Goal: Task Accomplishment & Management: Manage account settings

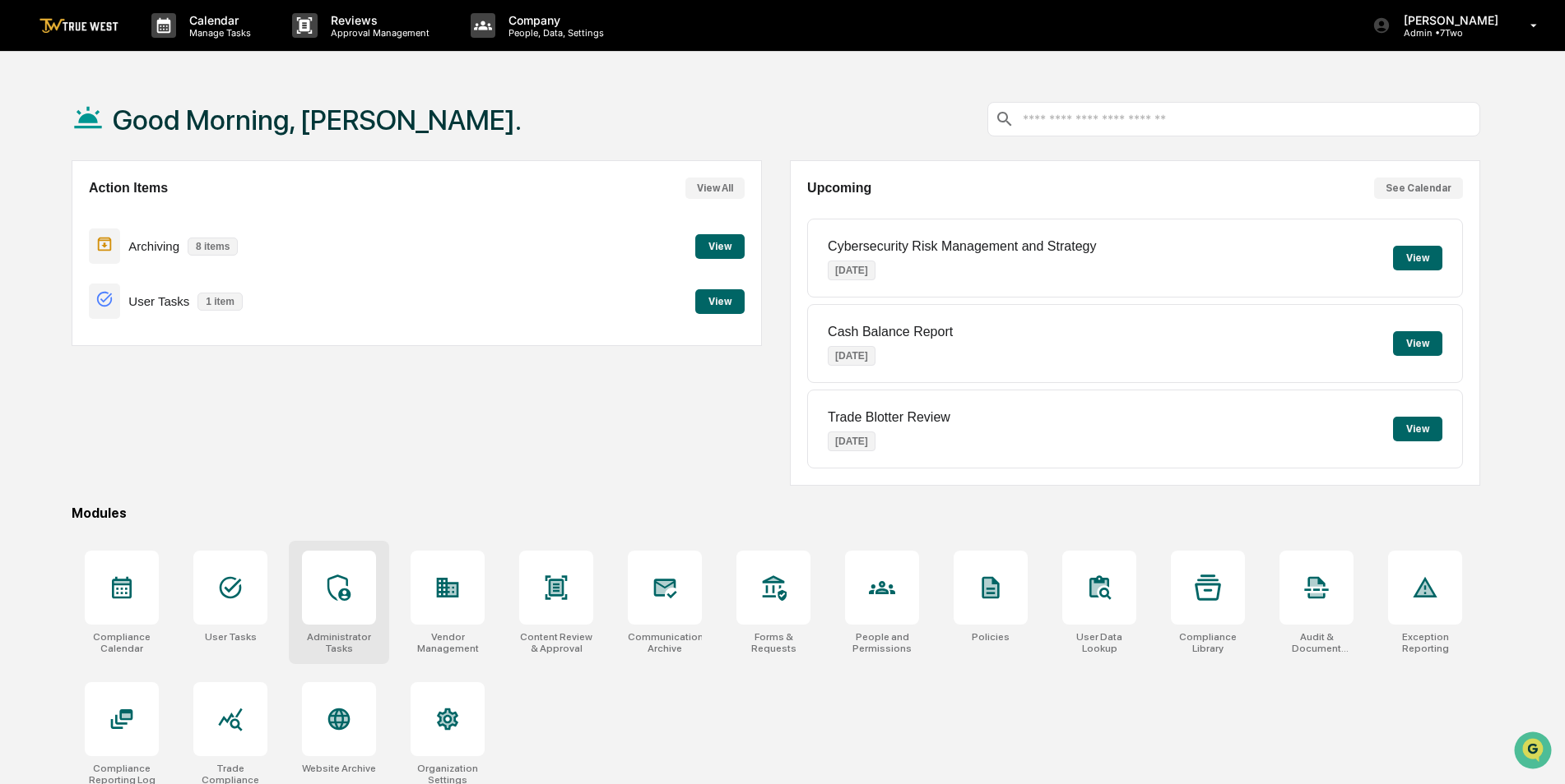
click at [351, 579] on icon at bounding box center [338, 588] width 27 height 27
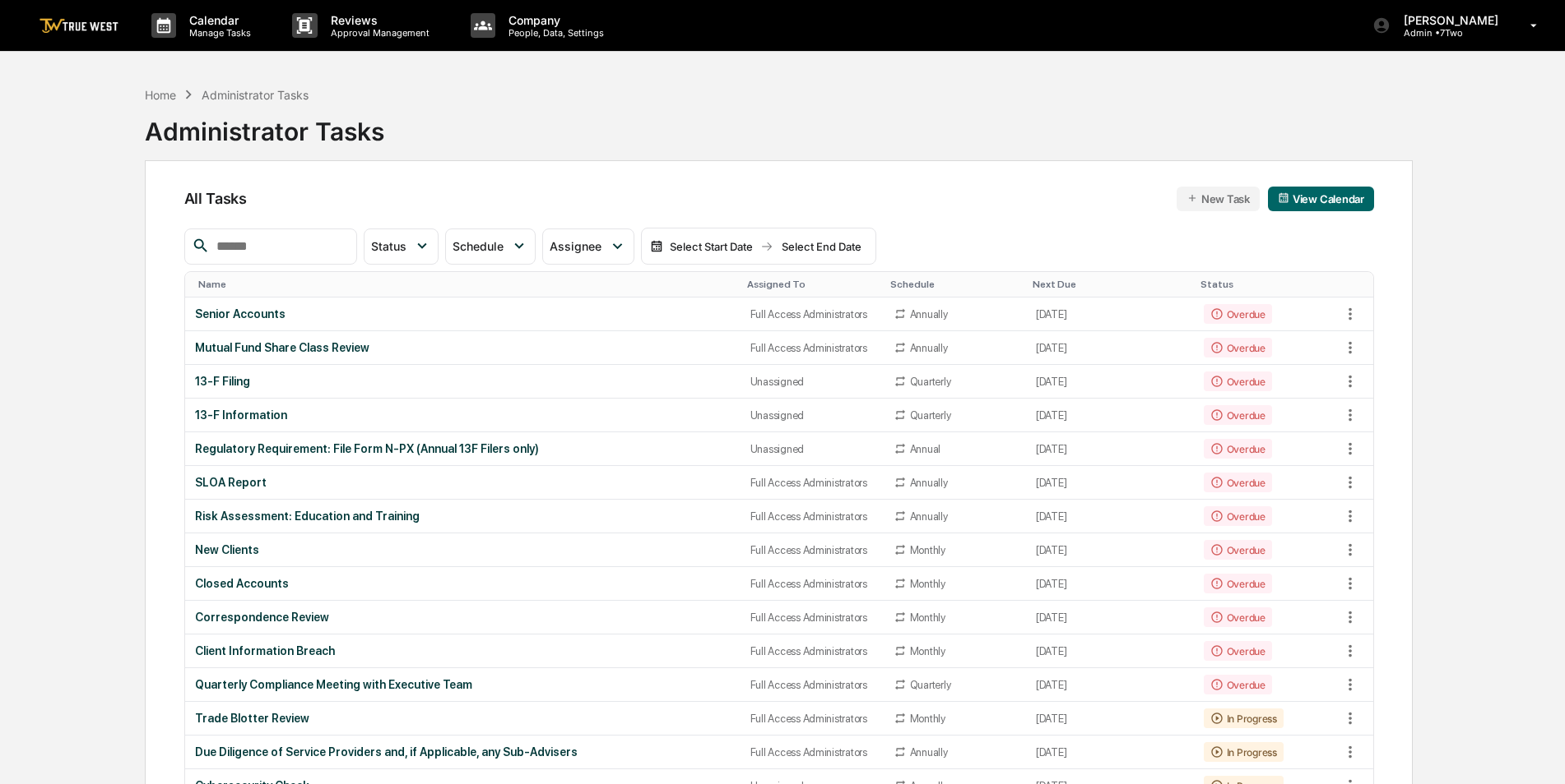
click at [336, 255] on input "text" at bounding box center [279, 247] width 140 height 22
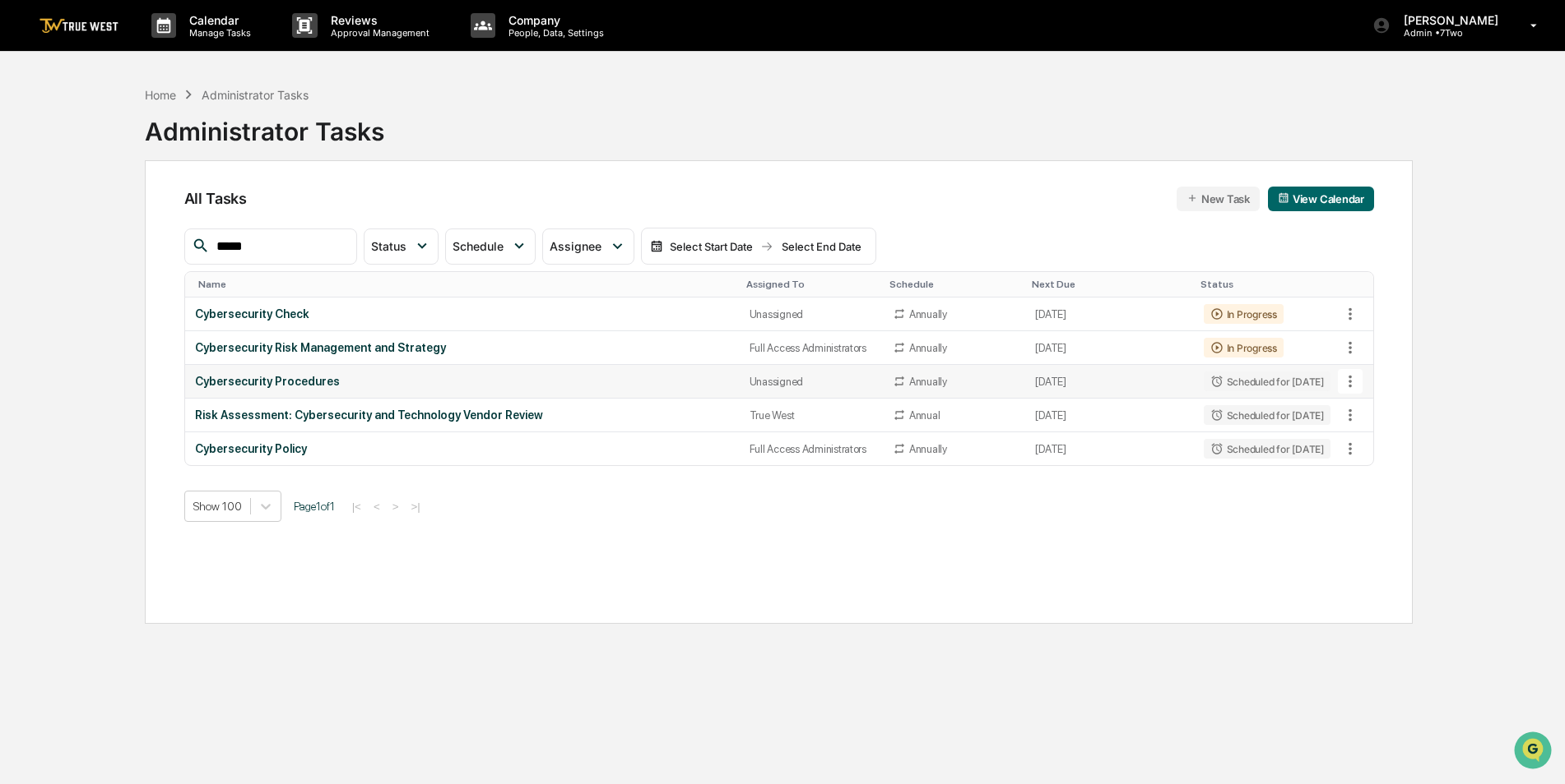
click at [589, 376] on div "Cybersecurity Procedures" at bounding box center [462, 381] width 535 height 13
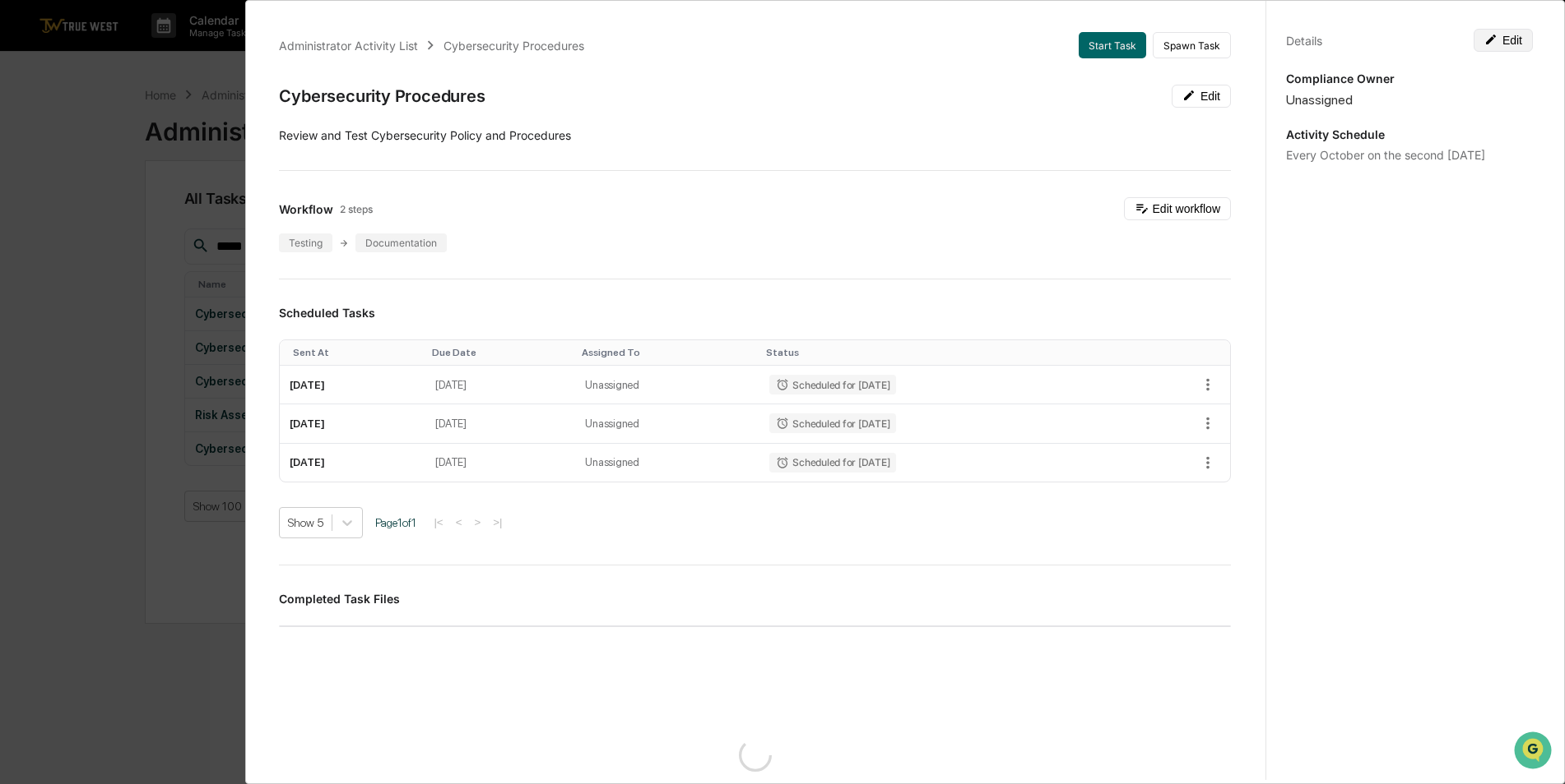
click at [1503, 48] on button "Edit" at bounding box center [1503, 39] width 59 height 23
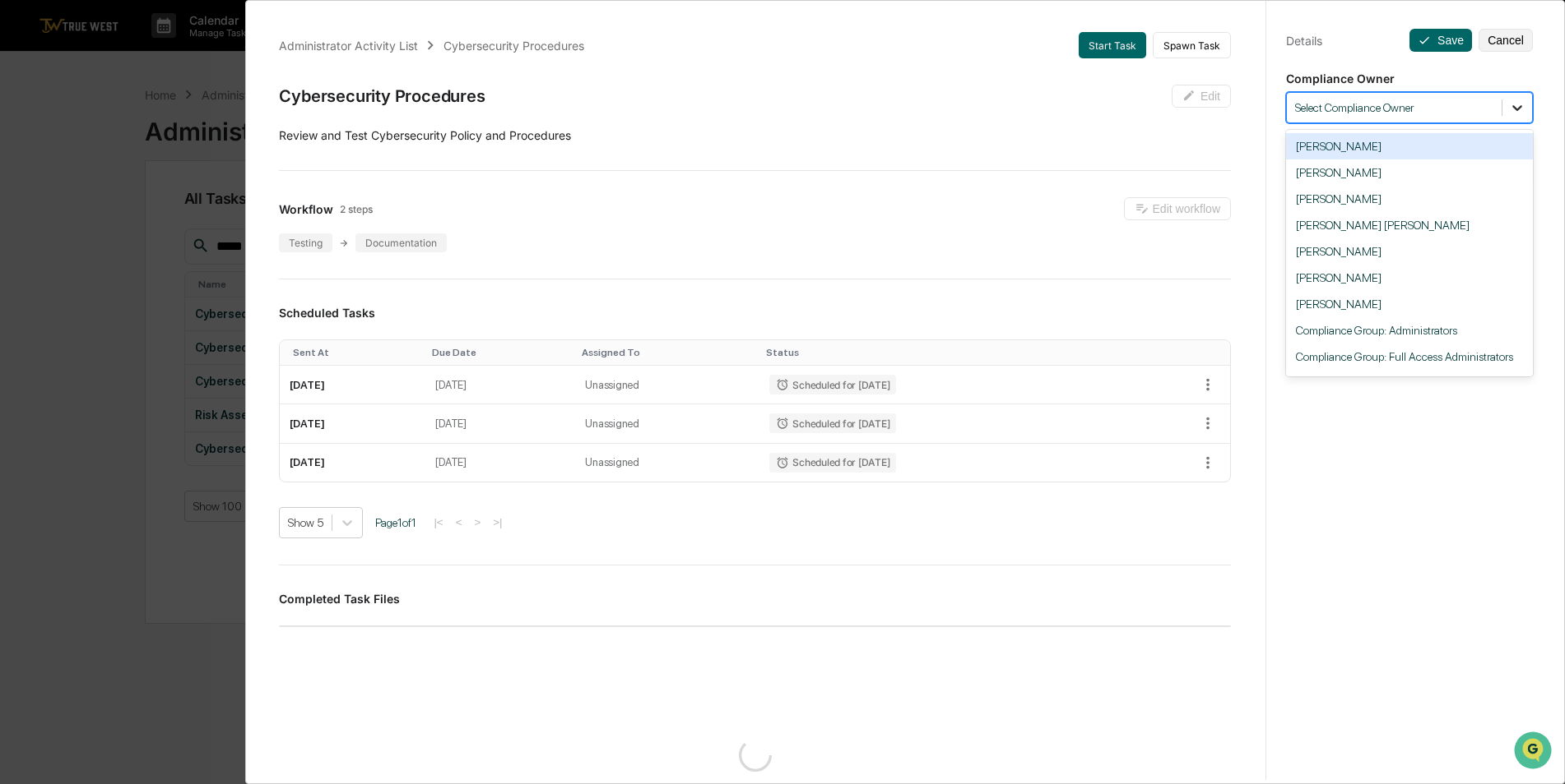
click at [1512, 110] on icon at bounding box center [1517, 108] width 10 height 6
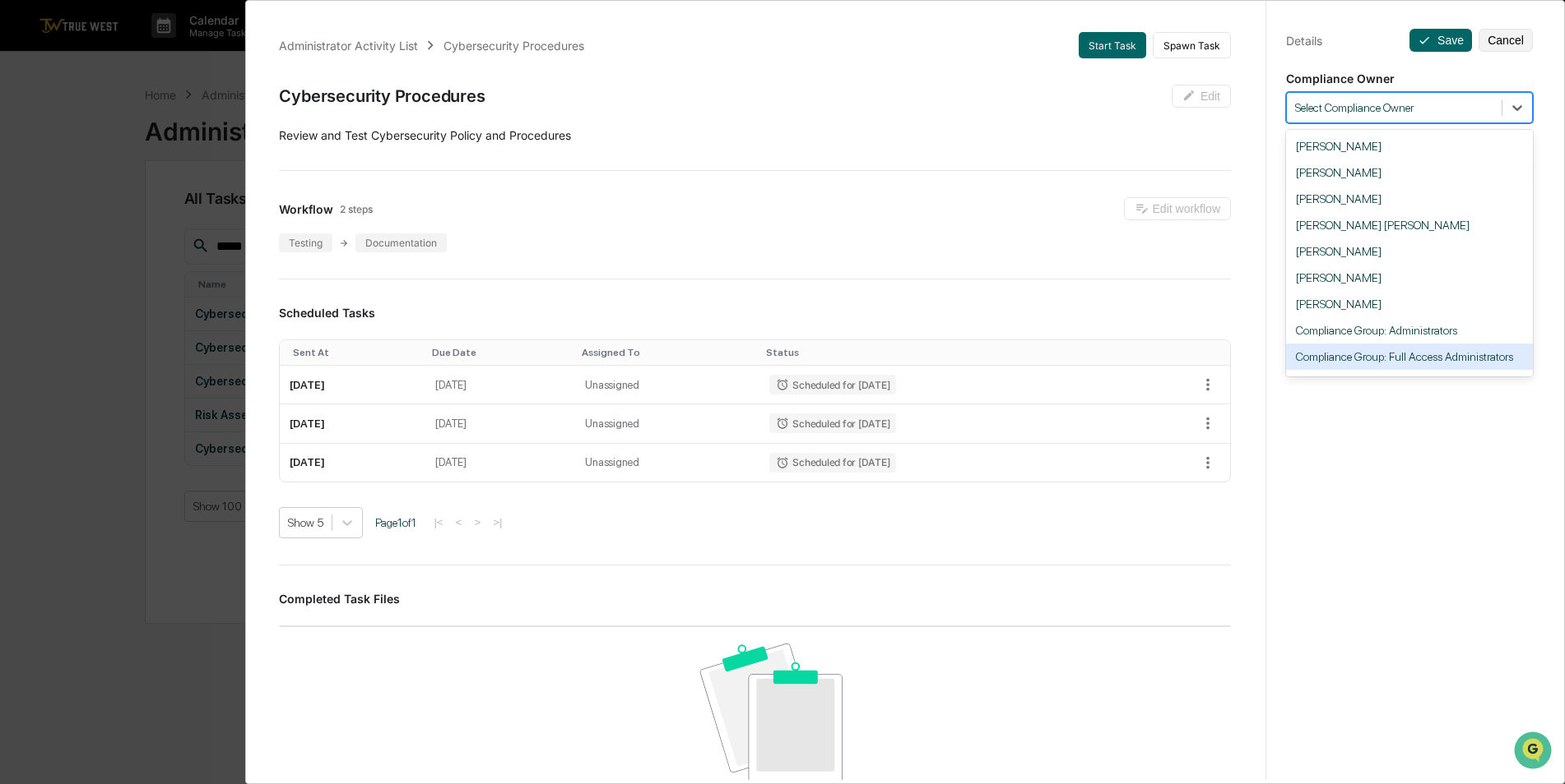
scroll to position [23, 0]
click at [1435, 361] on div "Compliance Group: True West" at bounding box center [1409, 360] width 247 height 27
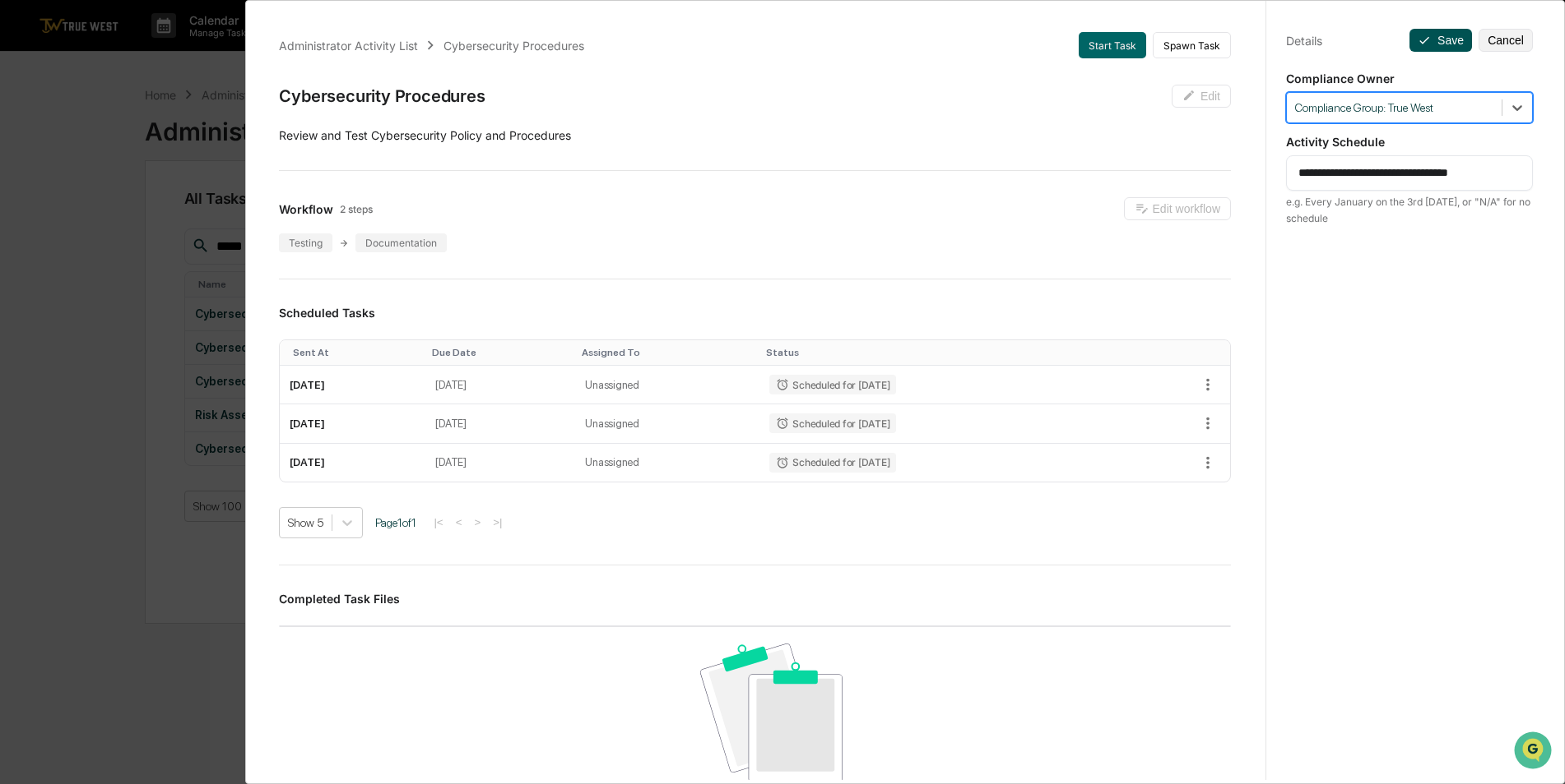
click at [1432, 32] on button "Save" at bounding box center [1441, 39] width 63 height 23
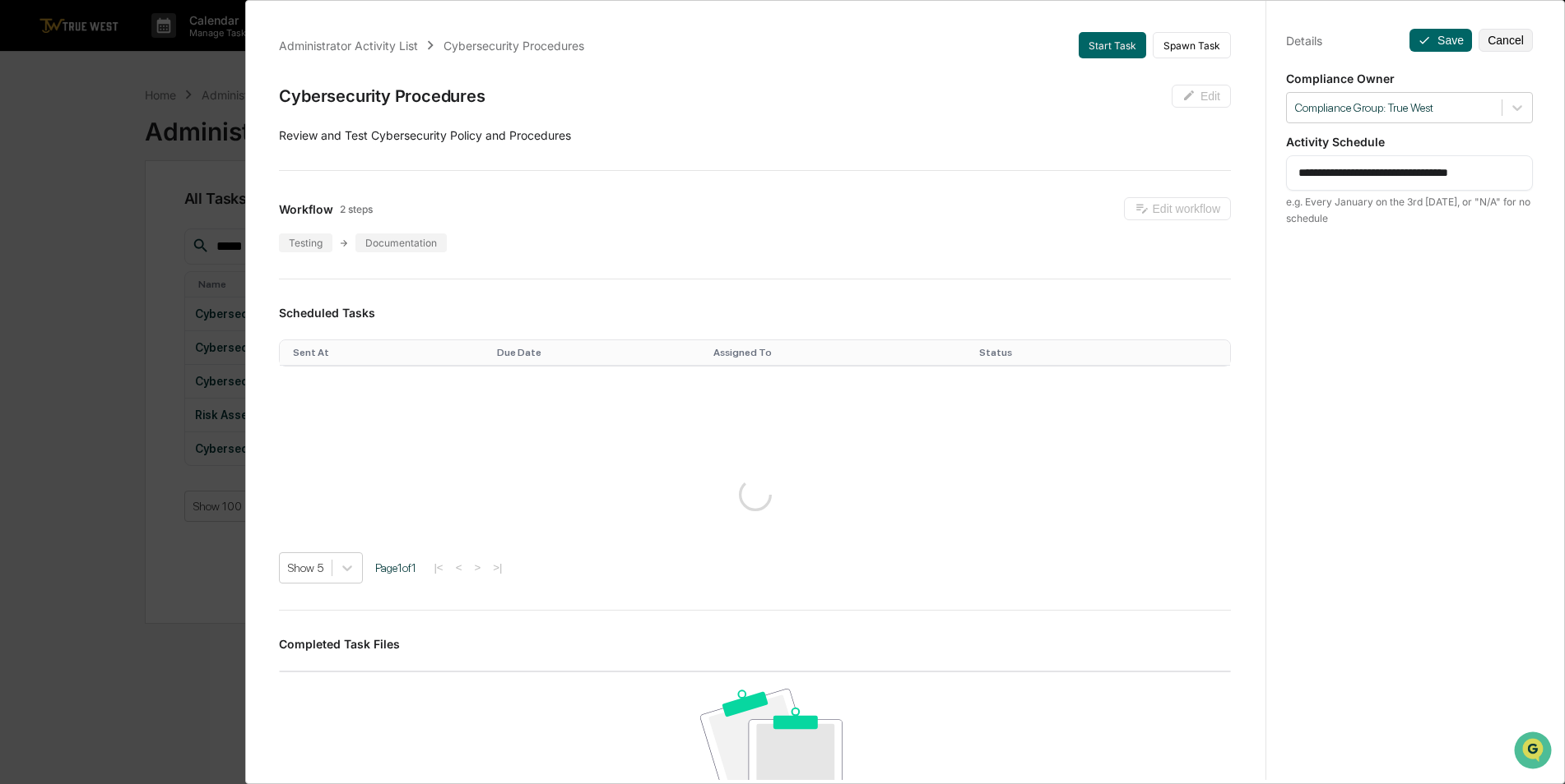
click at [124, 295] on div "**********" at bounding box center [782, 392] width 1565 height 784
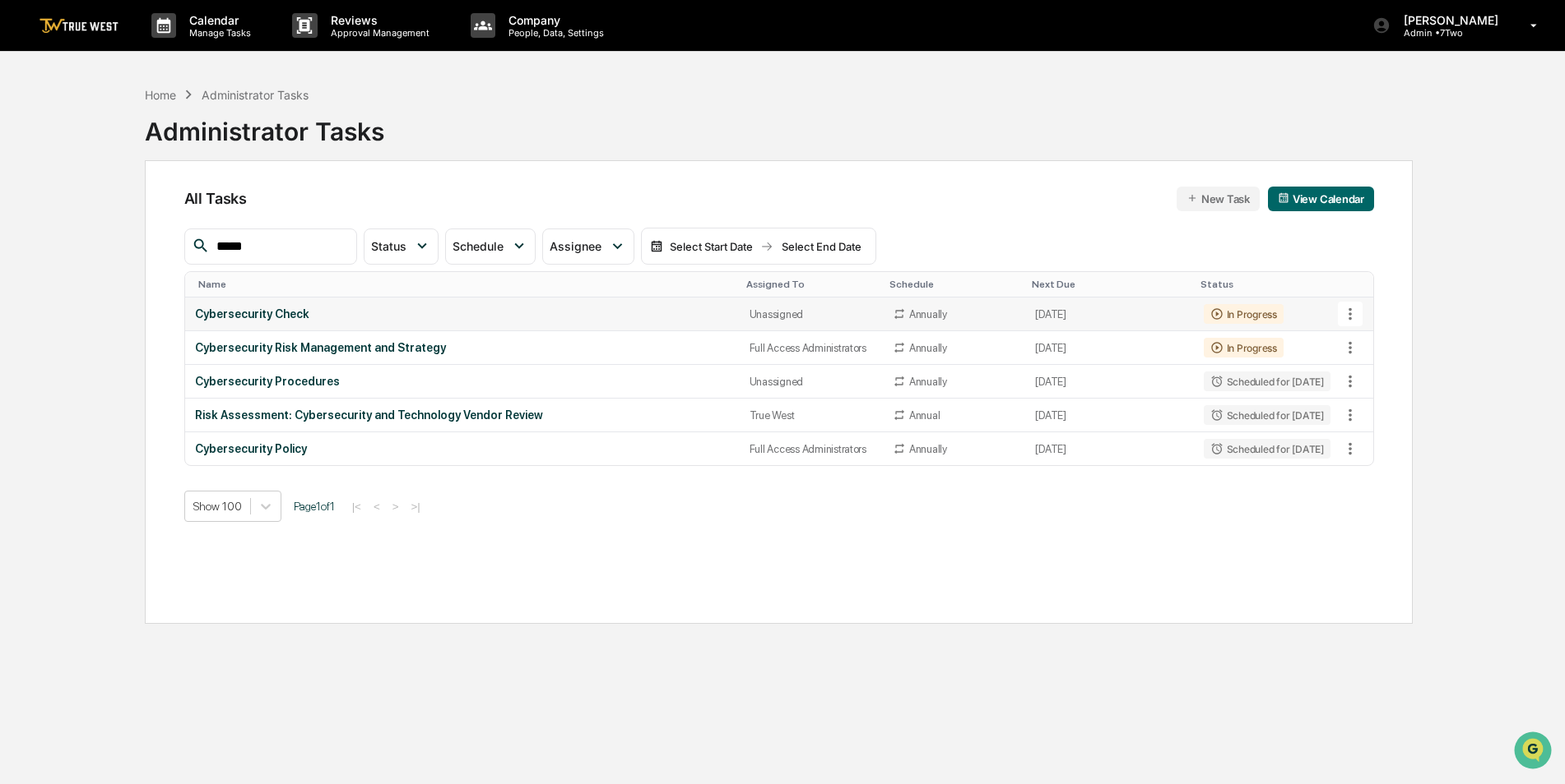
click at [374, 315] on div "Cybersecurity Check" at bounding box center [462, 313] width 535 height 13
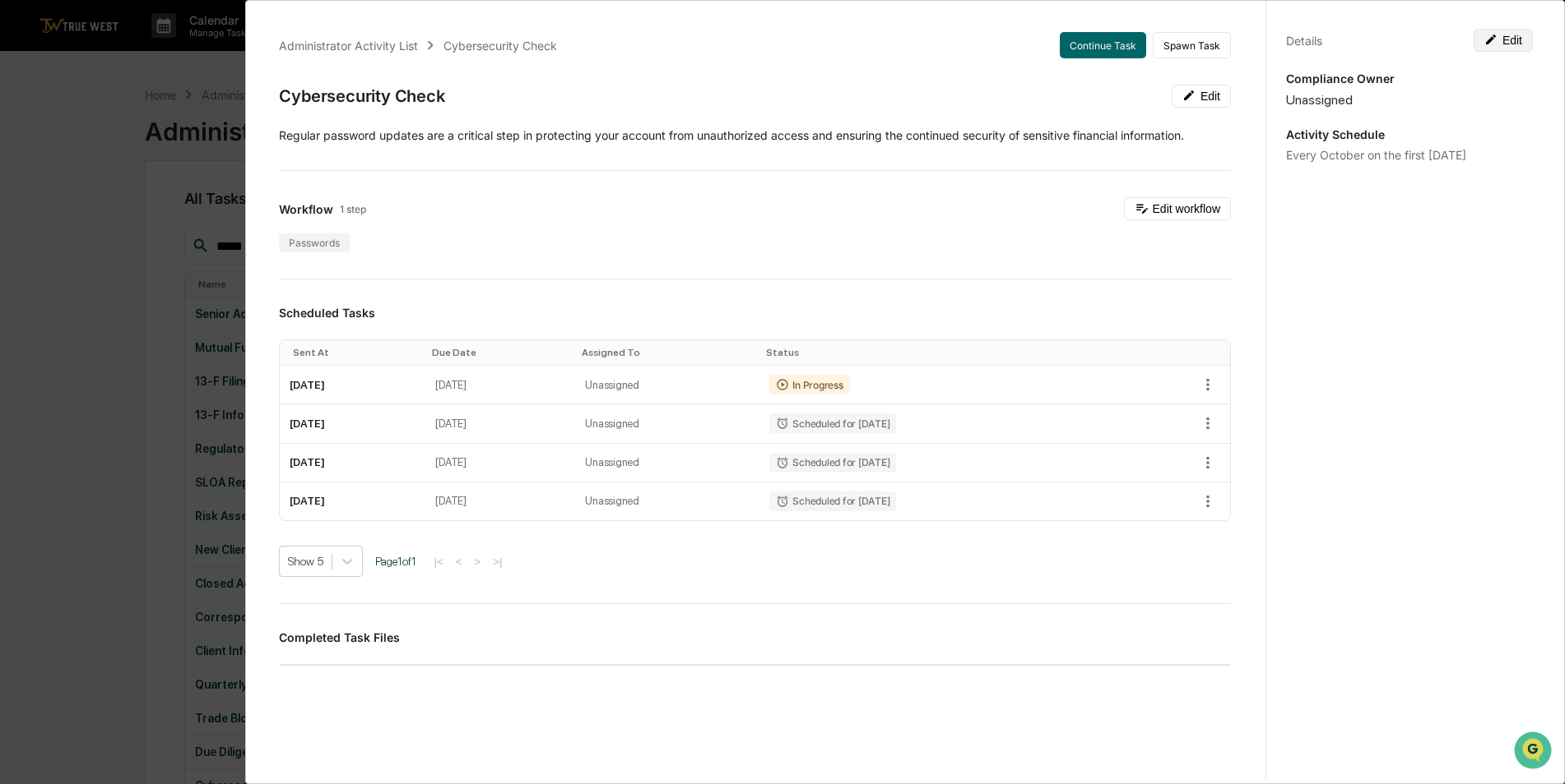
click at [1501, 38] on button "Edit" at bounding box center [1503, 39] width 59 height 23
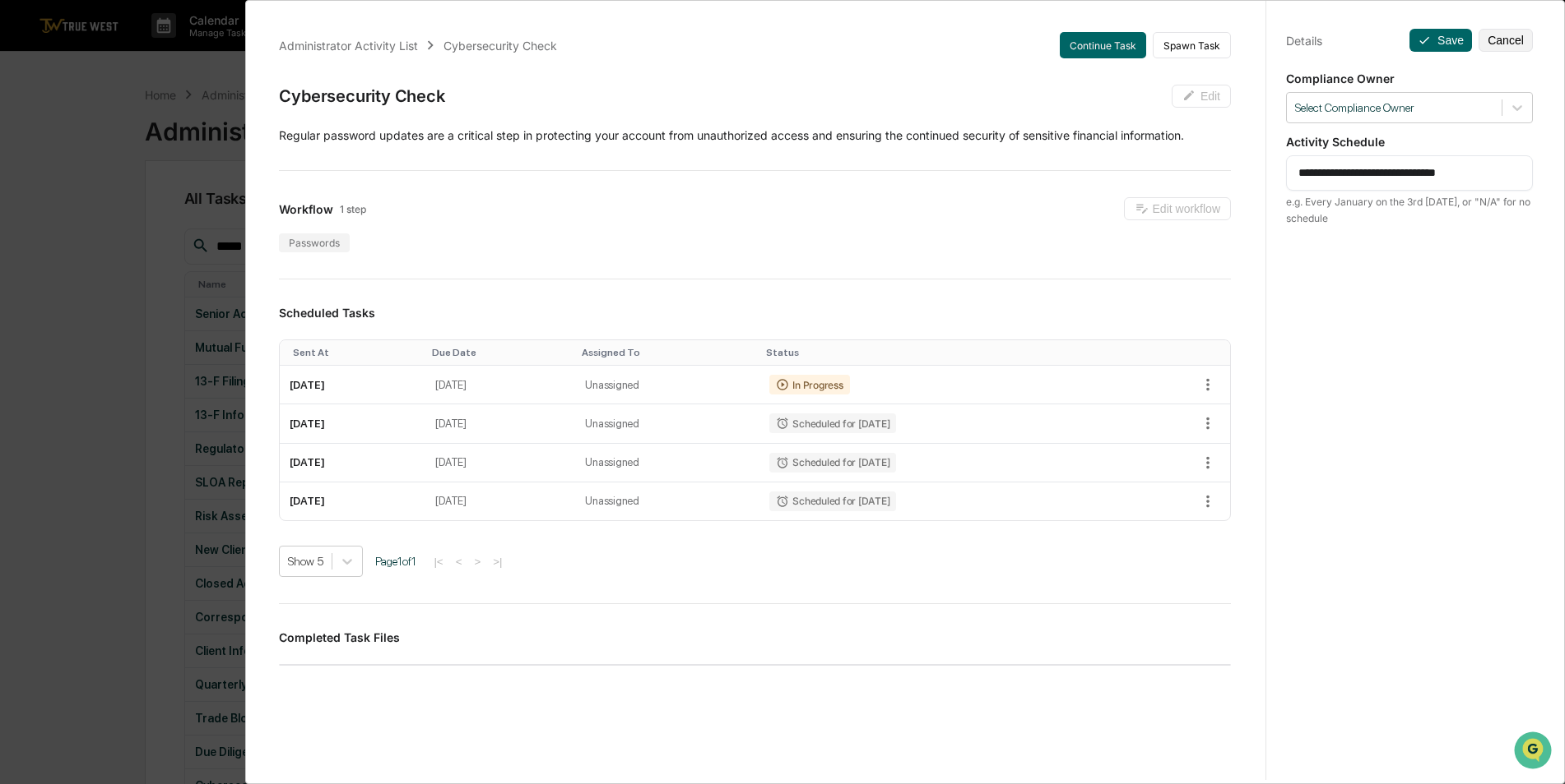
click at [1522, 124] on div "**********" at bounding box center [1409, 408] width 287 height 824
click at [1515, 103] on icon at bounding box center [1517, 107] width 17 height 17
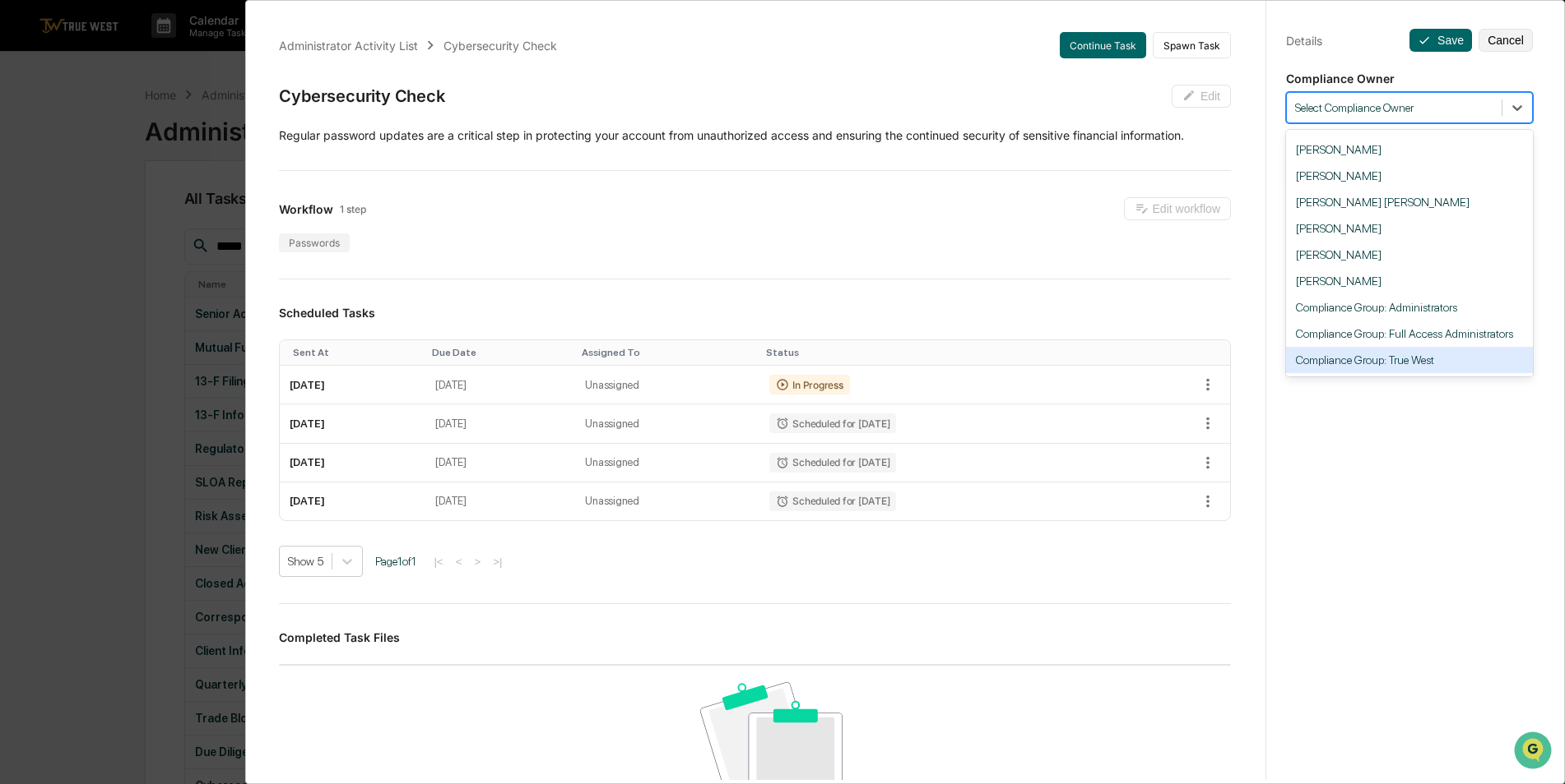
click at [1427, 351] on div "Compliance Group: True West" at bounding box center [1409, 360] width 247 height 27
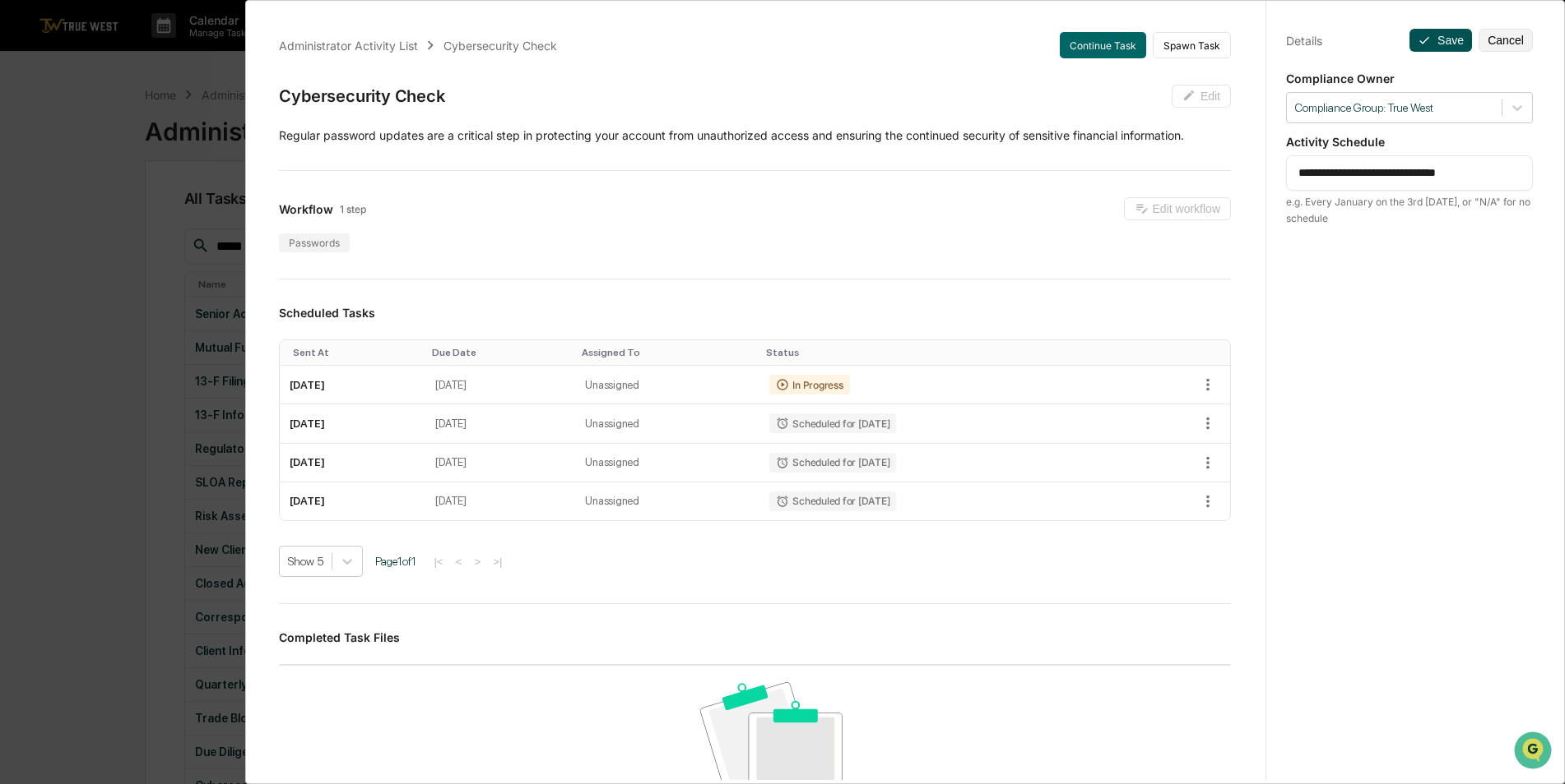
click at [1435, 31] on button "Save" at bounding box center [1441, 39] width 63 height 23
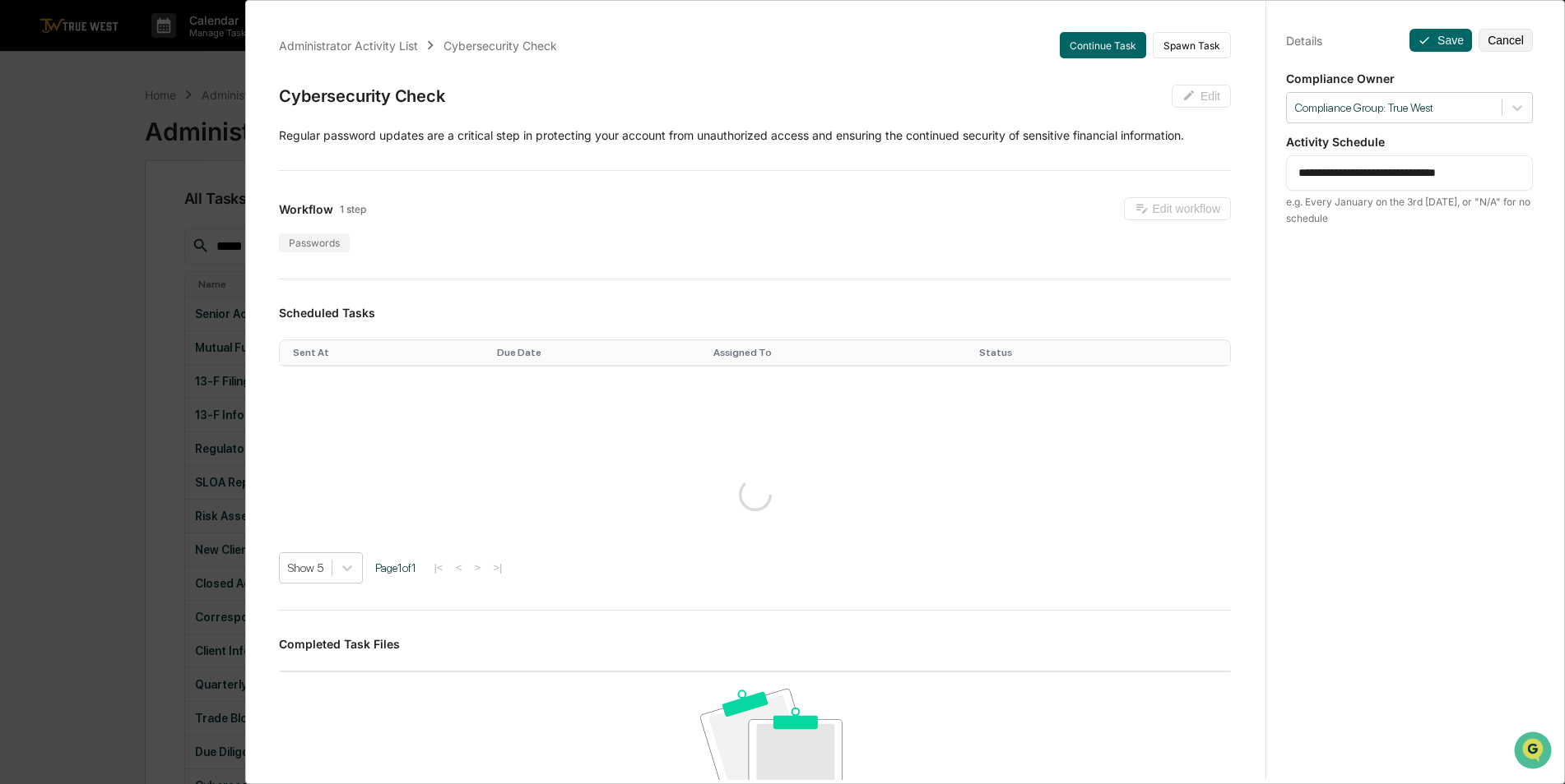
click at [81, 266] on div "**********" at bounding box center [782, 392] width 1565 height 784
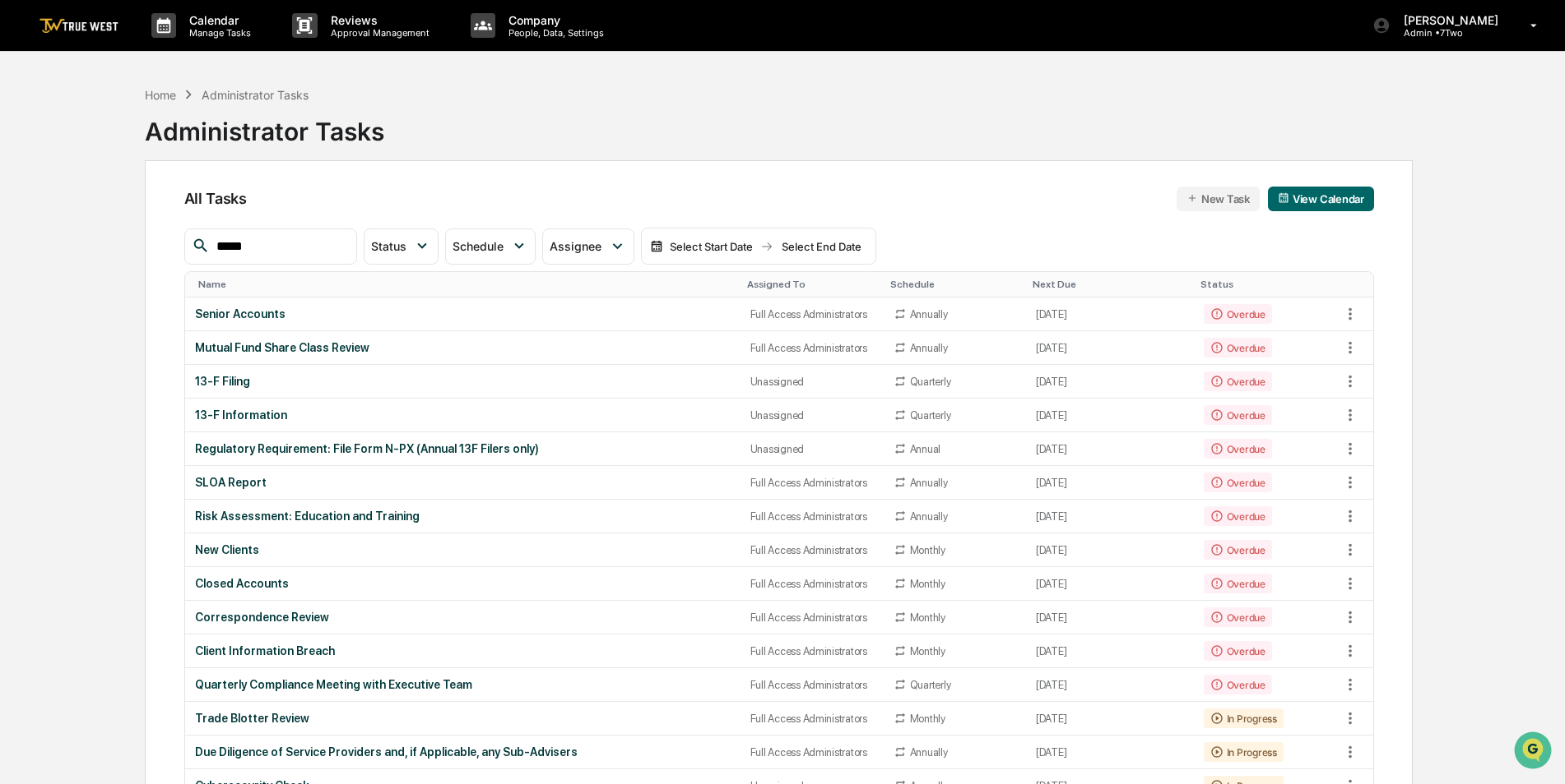
click at [295, 243] on input "*****" at bounding box center [279, 247] width 140 height 22
click at [297, 244] on input "****" at bounding box center [279, 247] width 140 height 22
type input "*****"
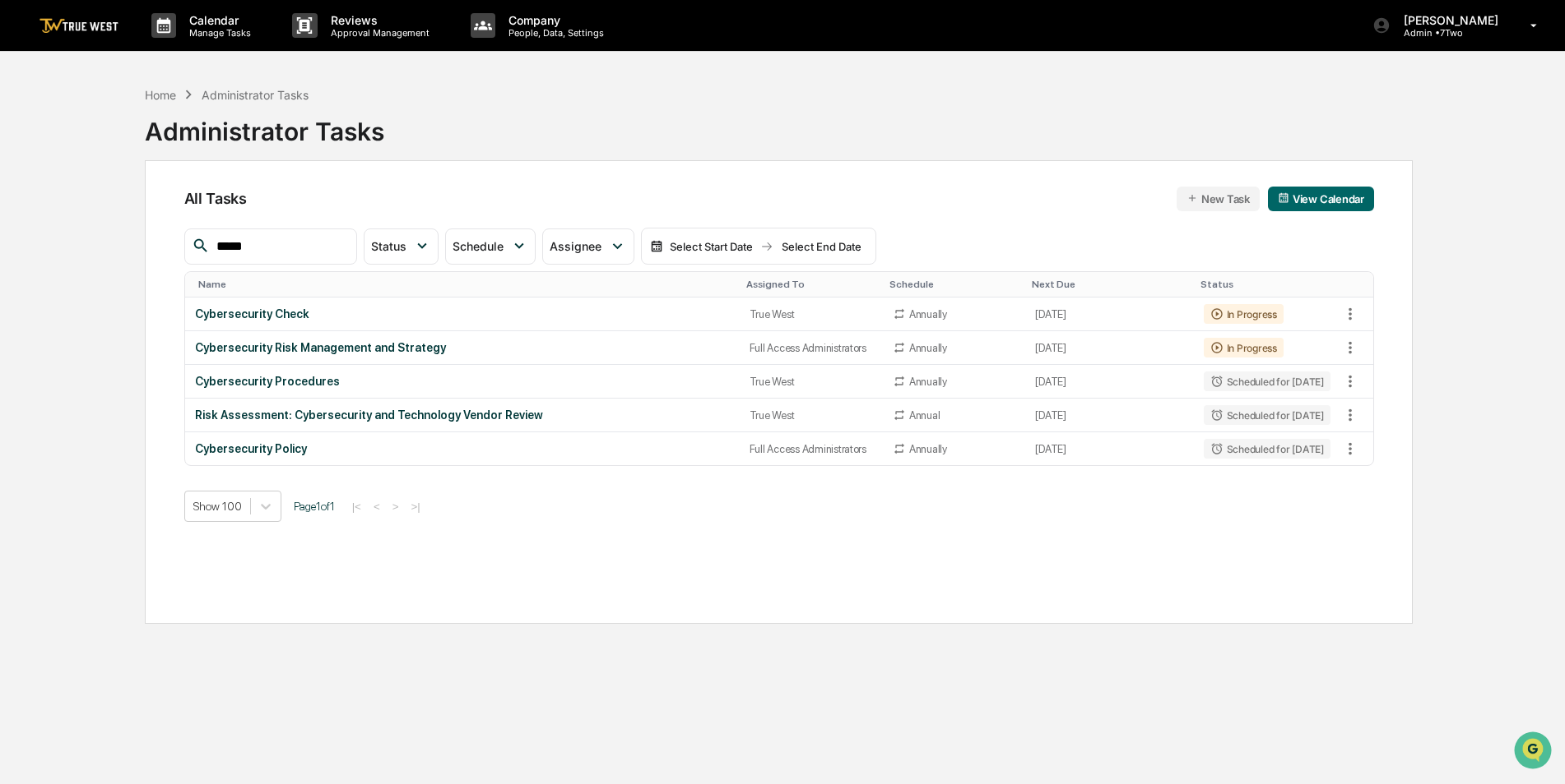
click at [245, 95] on div "Administrator Tasks" at bounding box center [255, 95] width 107 height 14
click at [153, 98] on div "Home" at bounding box center [160, 95] width 31 height 14
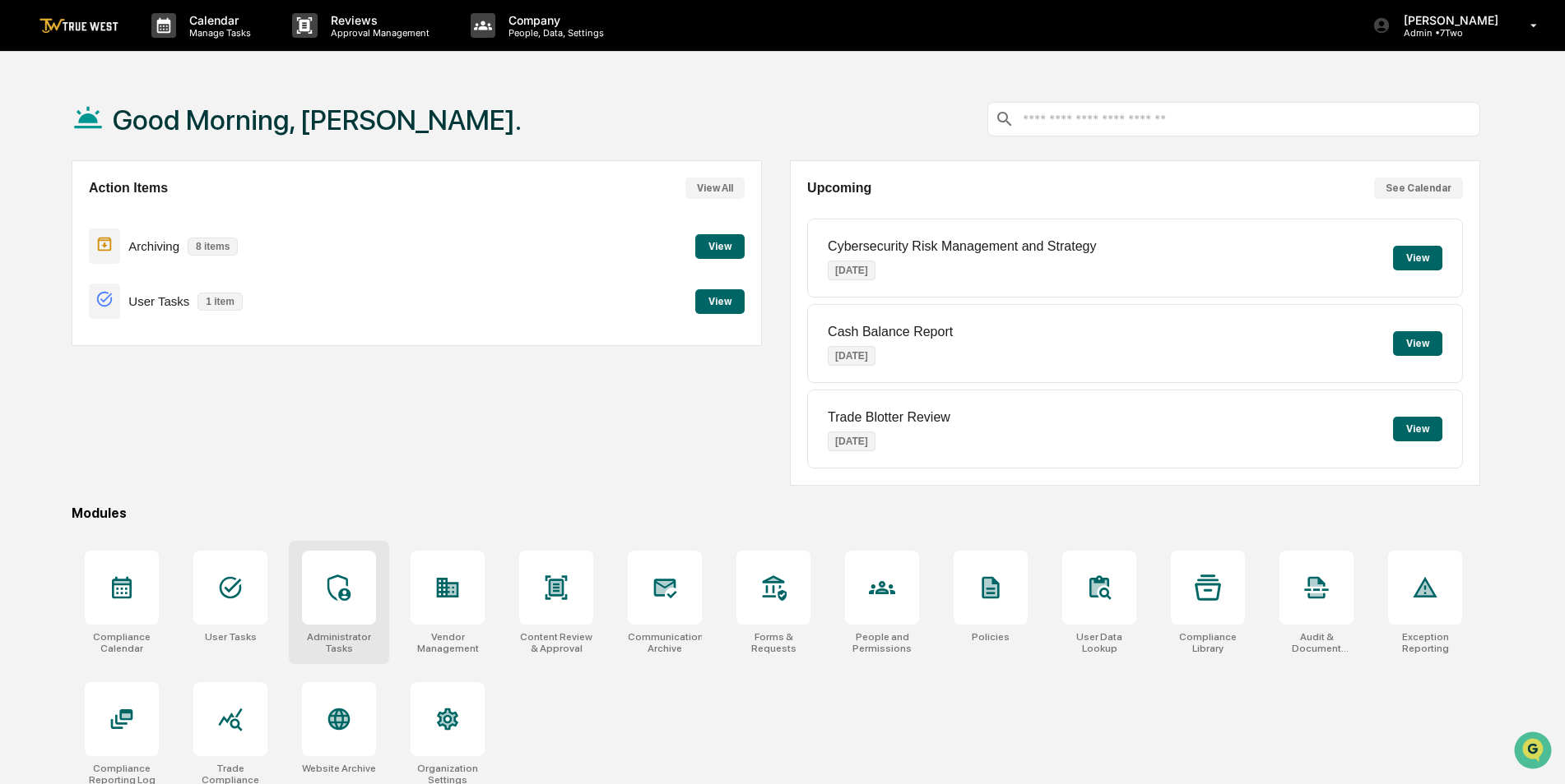
click at [325, 604] on div at bounding box center [338, 588] width 74 height 74
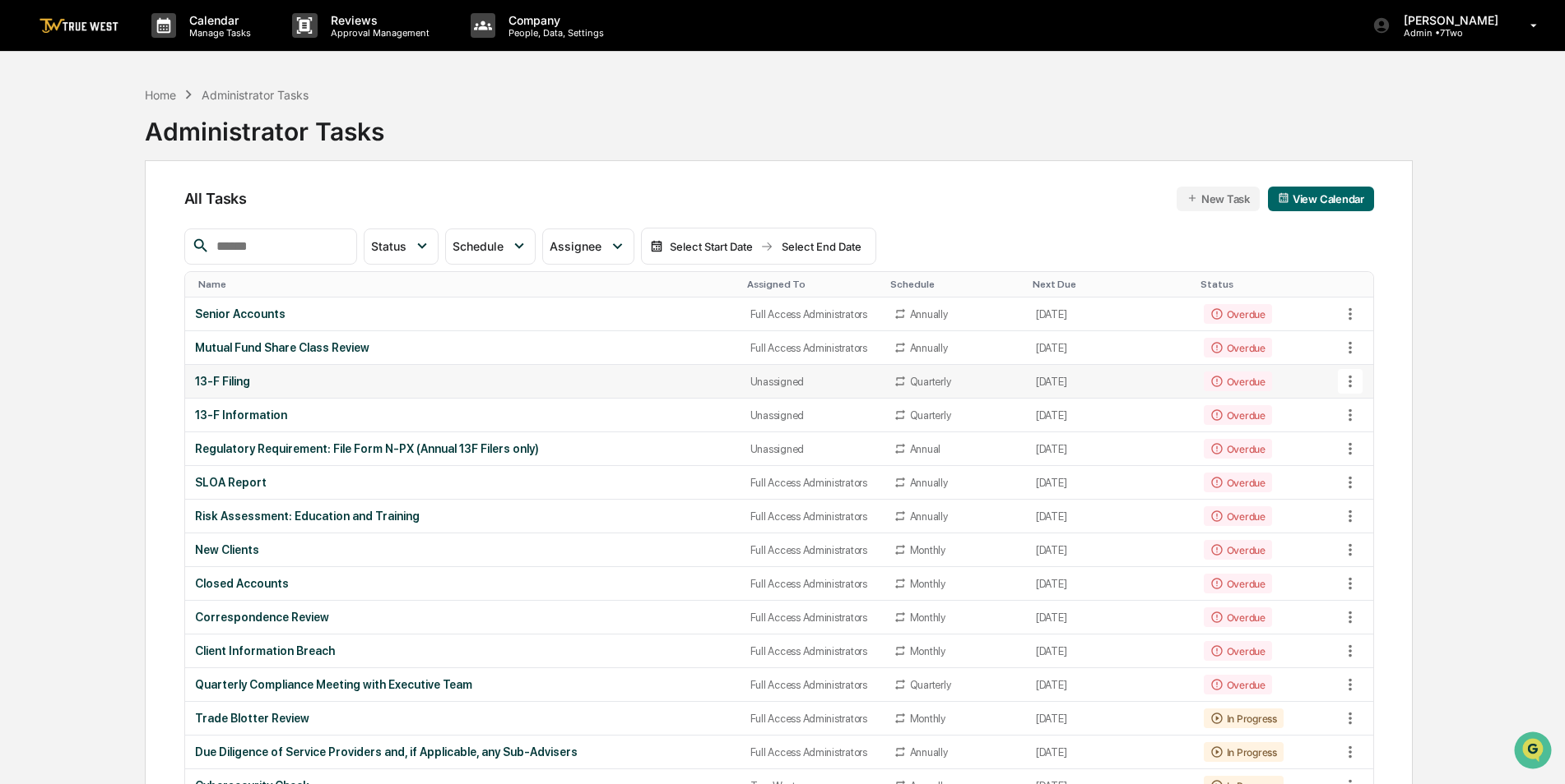
click at [1345, 374] on icon at bounding box center [1350, 381] width 18 height 18
click at [572, 378] on div at bounding box center [786, 392] width 1573 height 784
click at [771, 281] on div "Assigned To" at bounding box center [812, 285] width 130 height 12
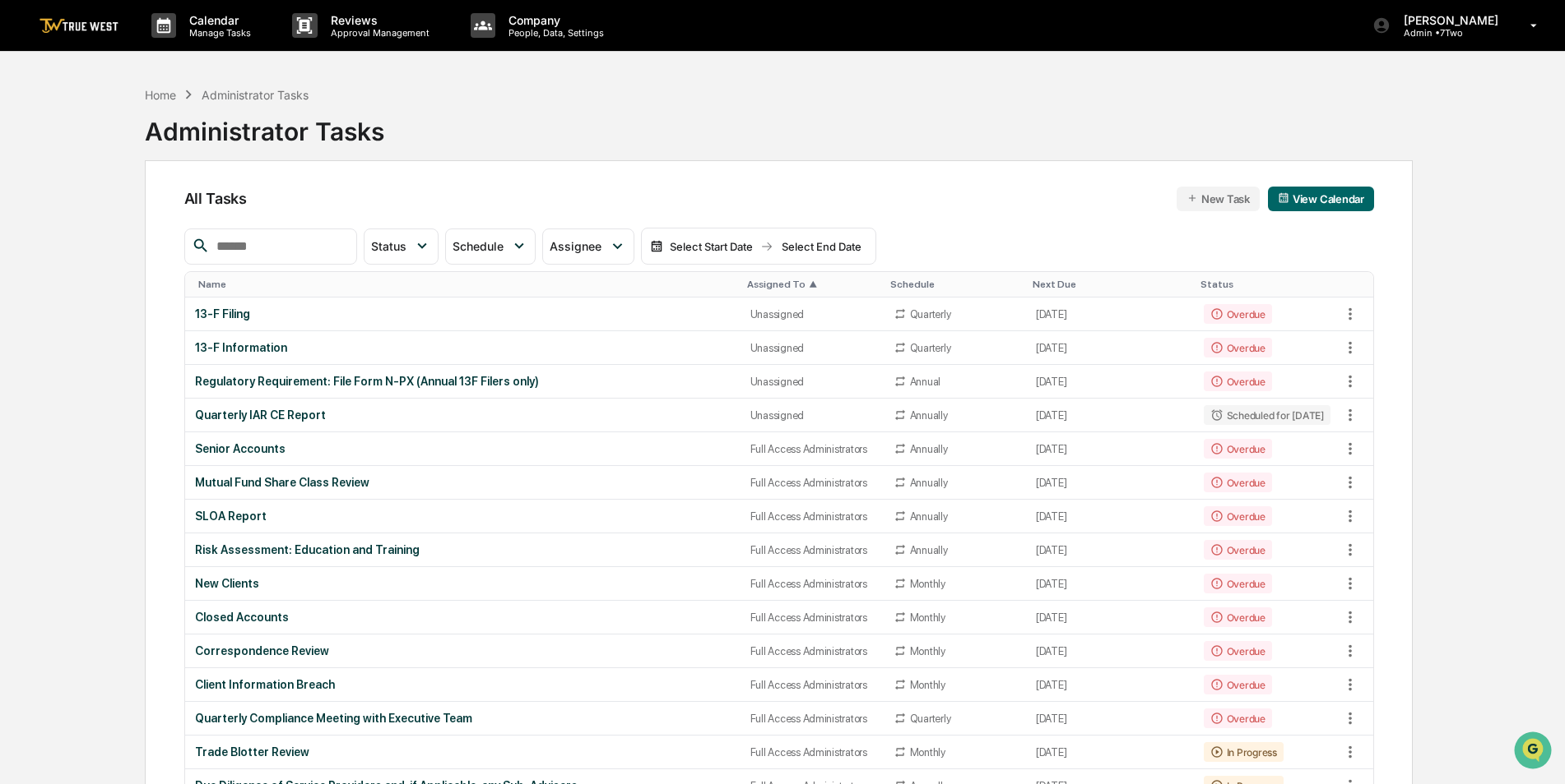
click at [771, 281] on div "Assigned To ▲" at bounding box center [812, 285] width 130 height 12
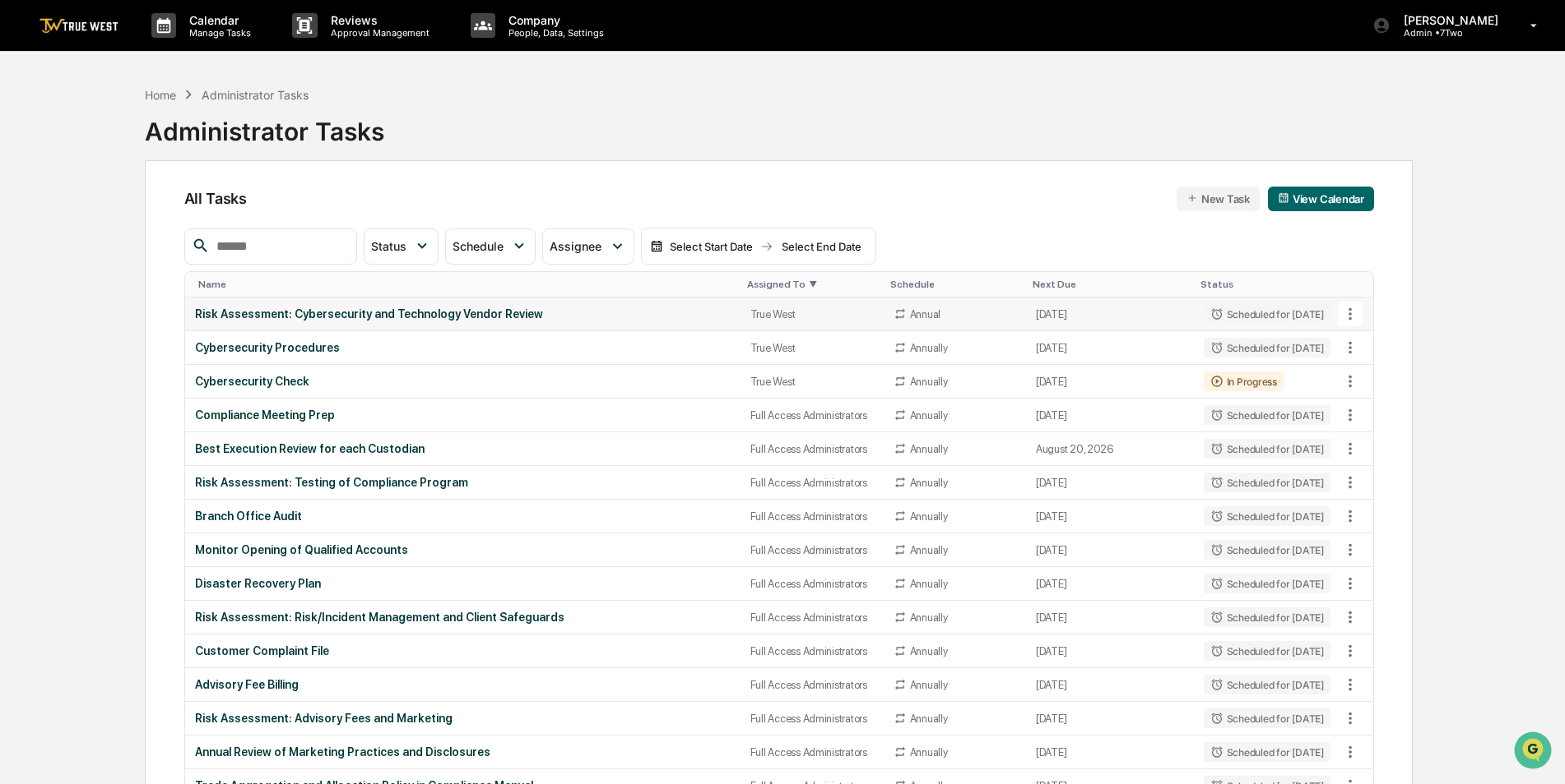
click at [517, 316] on div "Risk Assessment: Cybersecurity and Technology Vendor Review" at bounding box center [462, 313] width 536 height 13
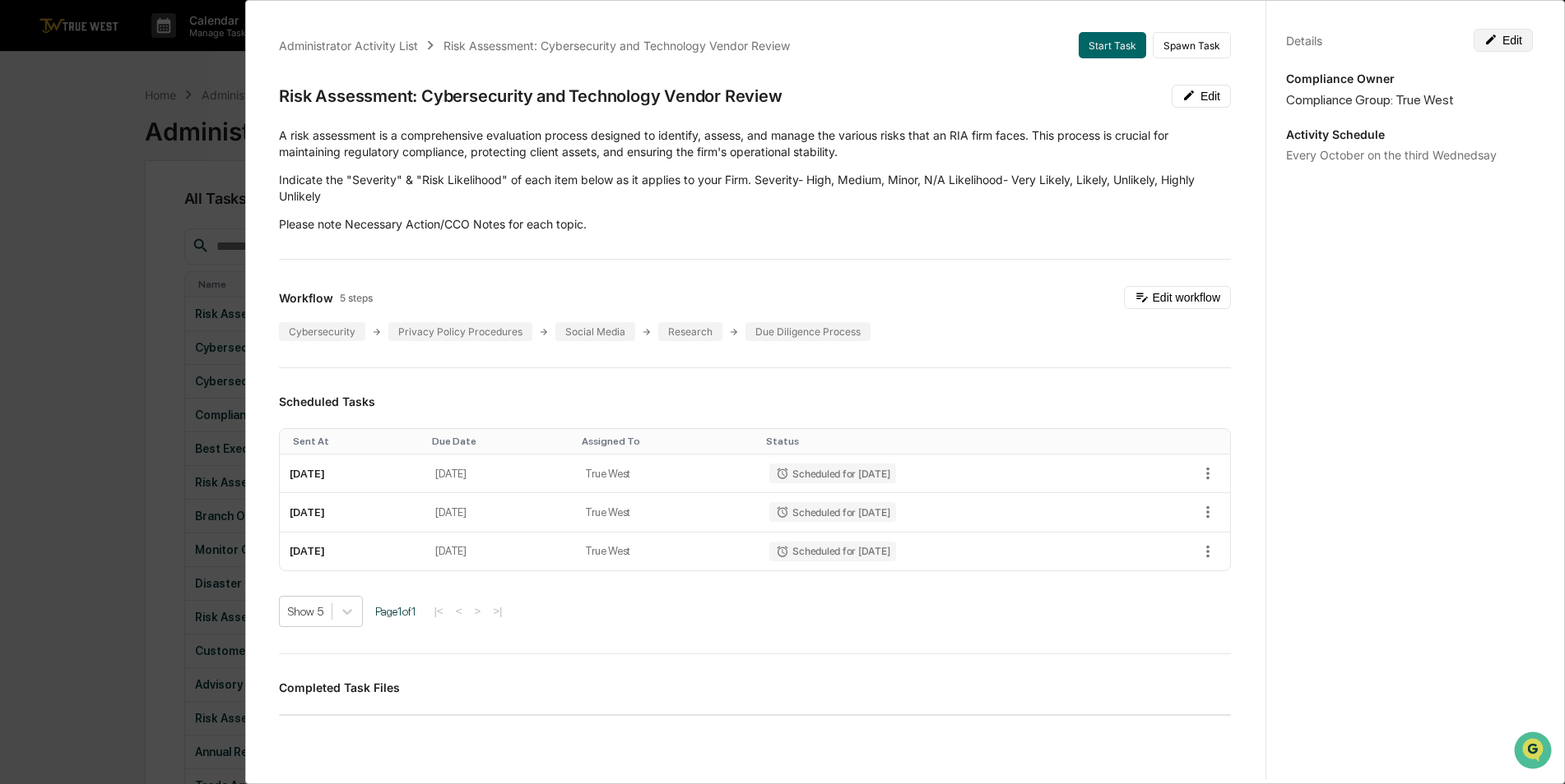
click at [1517, 48] on button "Edit" at bounding box center [1503, 39] width 59 height 23
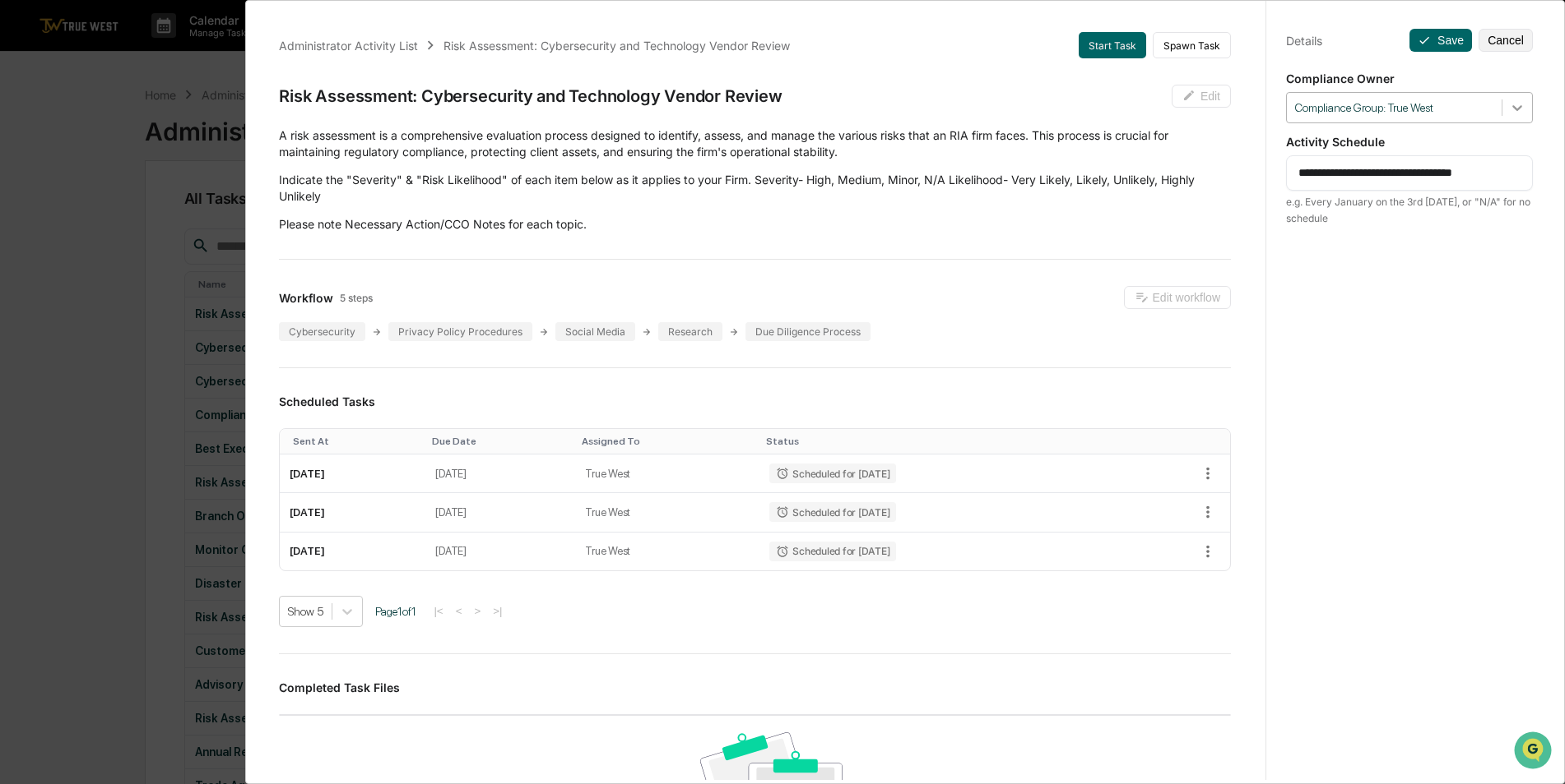
click at [1511, 112] on icon at bounding box center [1517, 107] width 17 height 17
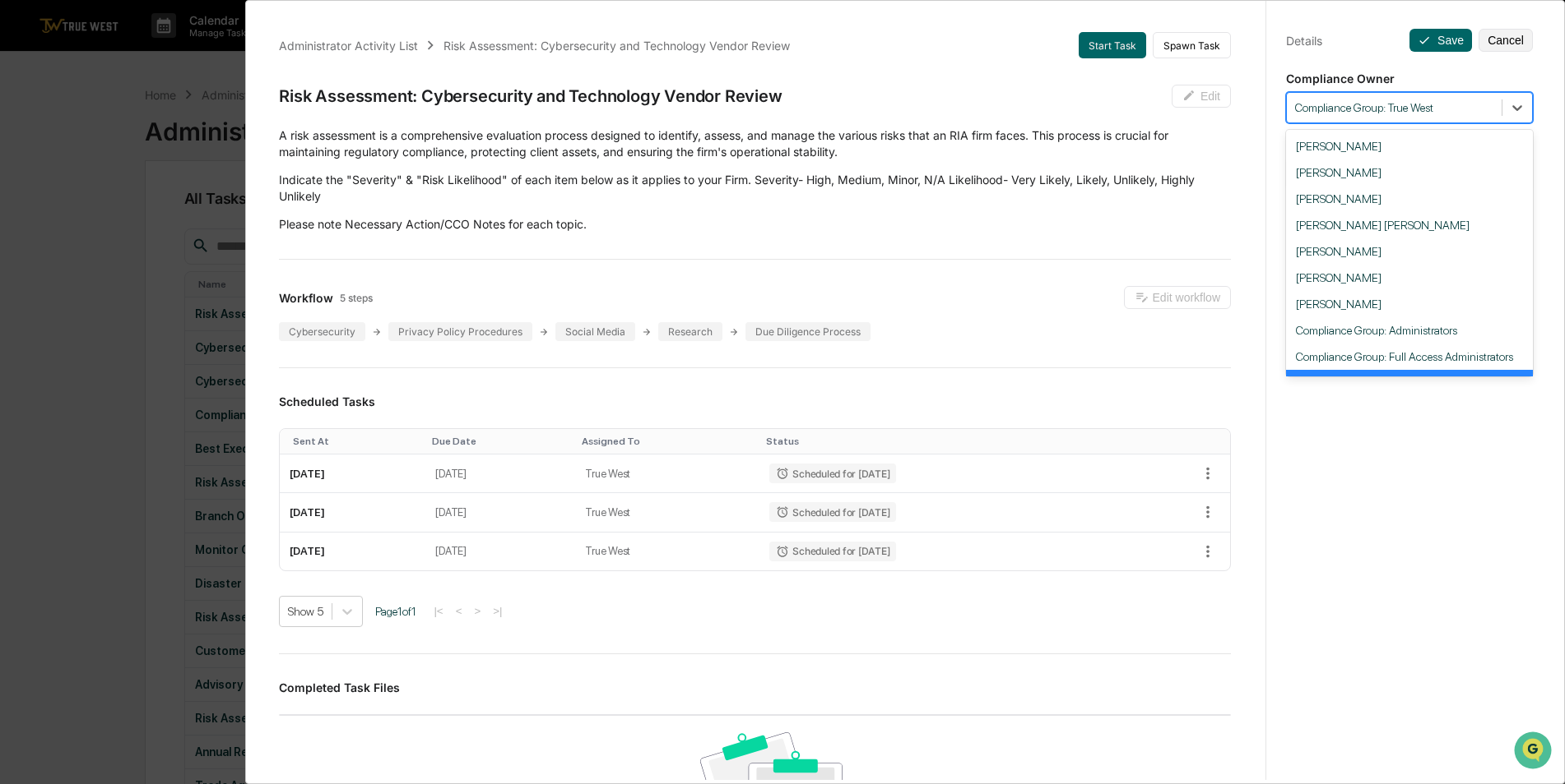
scroll to position [23, 0]
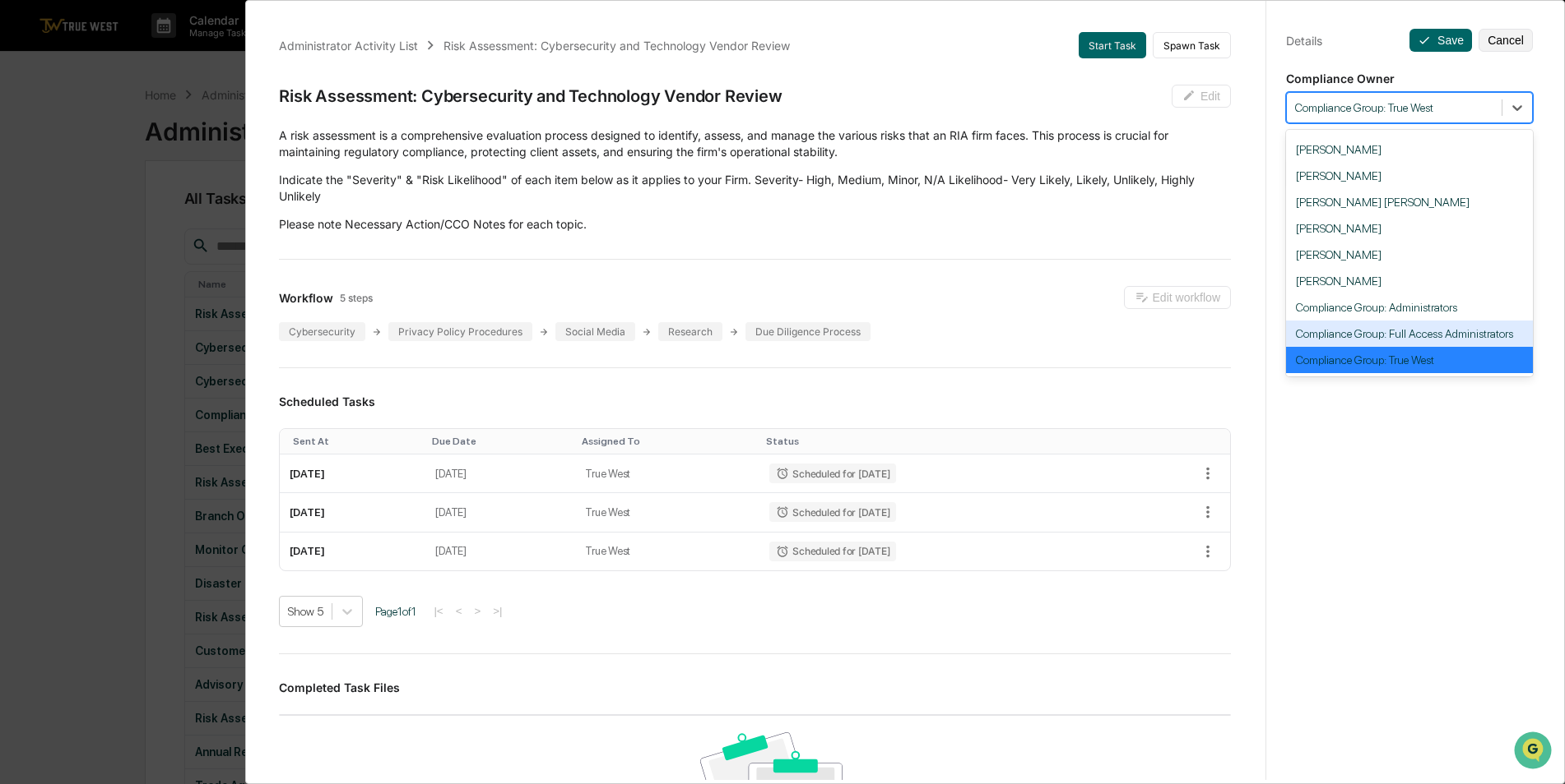
click at [1436, 327] on div "Compliance Group: Full Access Administrators" at bounding box center [1409, 333] width 247 height 27
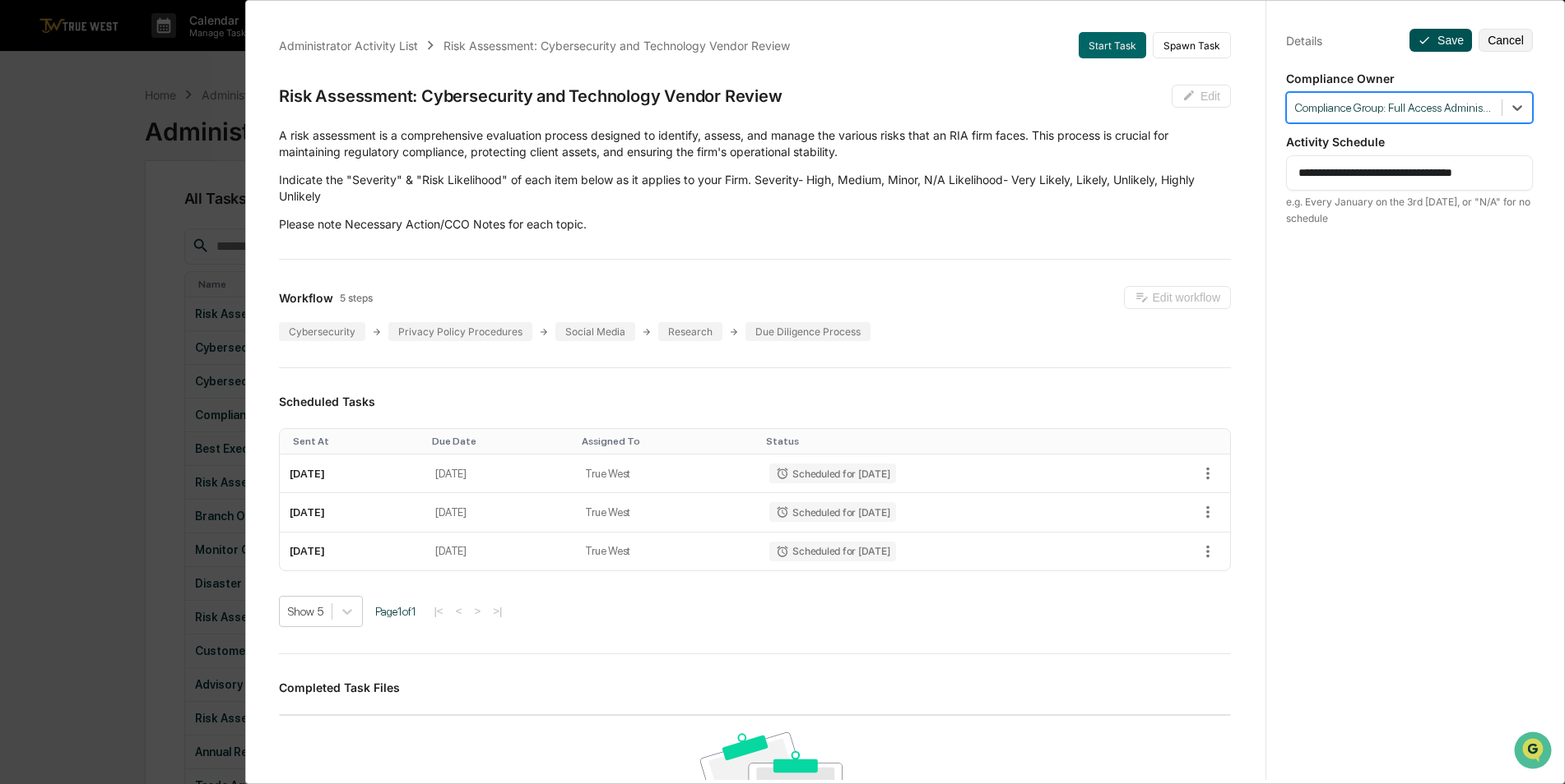
click at [1434, 41] on button "Save" at bounding box center [1441, 39] width 63 height 23
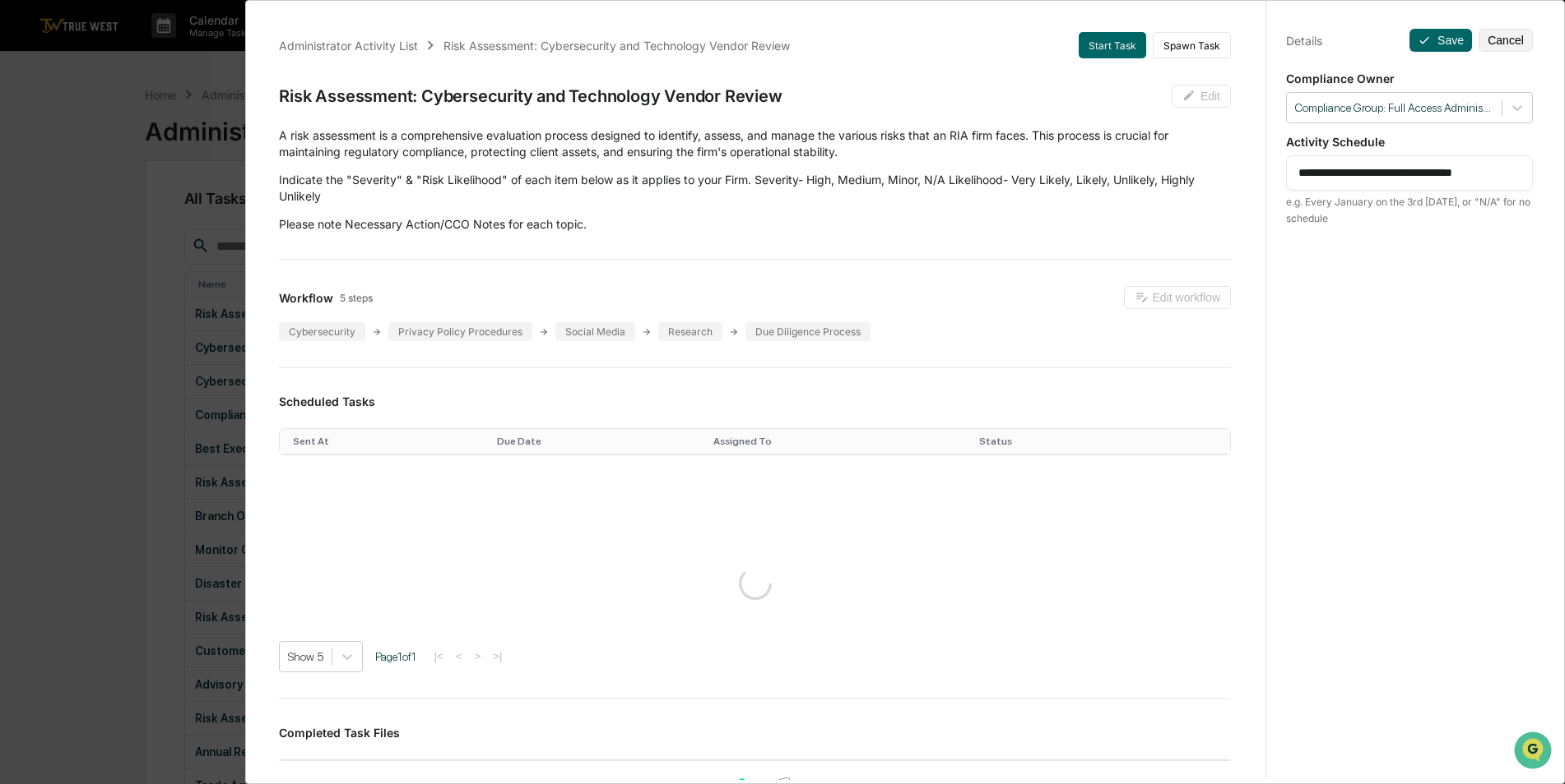
click at [119, 346] on div "Administrator Activity List Risk Assessment: Cybersecurity and Technology Vendo…" at bounding box center [782, 392] width 1565 height 784
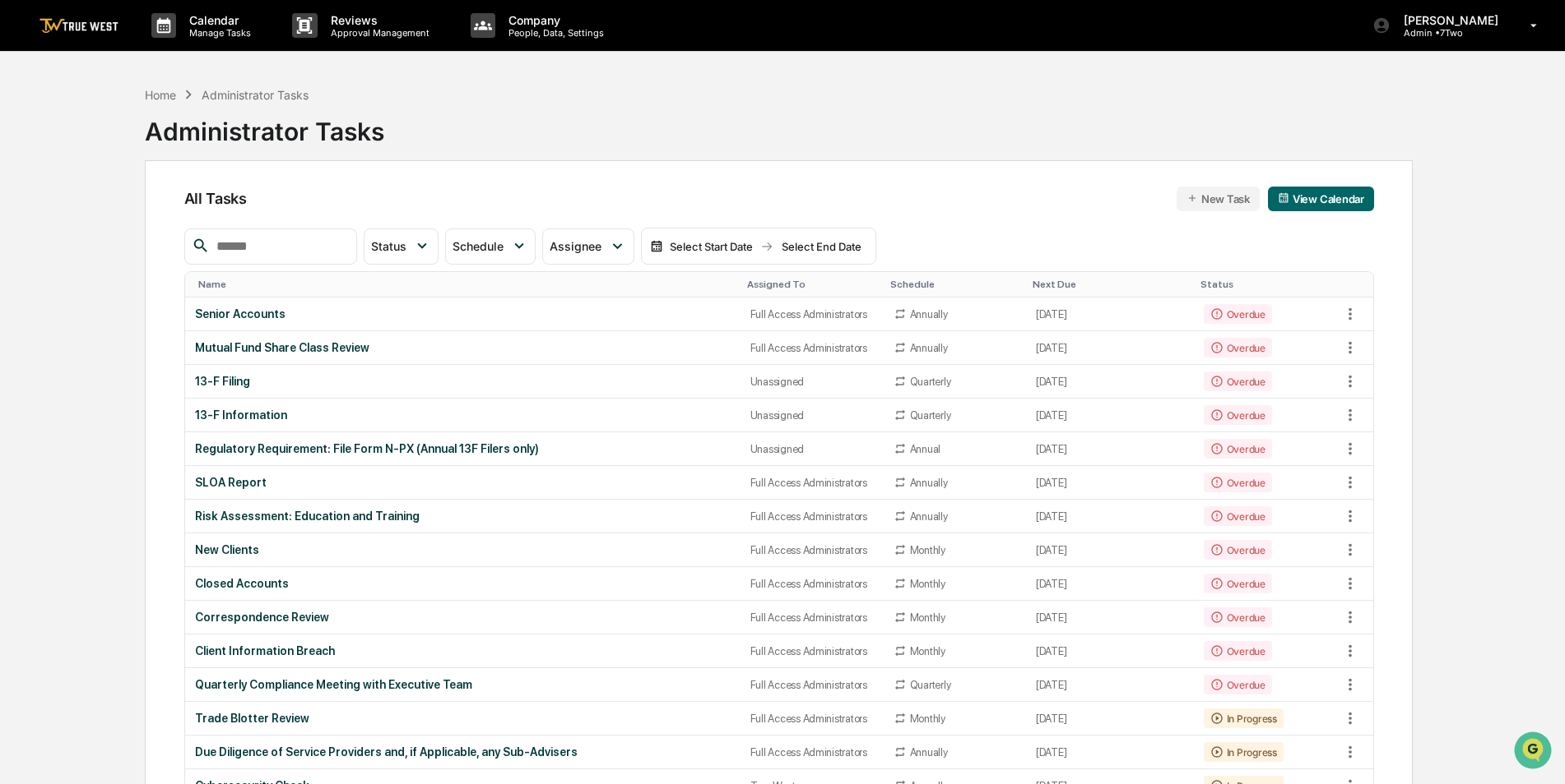
click at [751, 283] on div "Assigned To" at bounding box center [812, 285] width 130 height 12
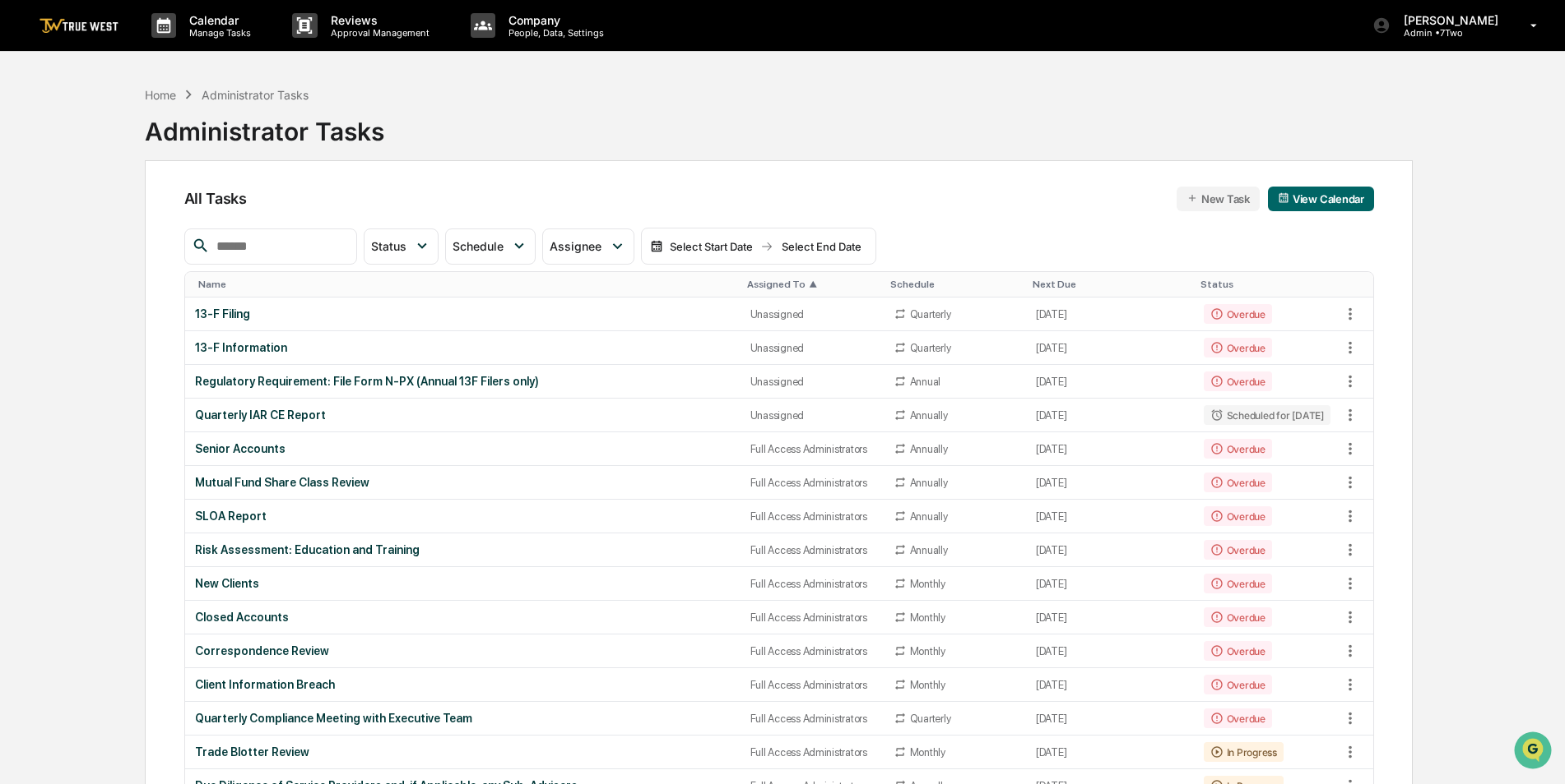
click at [751, 283] on div "Assigned To ▲" at bounding box center [812, 285] width 130 height 12
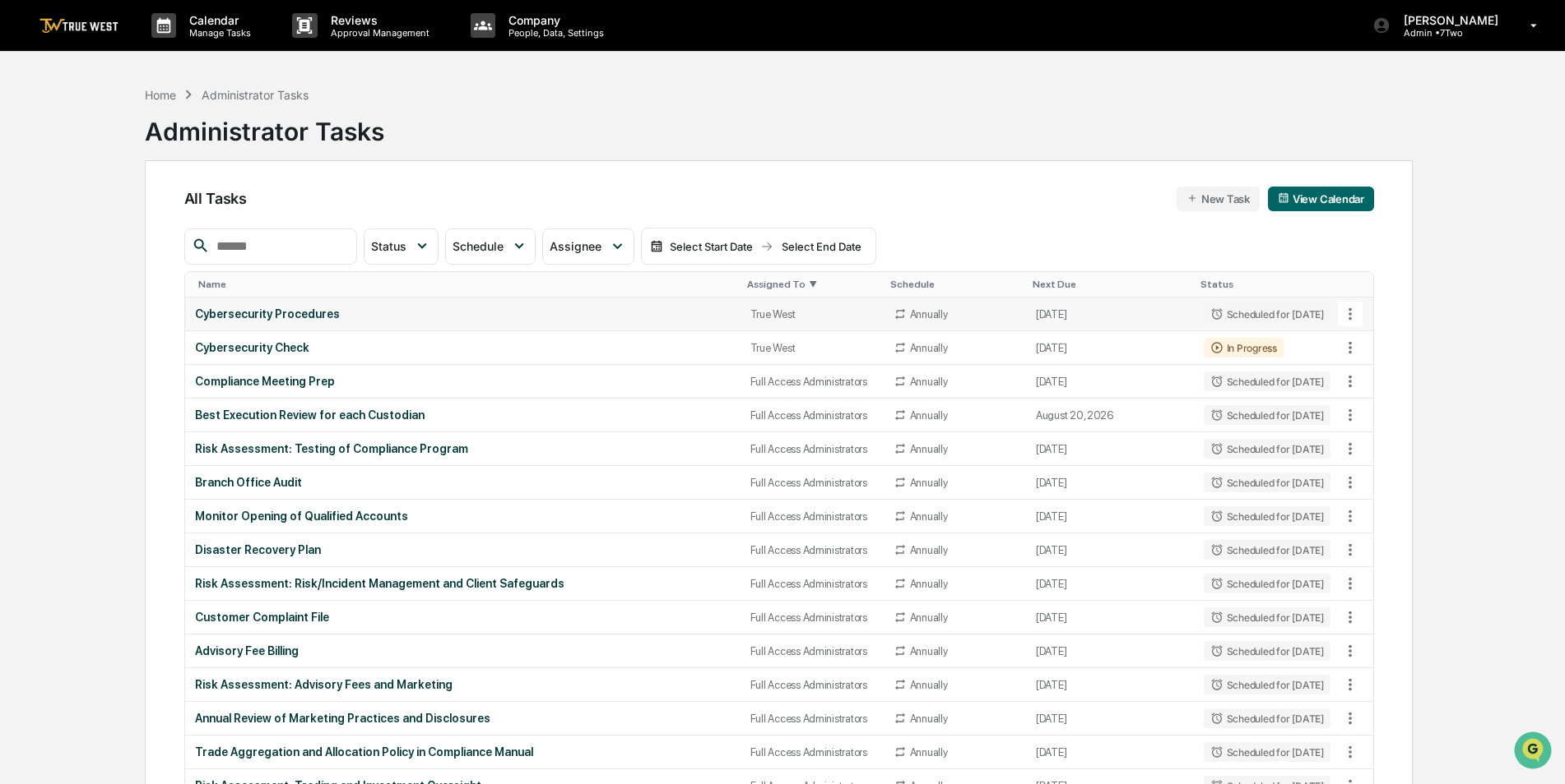
click at [608, 318] on div "Cybersecurity Procedures" at bounding box center [462, 313] width 536 height 13
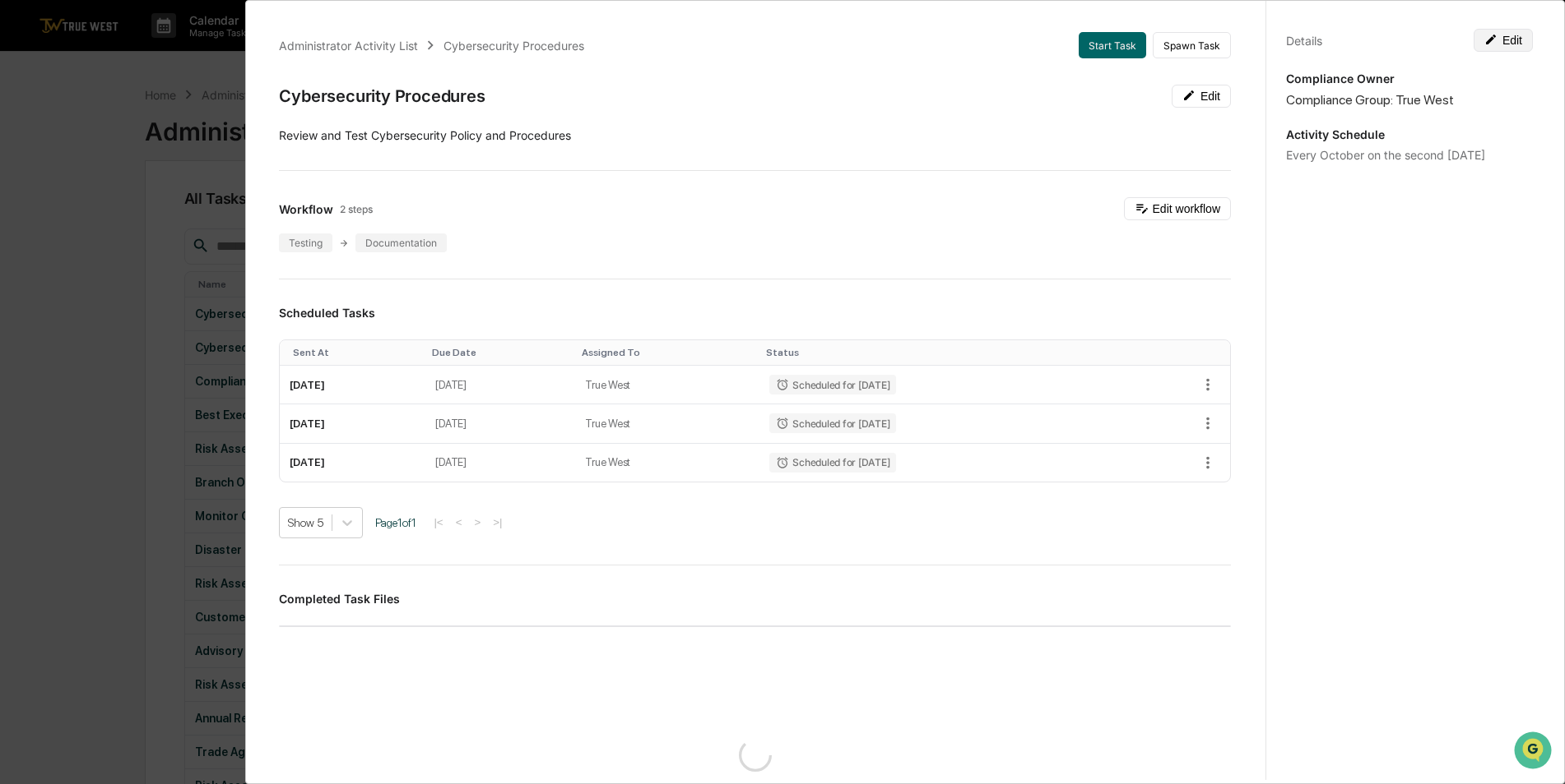
click at [1492, 48] on button "Edit" at bounding box center [1503, 39] width 59 height 23
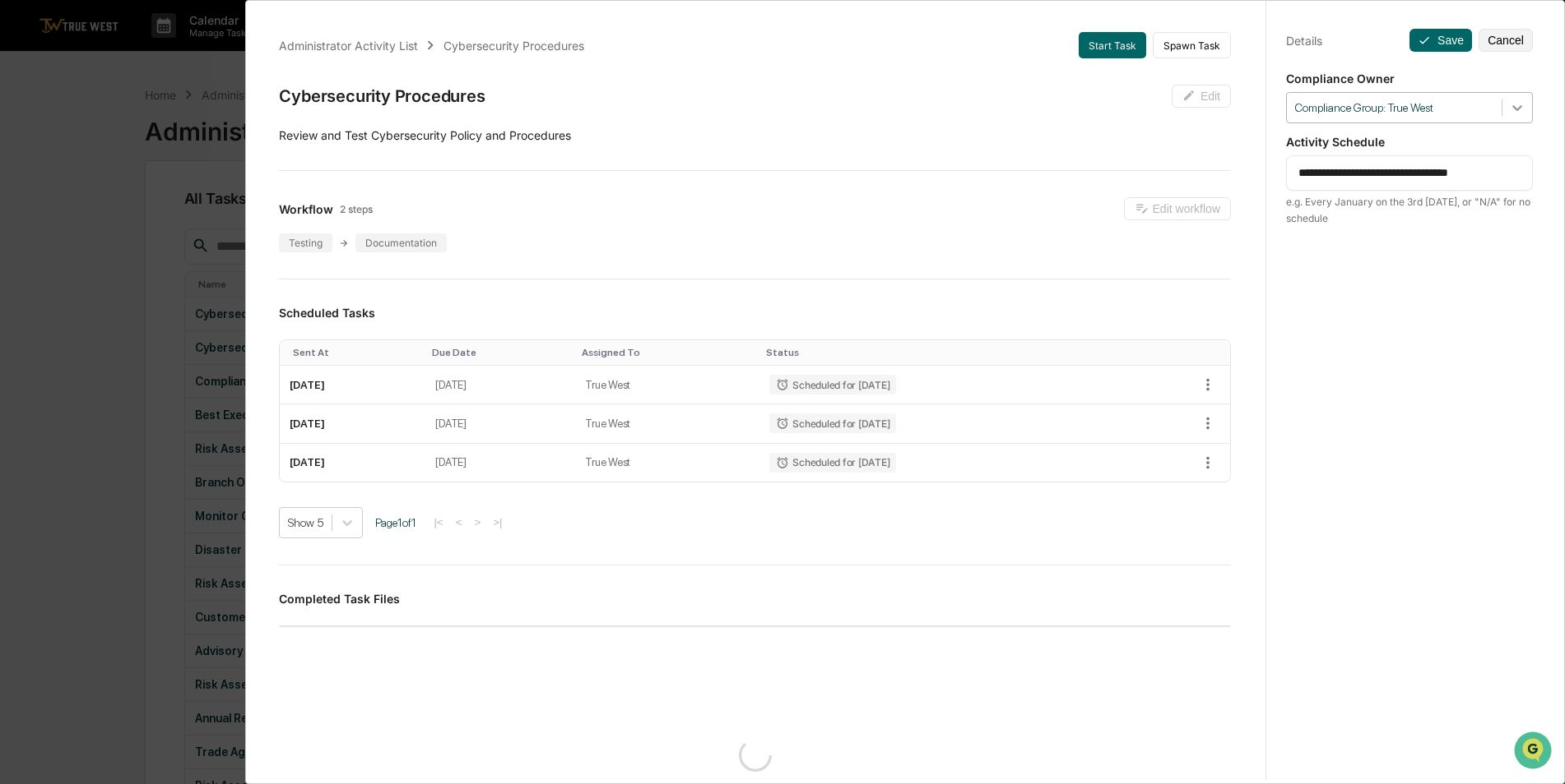
click at [1514, 116] on div at bounding box center [1517, 108] width 29 height 29
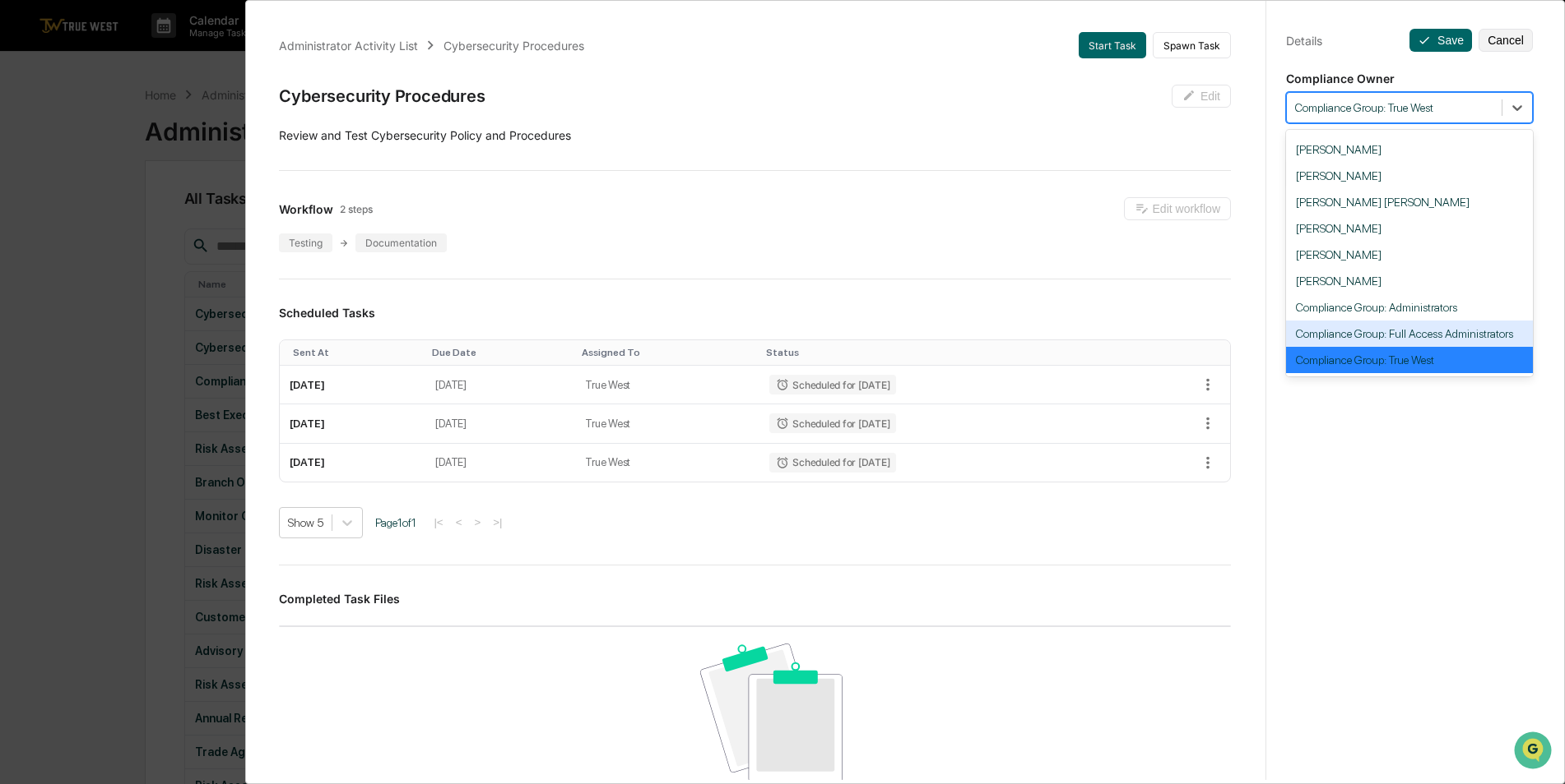
click at [1423, 330] on div "Compliance Group: Full Access Administrators" at bounding box center [1409, 333] width 247 height 27
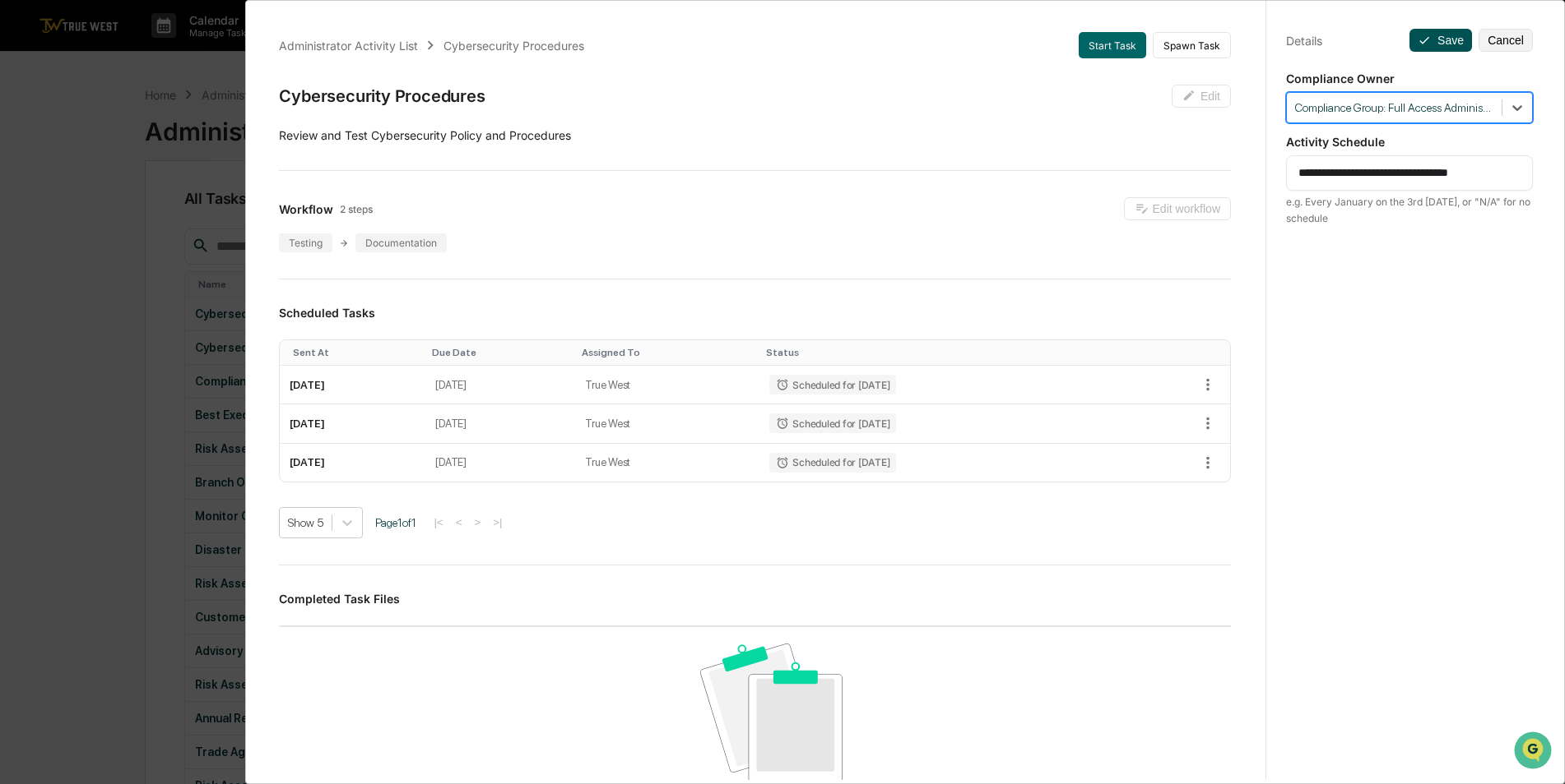
click at [1437, 49] on button "Save" at bounding box center [1441, 39] width 63 height 23
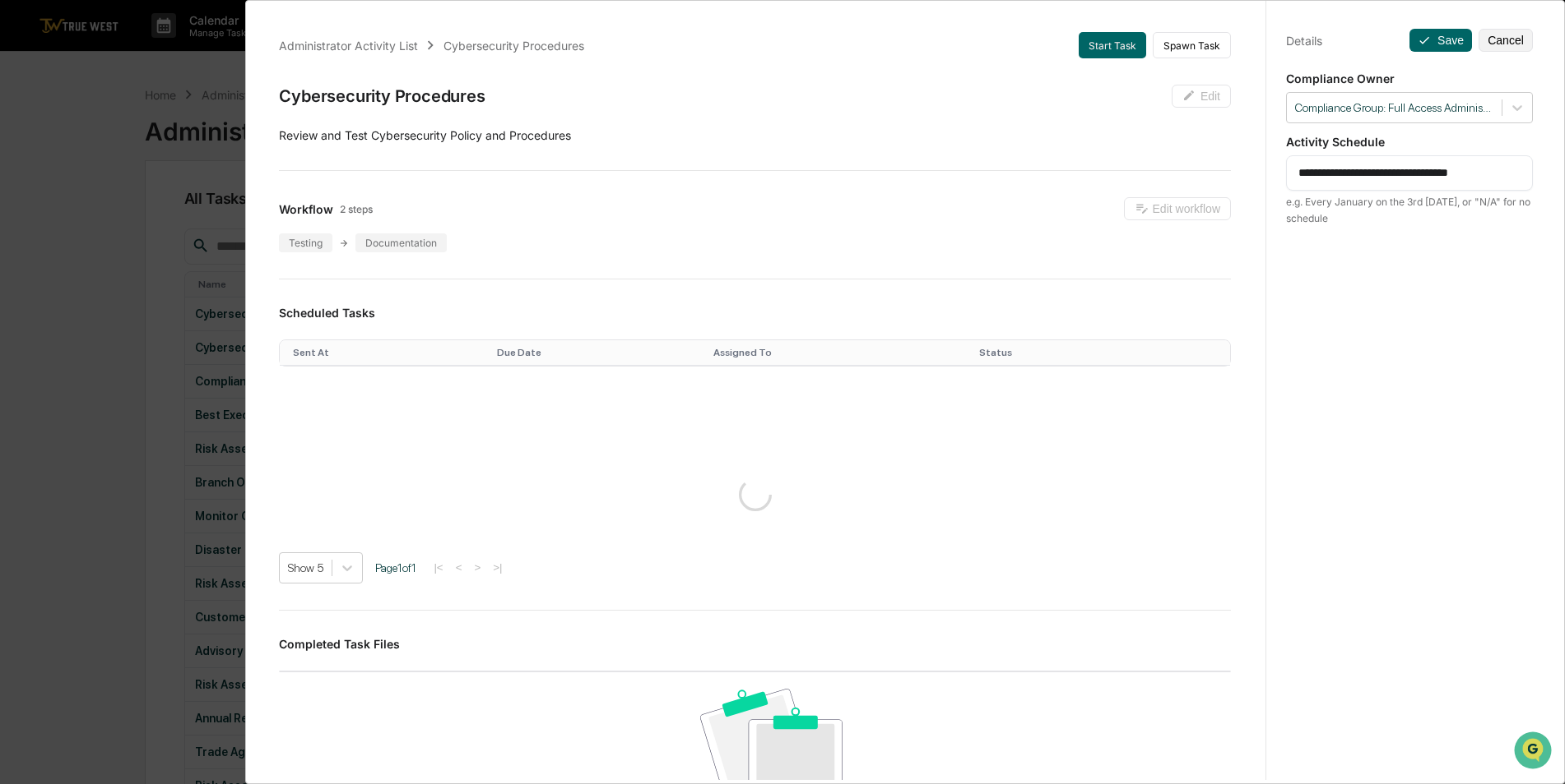
click at [87, 350] on div "**********" at bounding box center [782, 392] width 1565 height 784
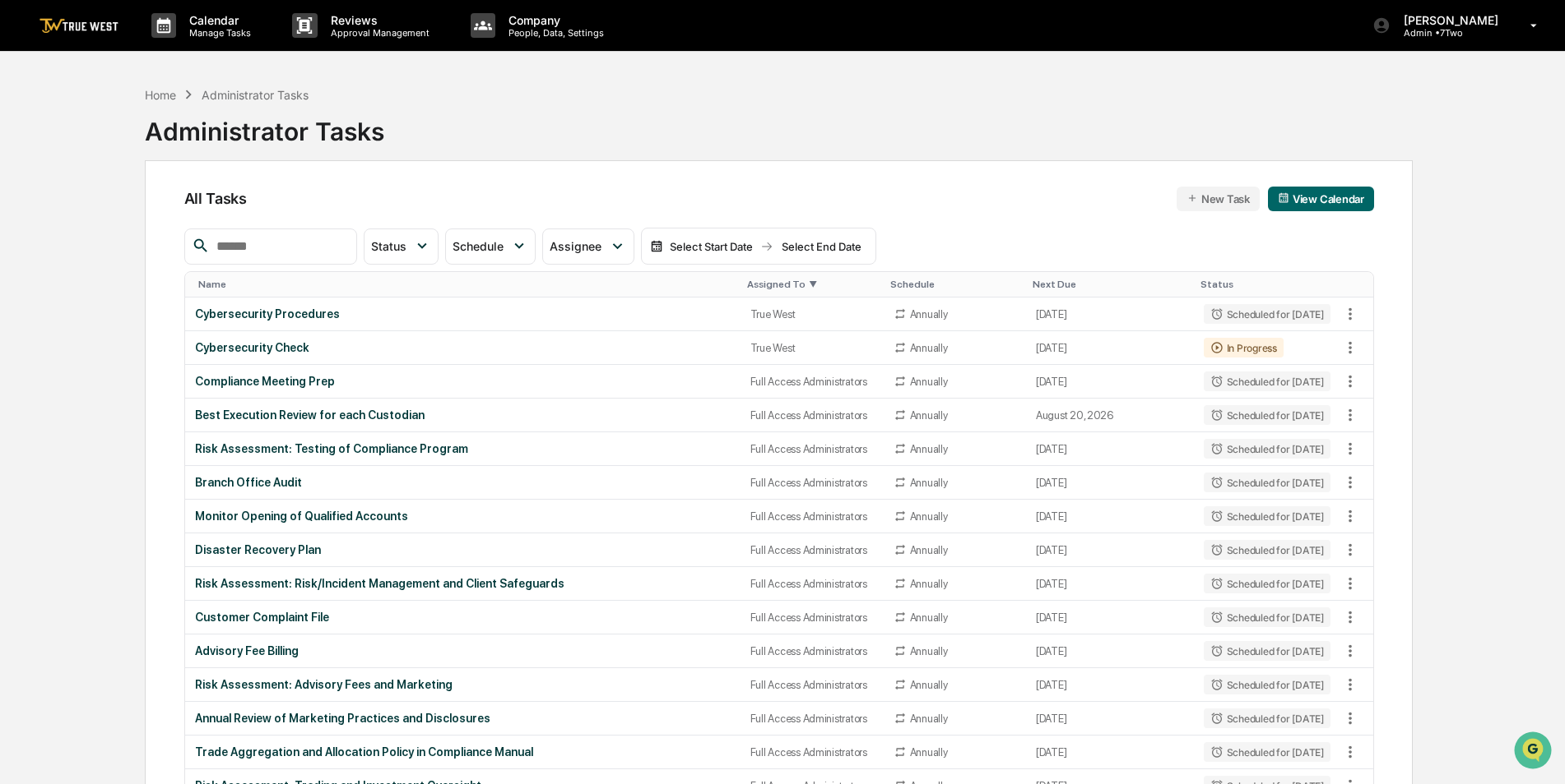
click at [749, 278] on th "Assigned To ▼" at bounding box center [812, 285] width 144 height 26
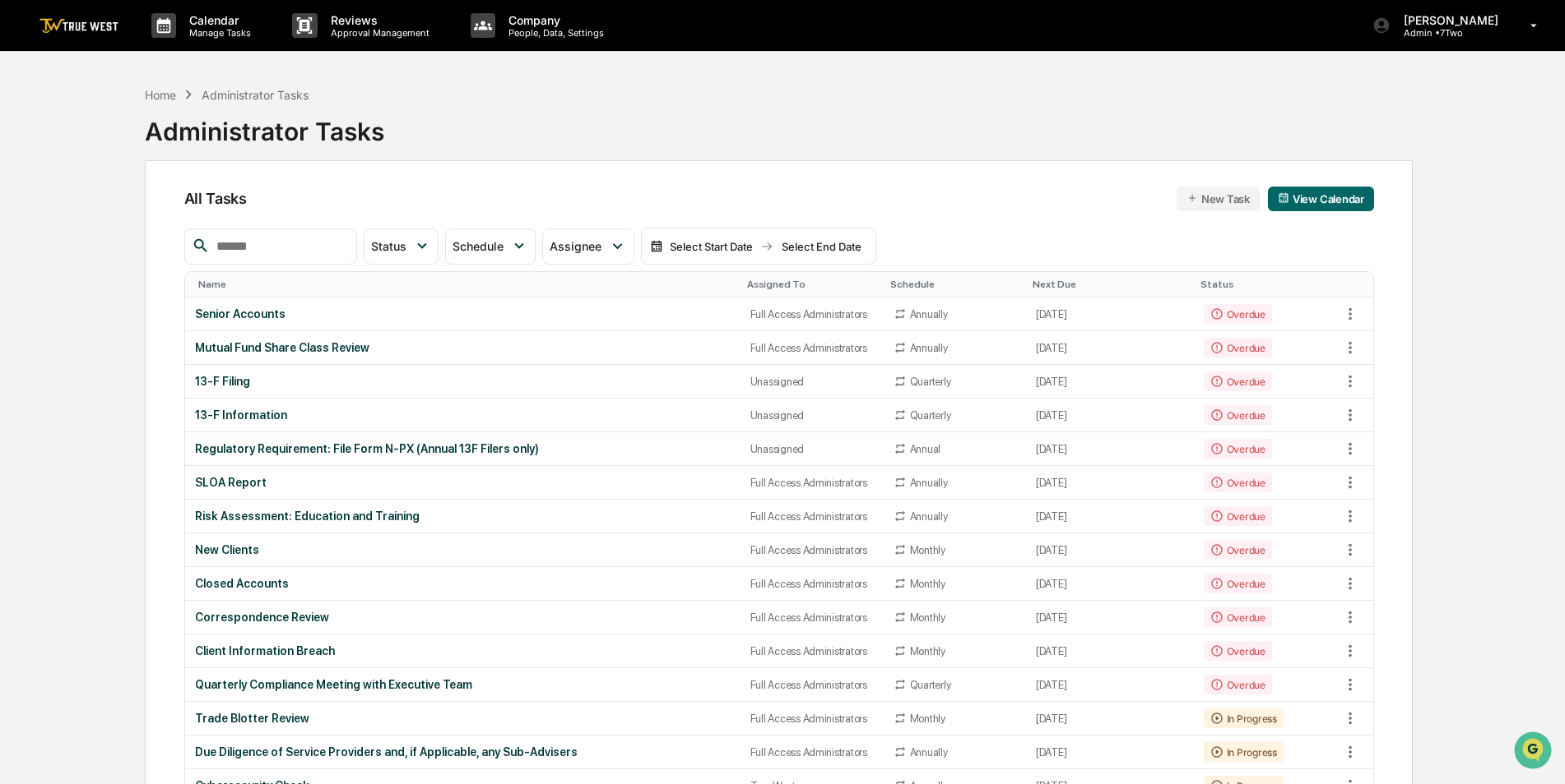
click at [749, 278] on th "Assigned To" at bounding box center [812, 285] width 144 height 26
click at [749, 279] on div "Assigned To" at bounding box center [812, 285] width 130 height 12
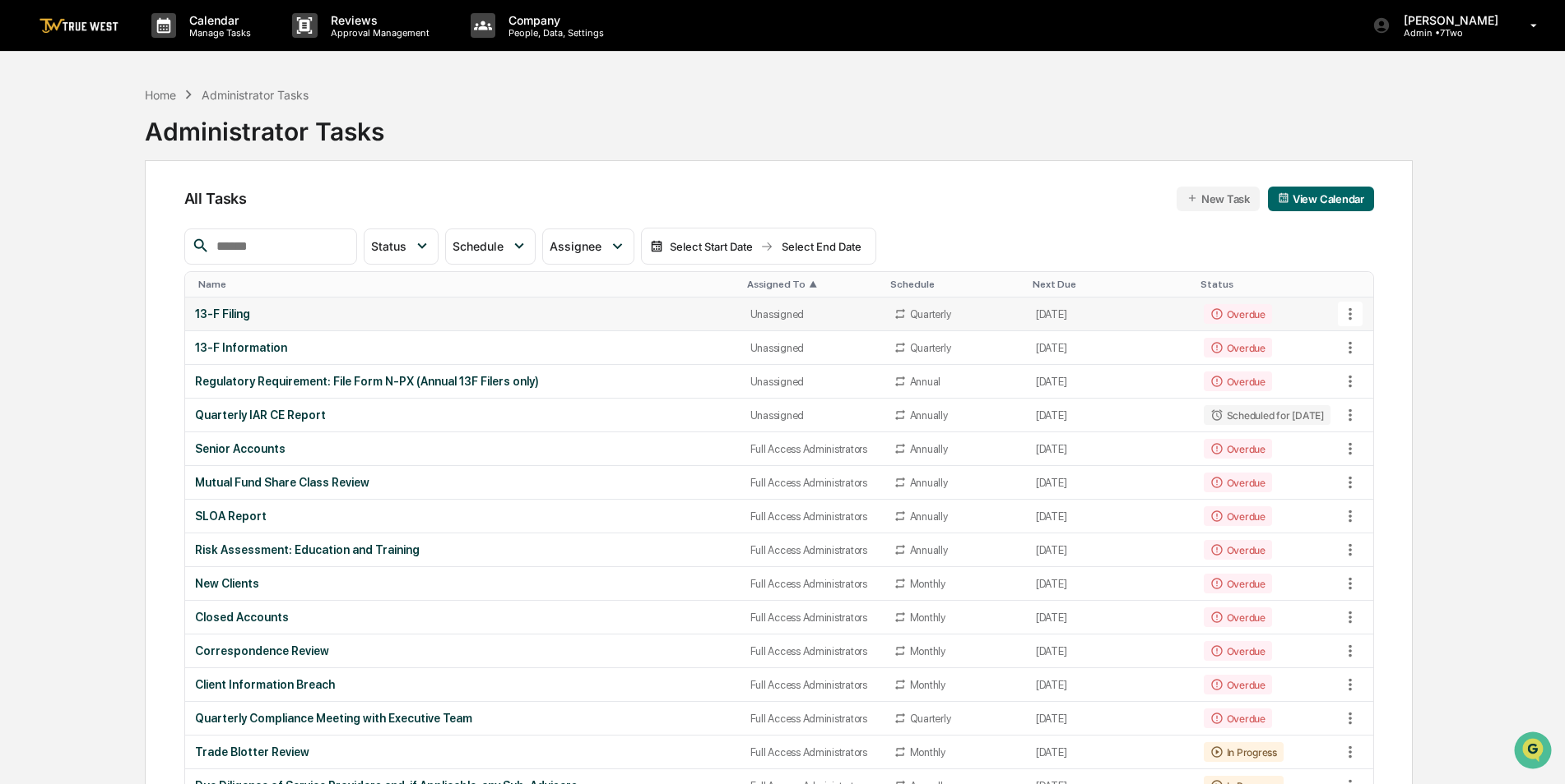
click at [621, 305] on td "13-F Filing" at bounding box center [462, 314] width 555 height 33
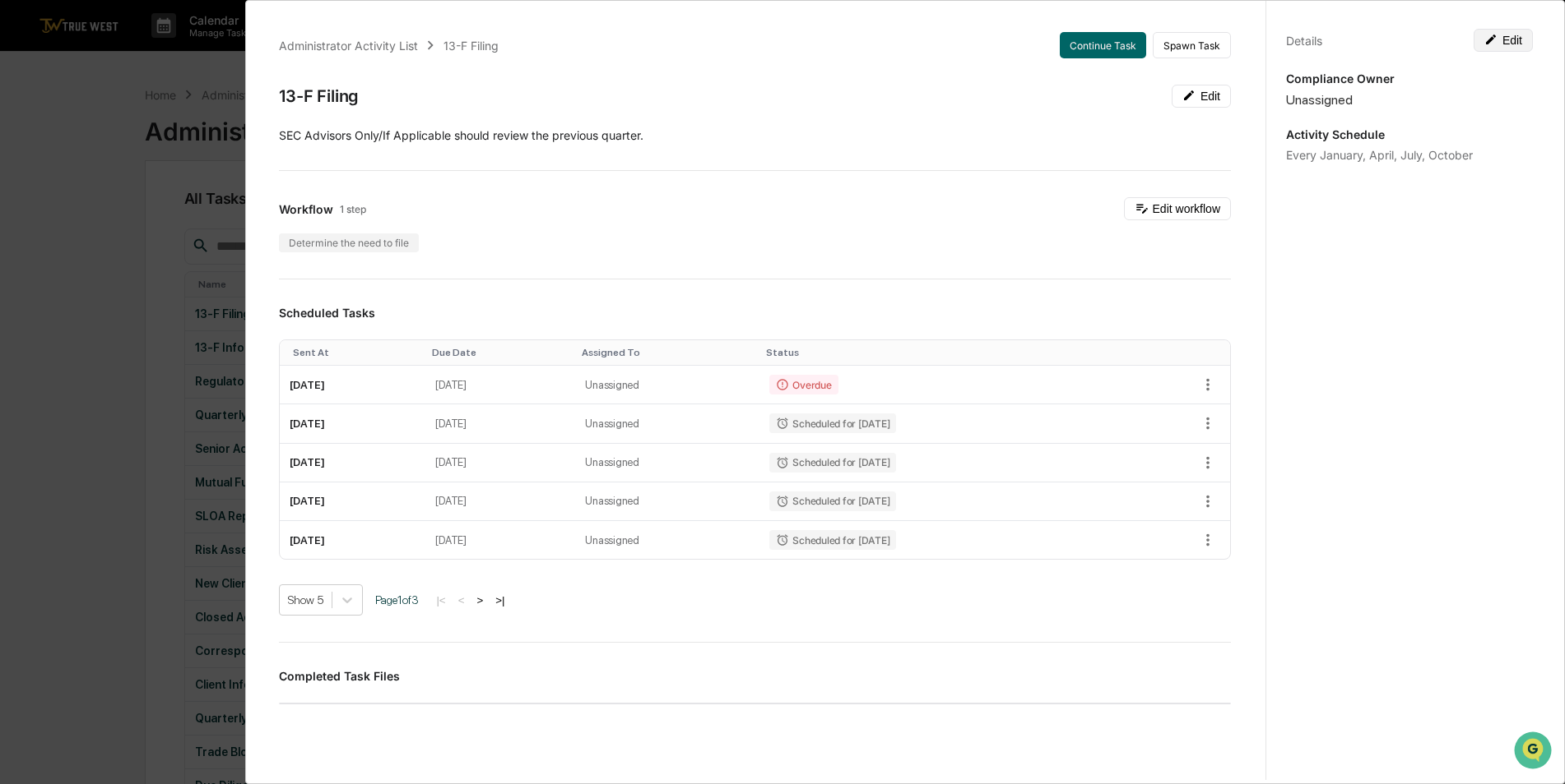
click at [1511, 48] on button "Edit" at bounding box center [1503, 39] width 59 height 23
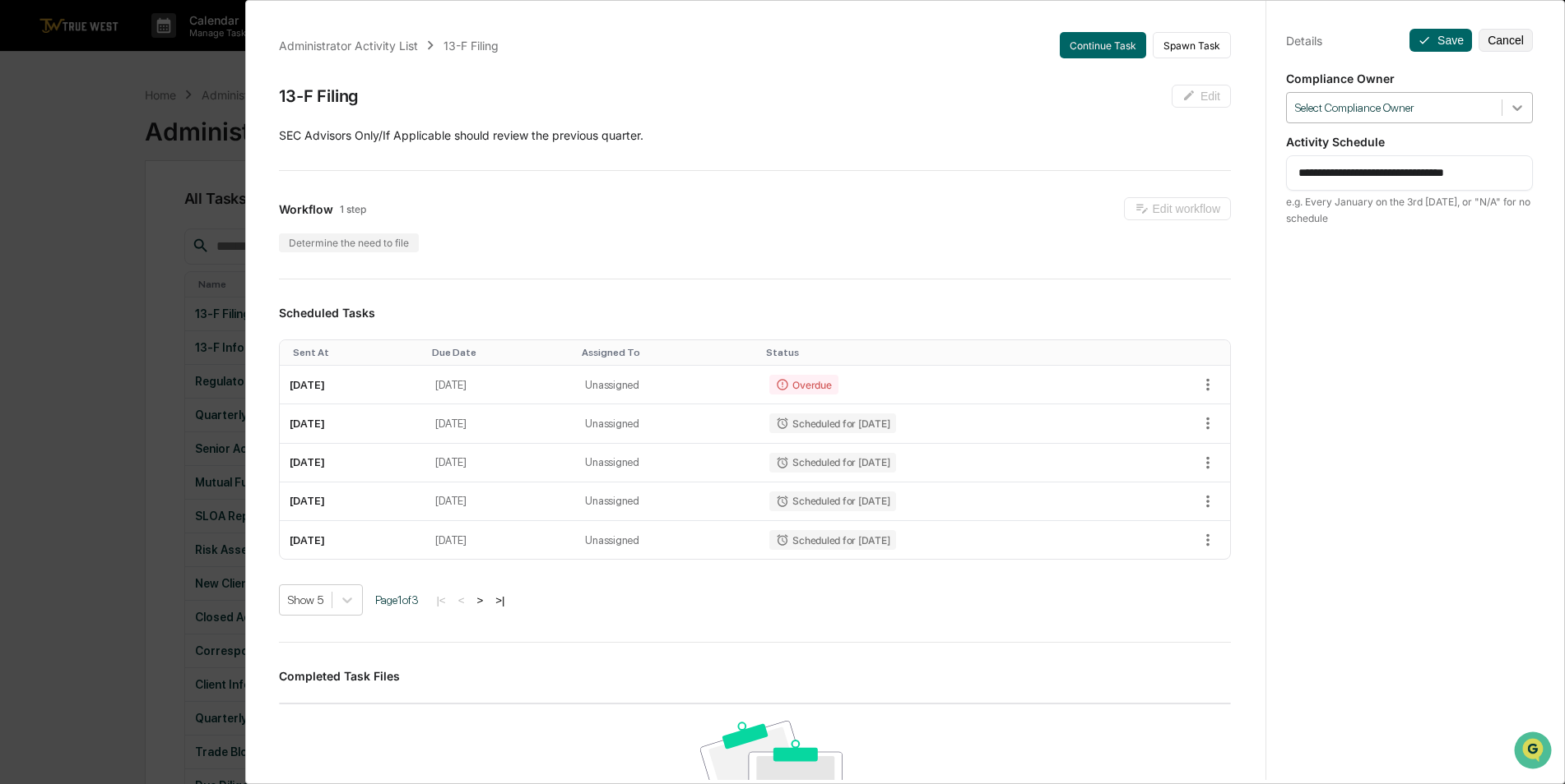
click at [1510, 93] on div at bounding box center [1517, 108] width 29 height 29
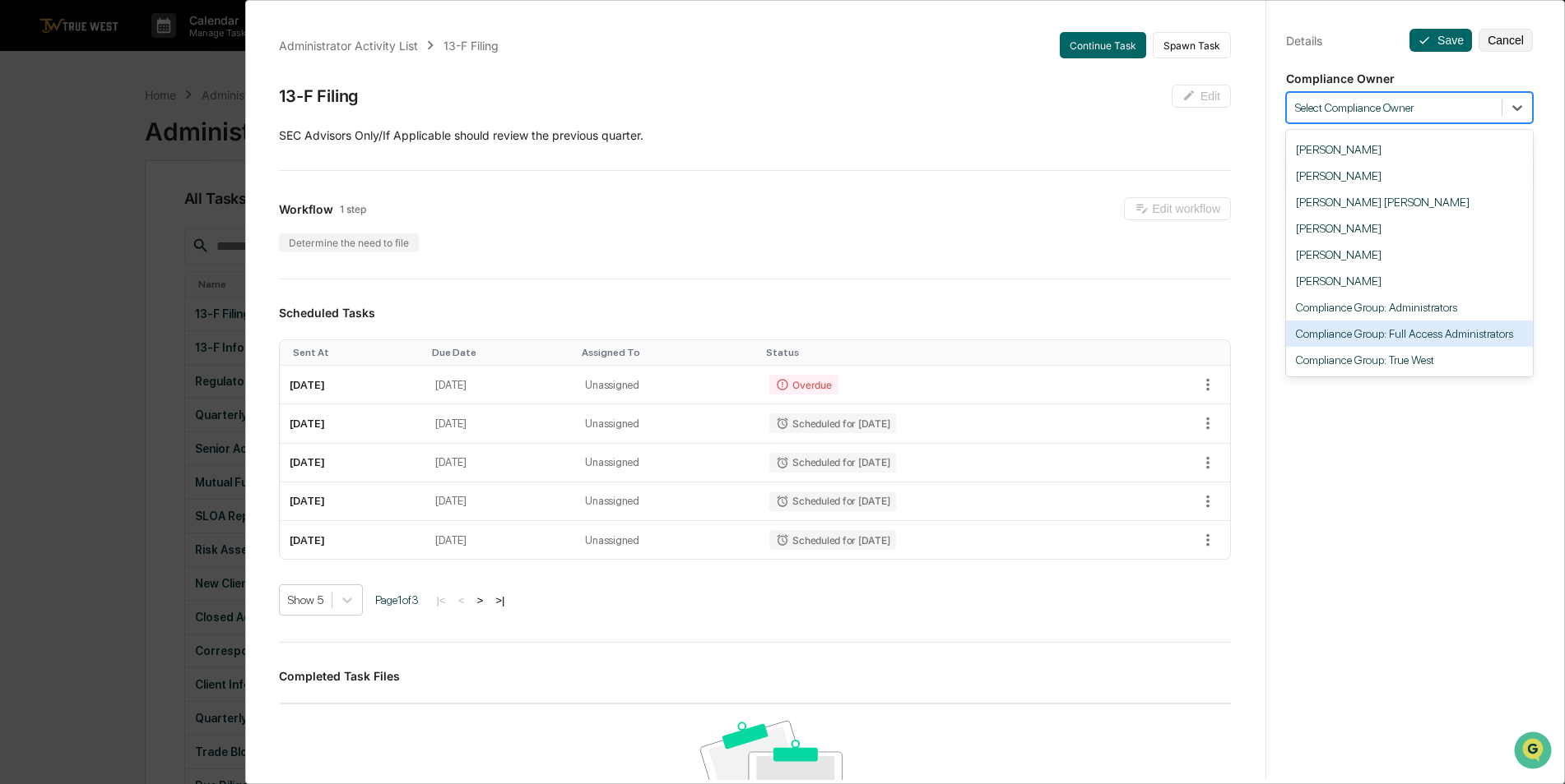
click at [1442, 325] on div "Compliance Group: Full Access Administrators" at bounding box center [1409, 333] width 247 height 27
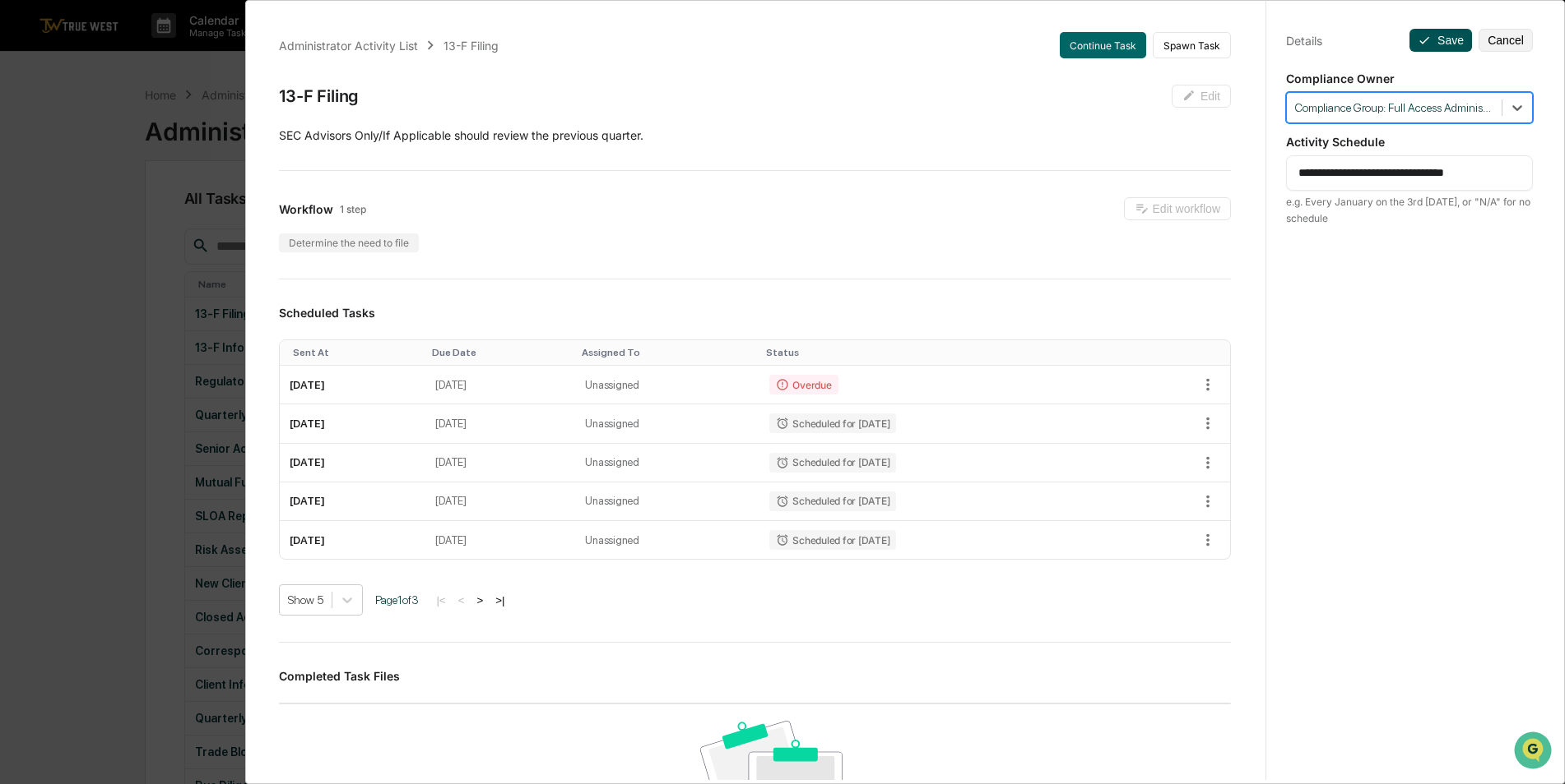
click at [1420, 44] on icon at bounding box center [1423, 39] width 13 height 13
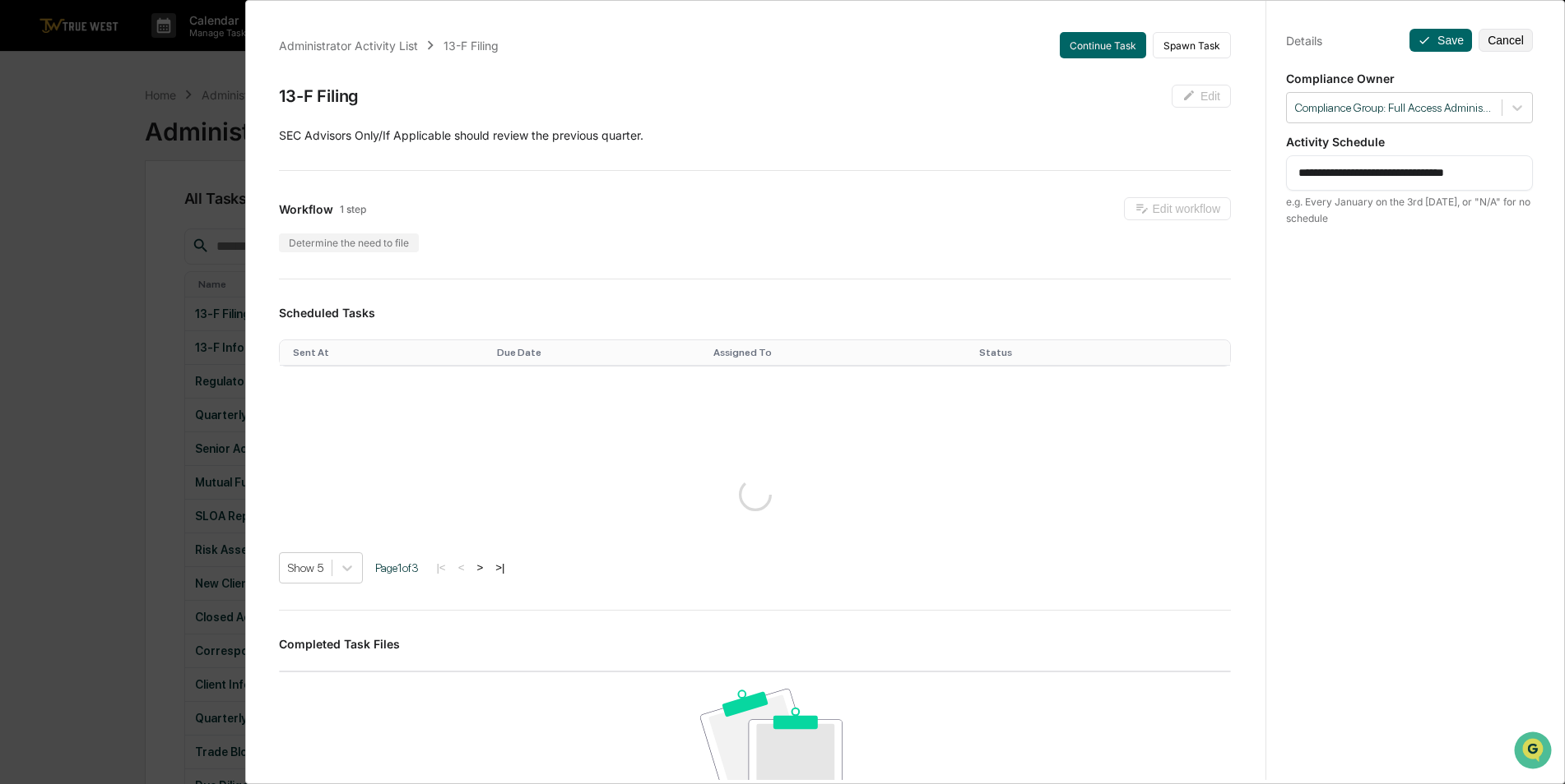
click at [124, 274] on div "**********" at bounding box center [782, 392] width 1565 height 784
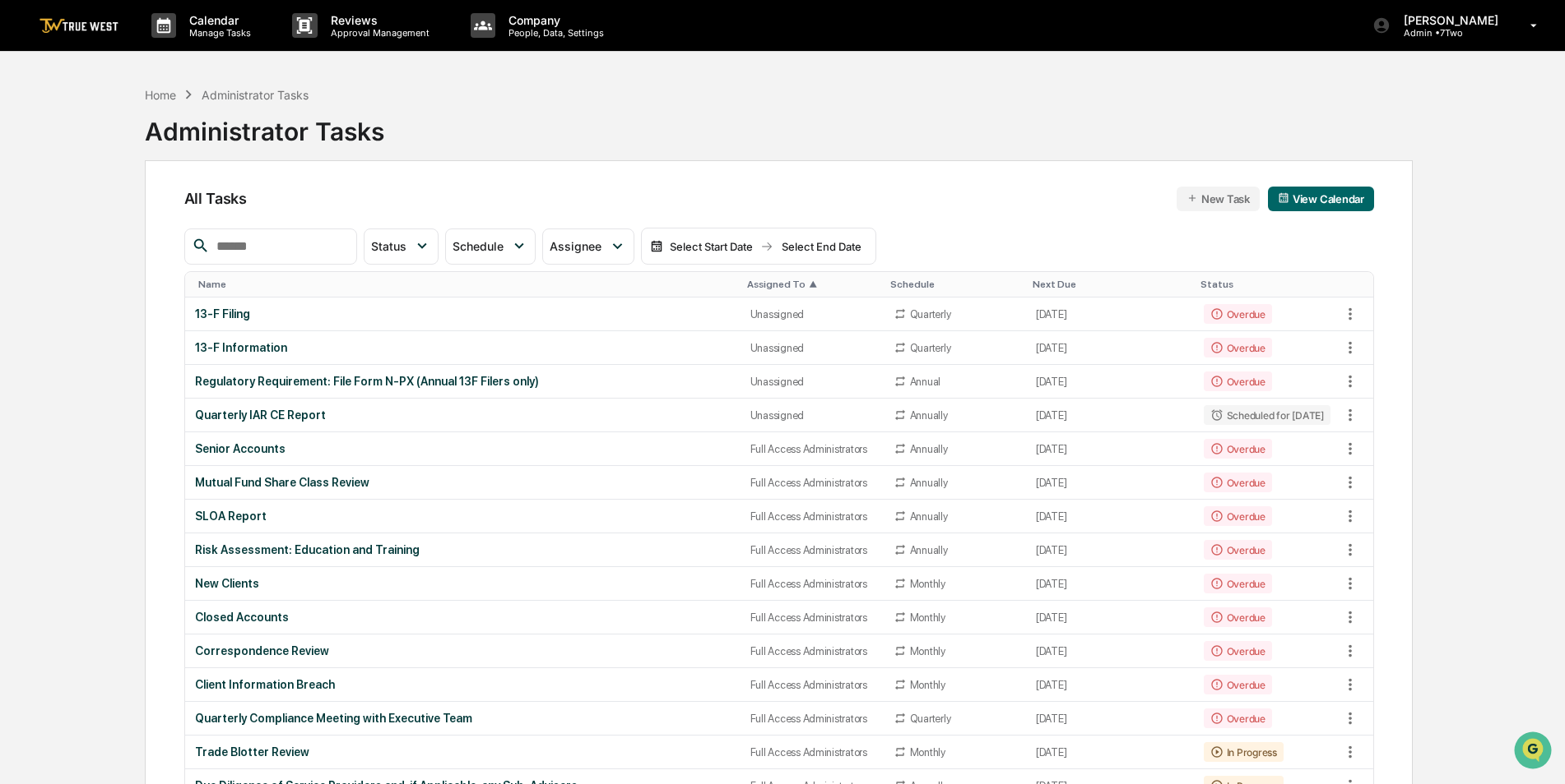
click at [747, 283] on div "Assigned To ▲" at bounding box center [812, 285] width 130 height 12
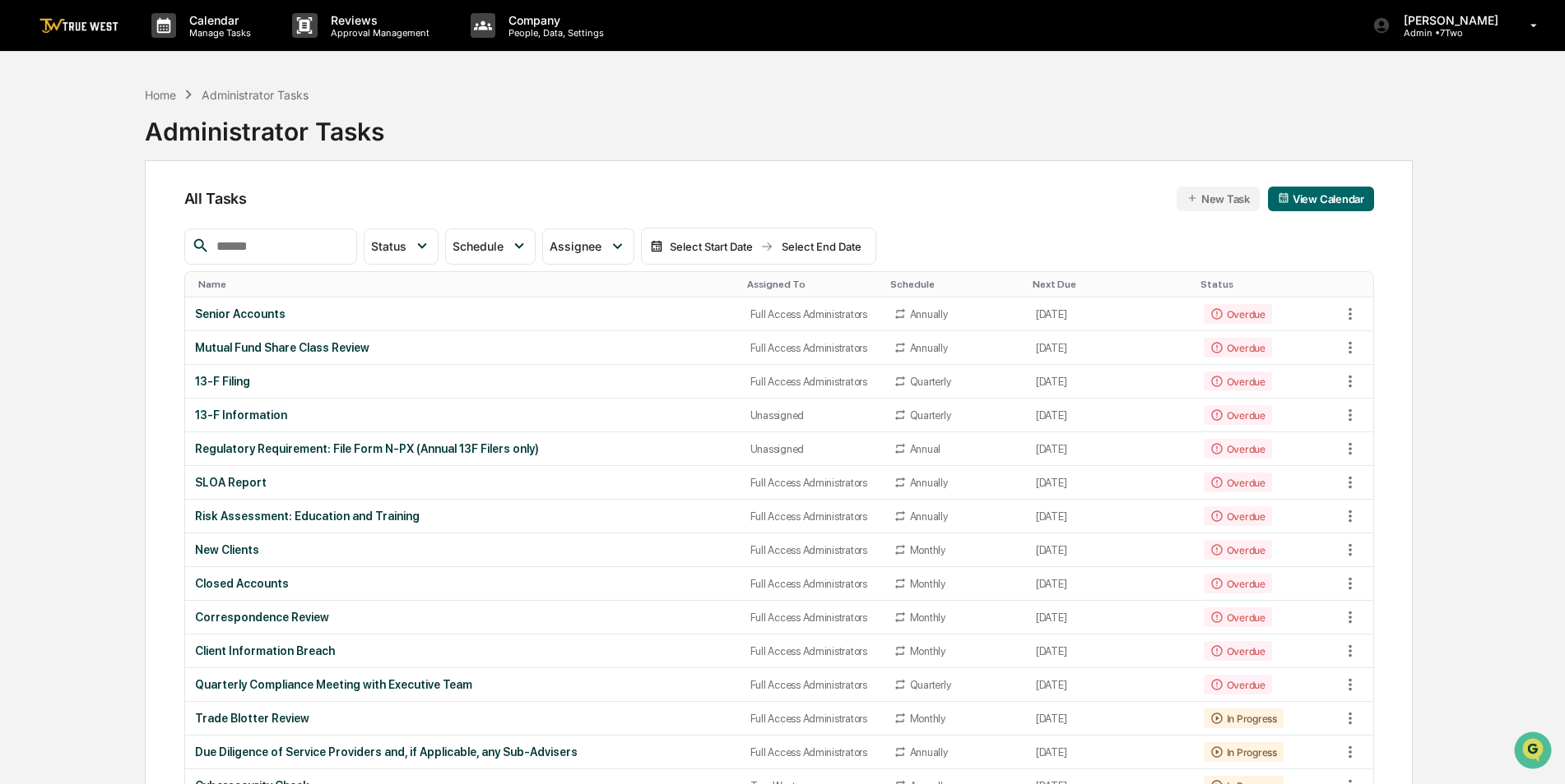
click at [764, 285] on div "Assigned To" at bounding box center [812, 285] width 130 height 12
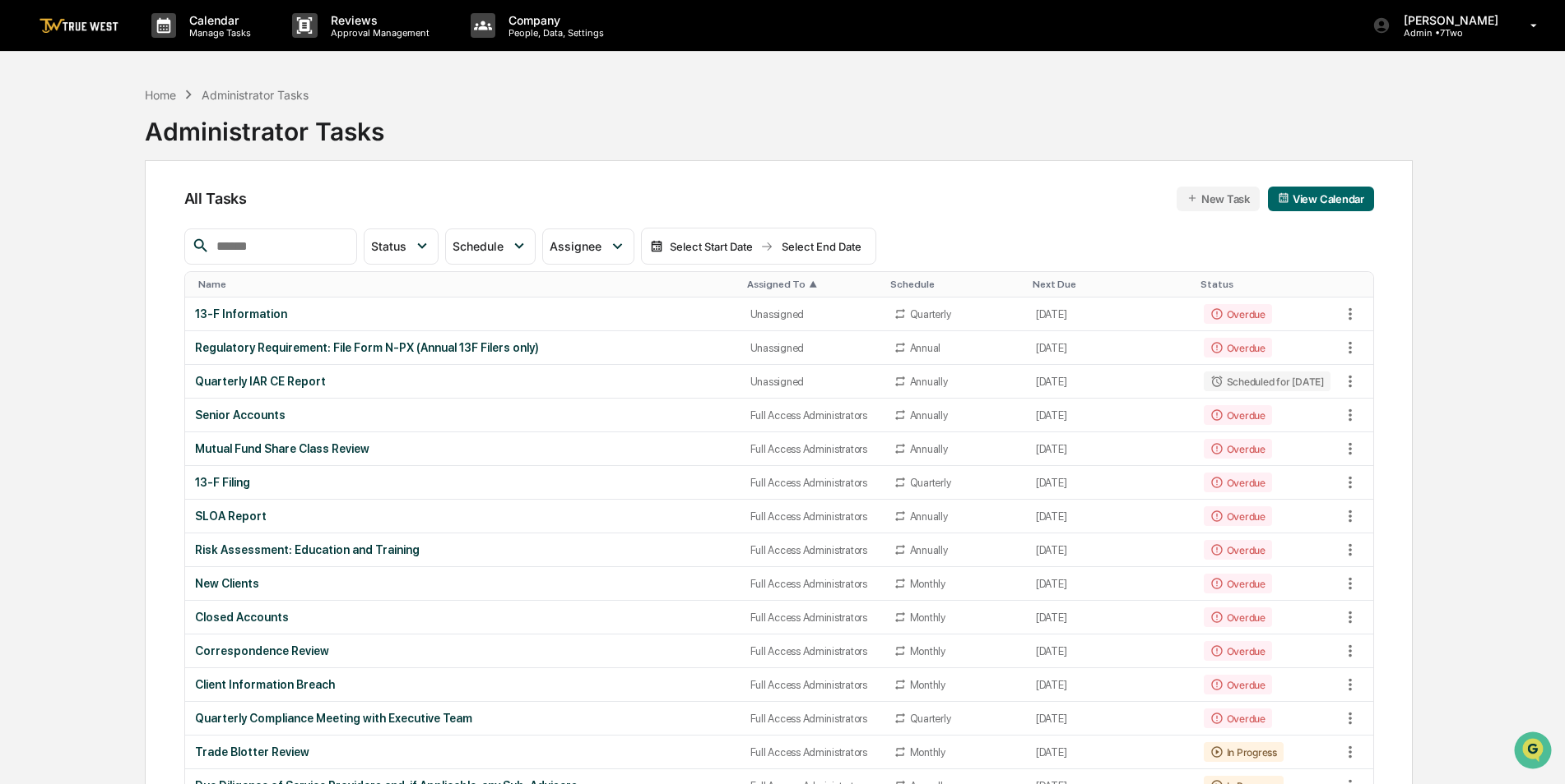
click at [764, 280] on div "Assigned To ▲" at bounding box center [812, 285] width 130 height 12
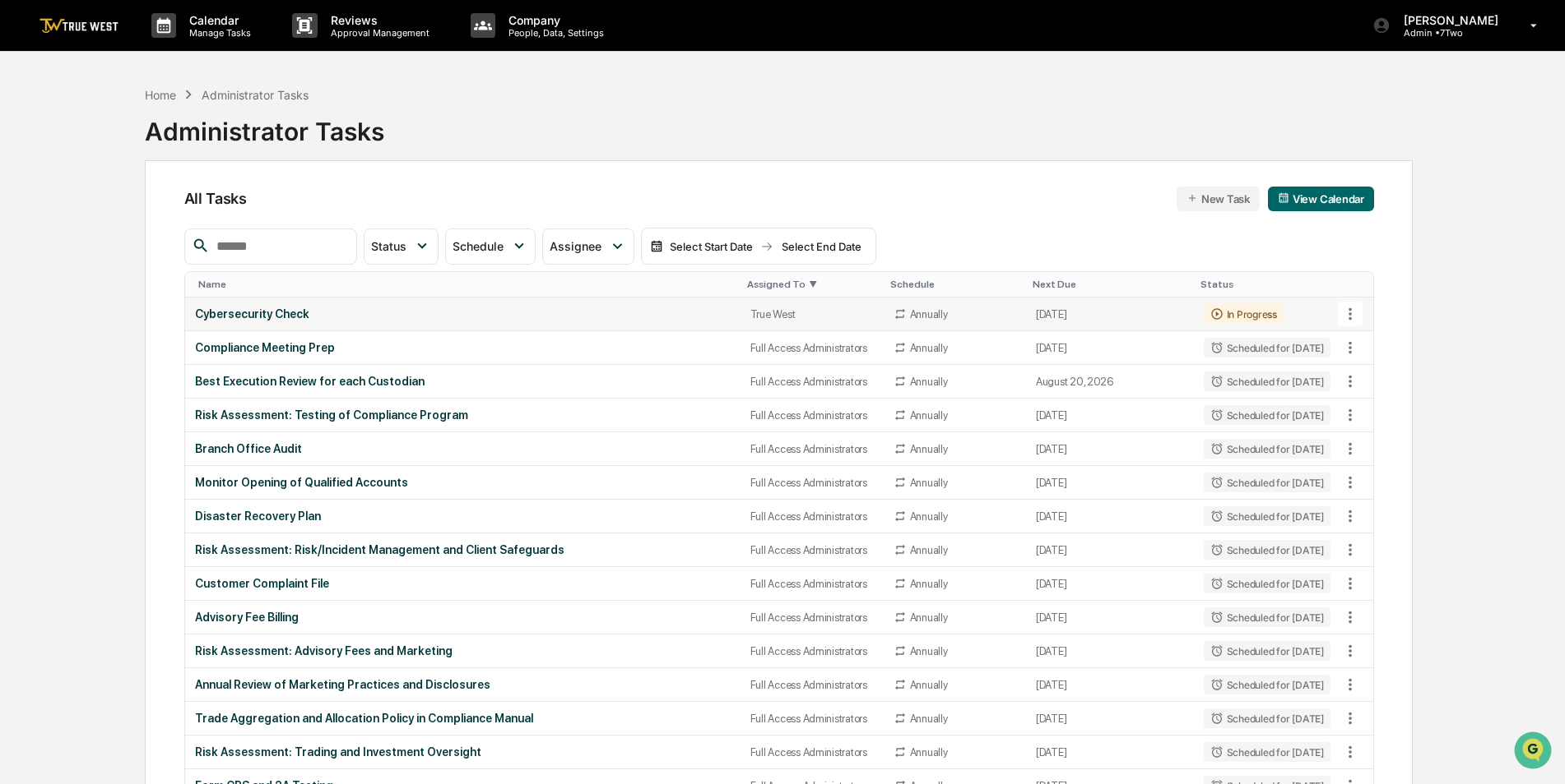
click at [709, 306] on td "Cybersecurity Check" at bounding box center [462, 314] width 555 height 33
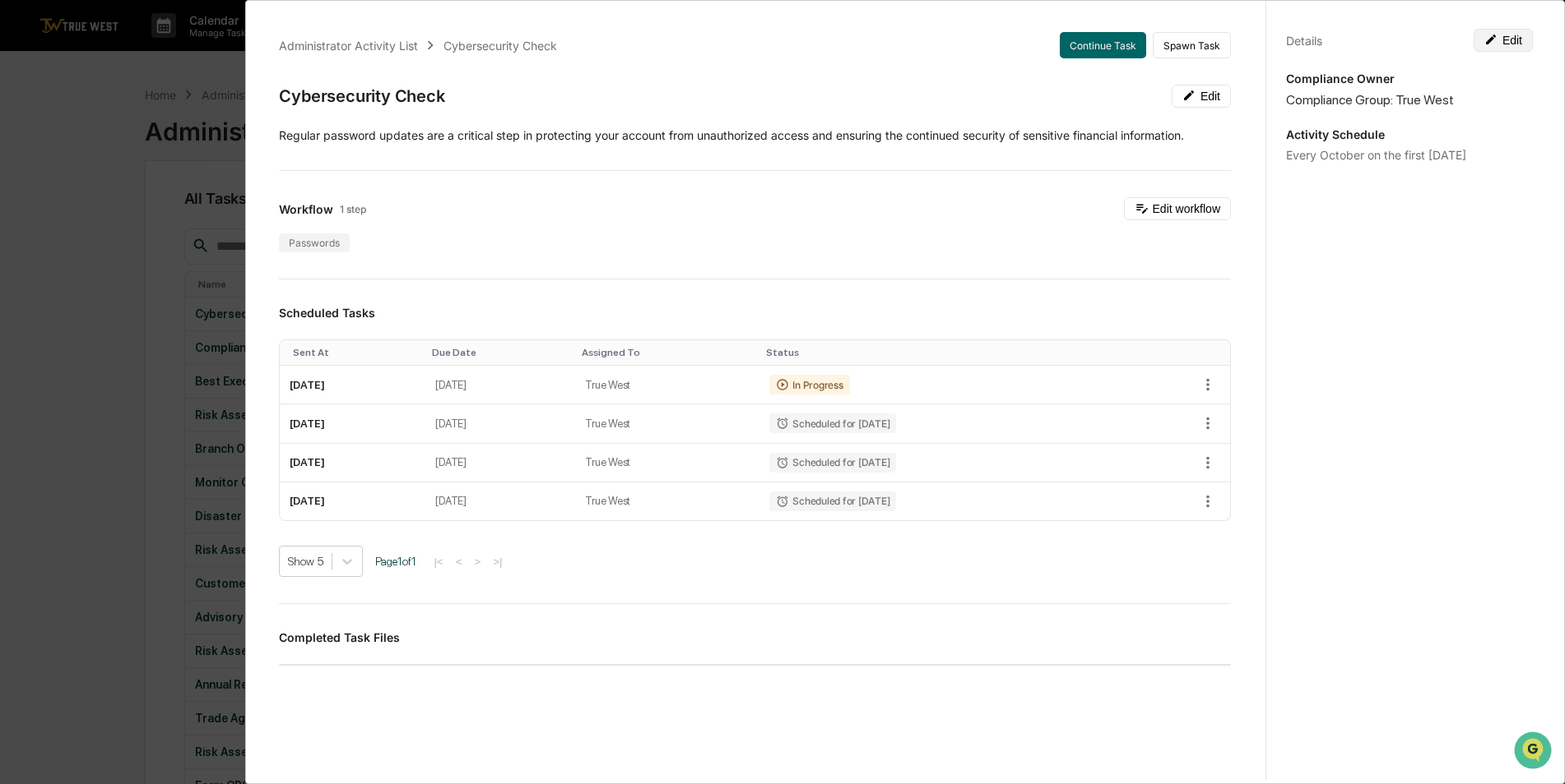
click at [1509, 39] on button "Edit" at bounding box center [1503, 39] width 59 height 23
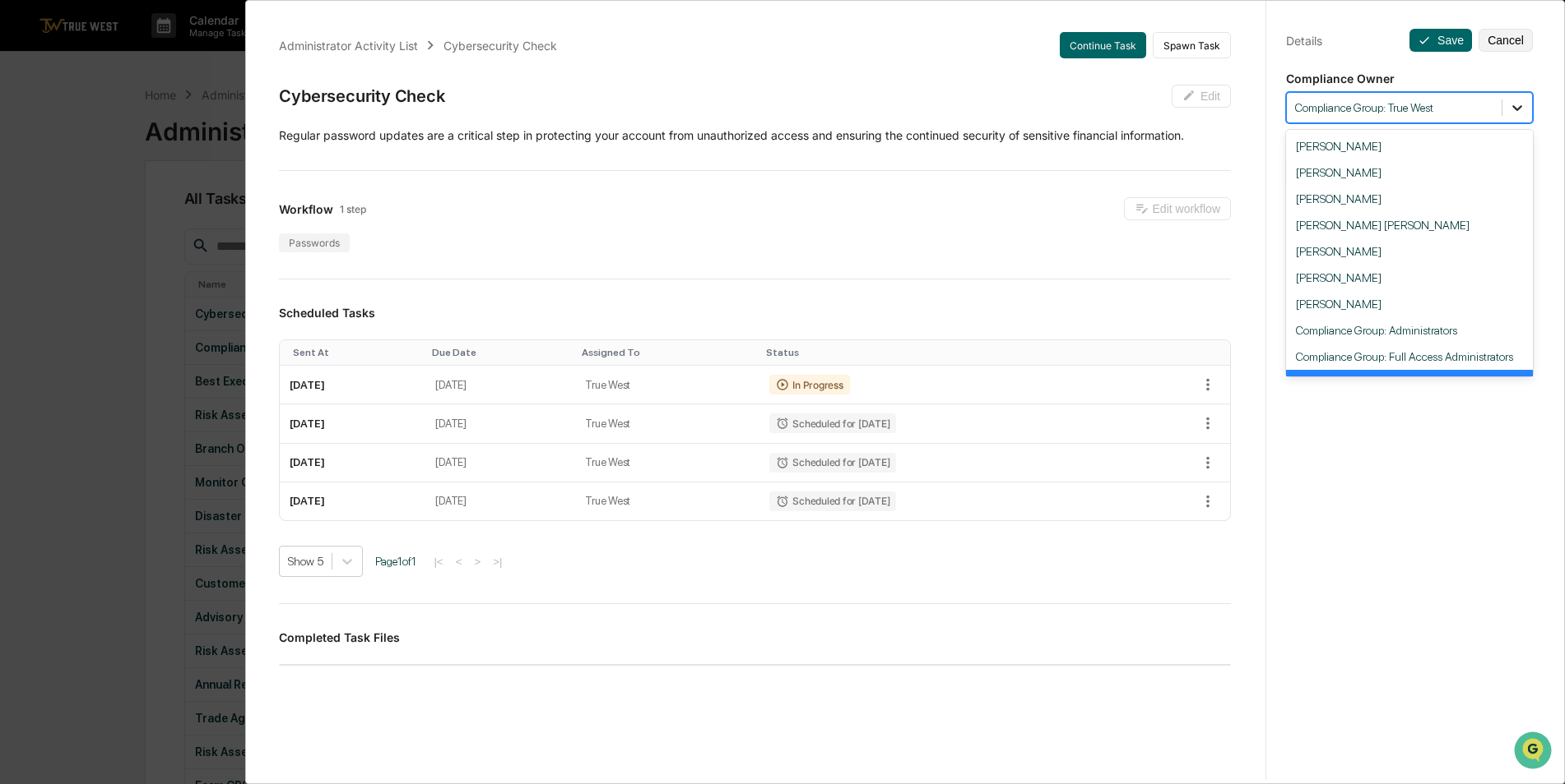
click at [1516, 104] on icon at bounding box center [1517, 107] width 17 height 17
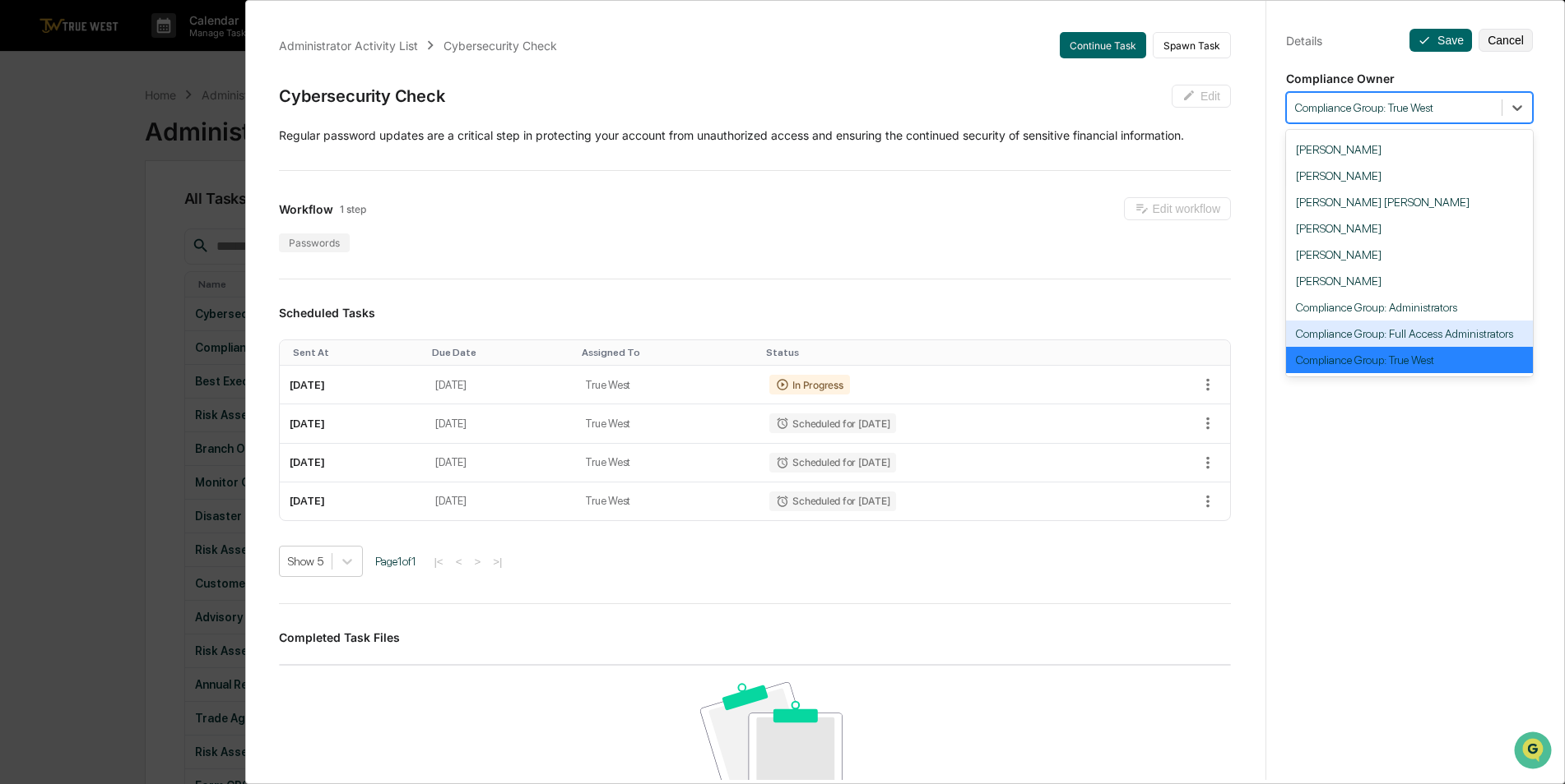
click at [1439, 345] on div "Compliance Group: Full Access Administrators" at bounding box center [1409, 333] width 247 height 27
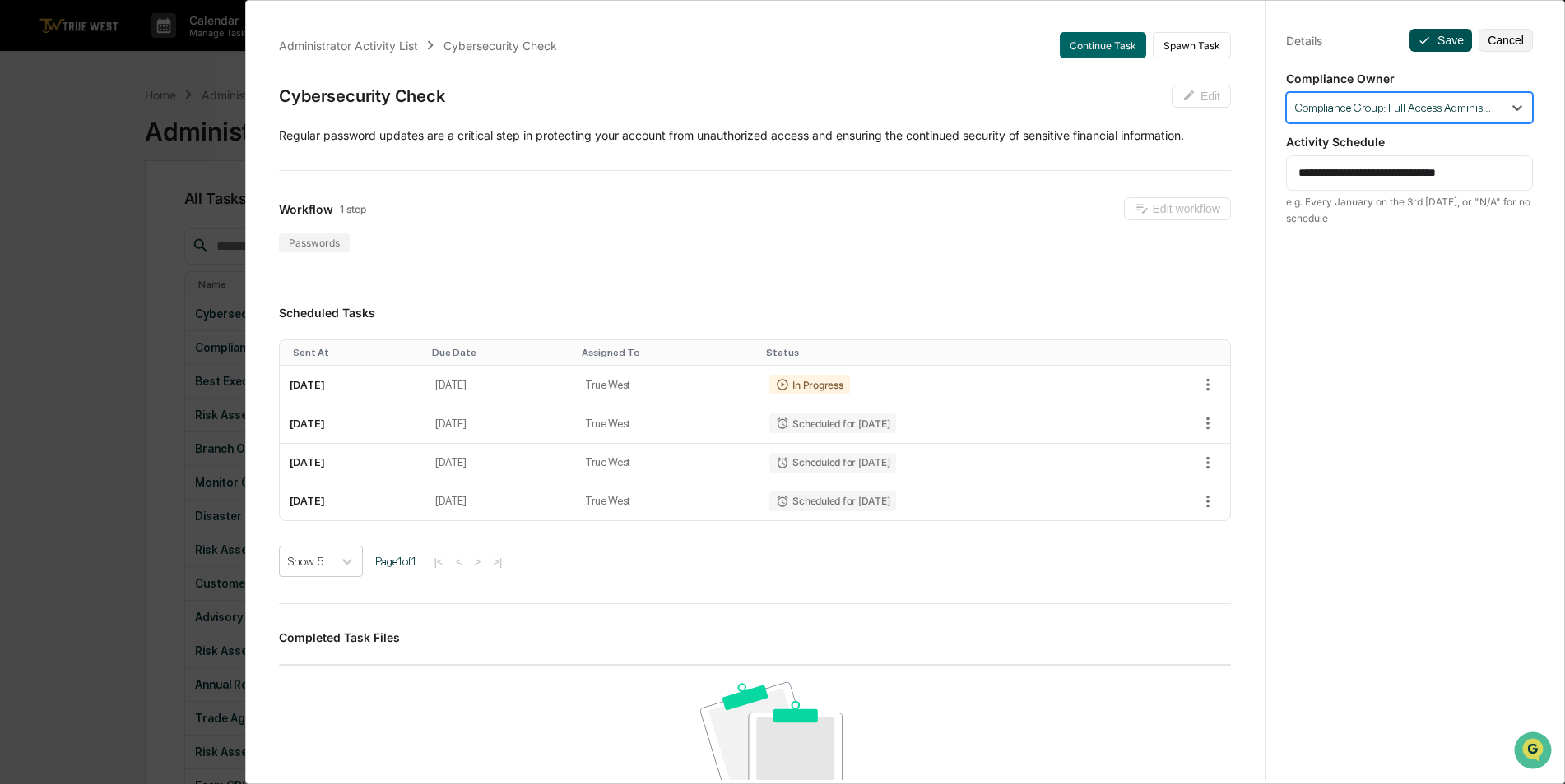
click at [1439, 44] on button "Save" at bounding box center [1441, 39] width 63 height 23
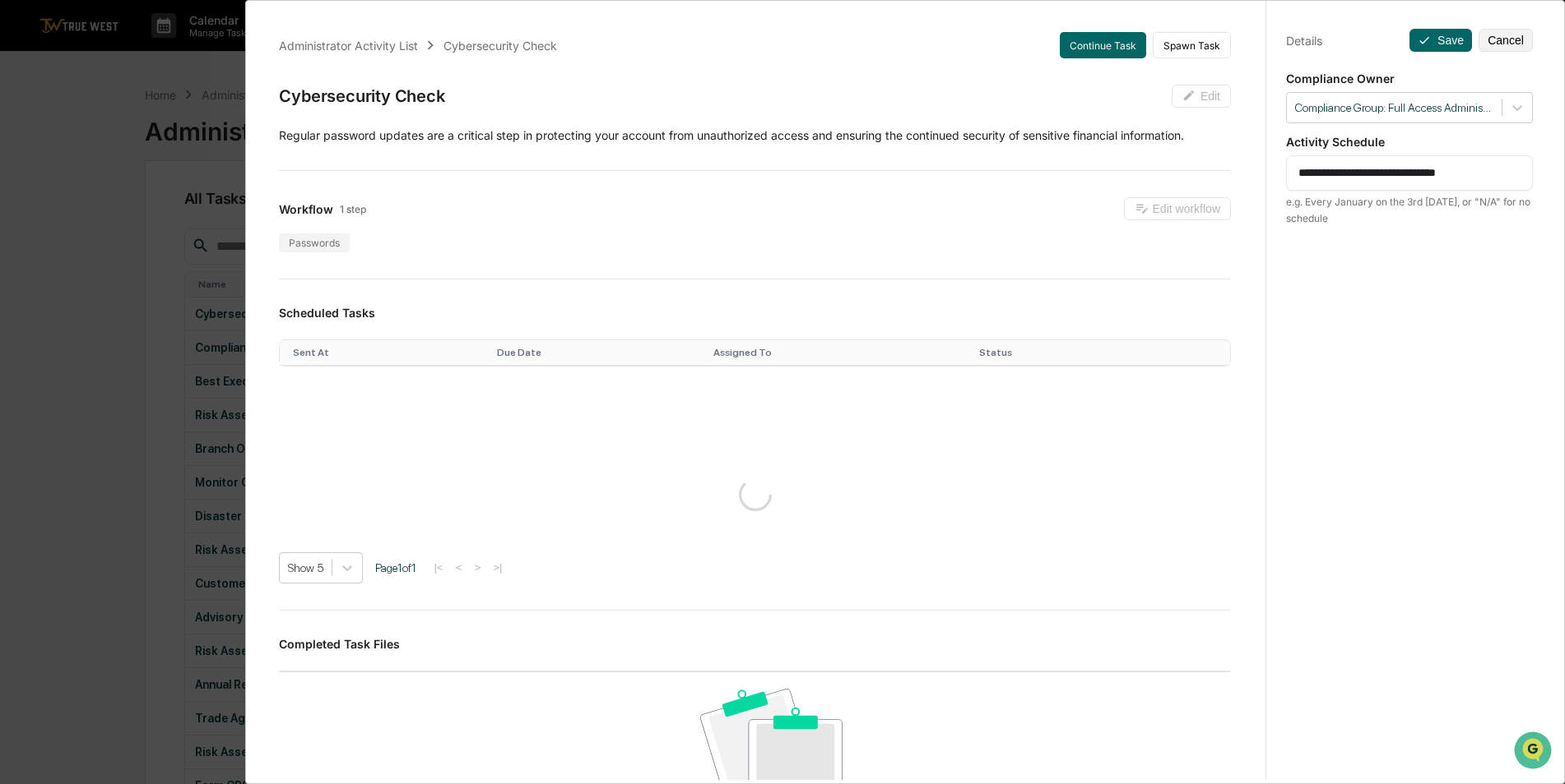
click at [133, 304] on div "**********" at bounding box center [782, 392] width 1565 height 784
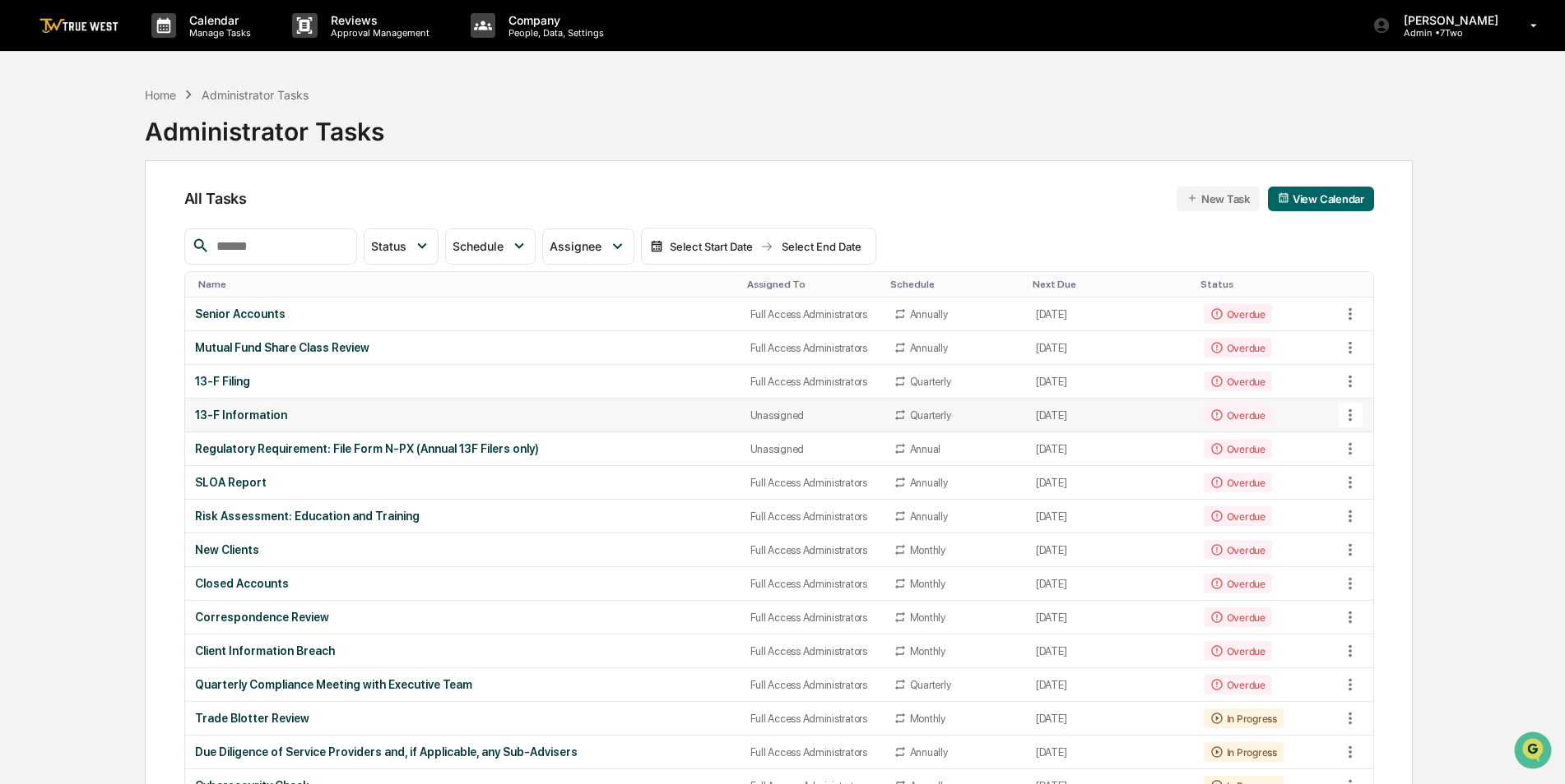
click at [551, 416] on div "13-F Information" at bounding box center [462, 415] width 536 height 13
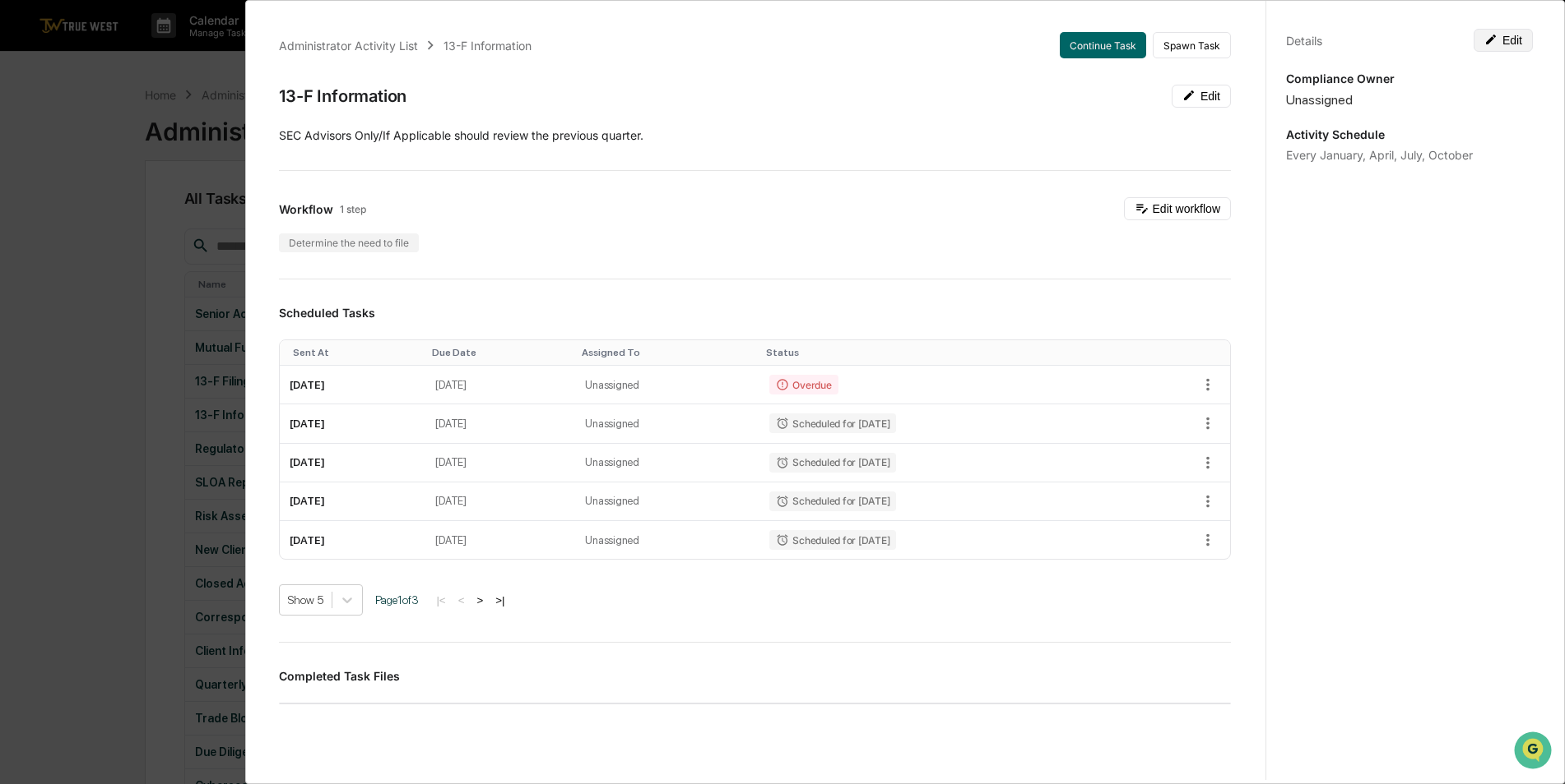
click at [1502, 41] on button "Edit" at bounding box center [1503, 39] width 59 height 23
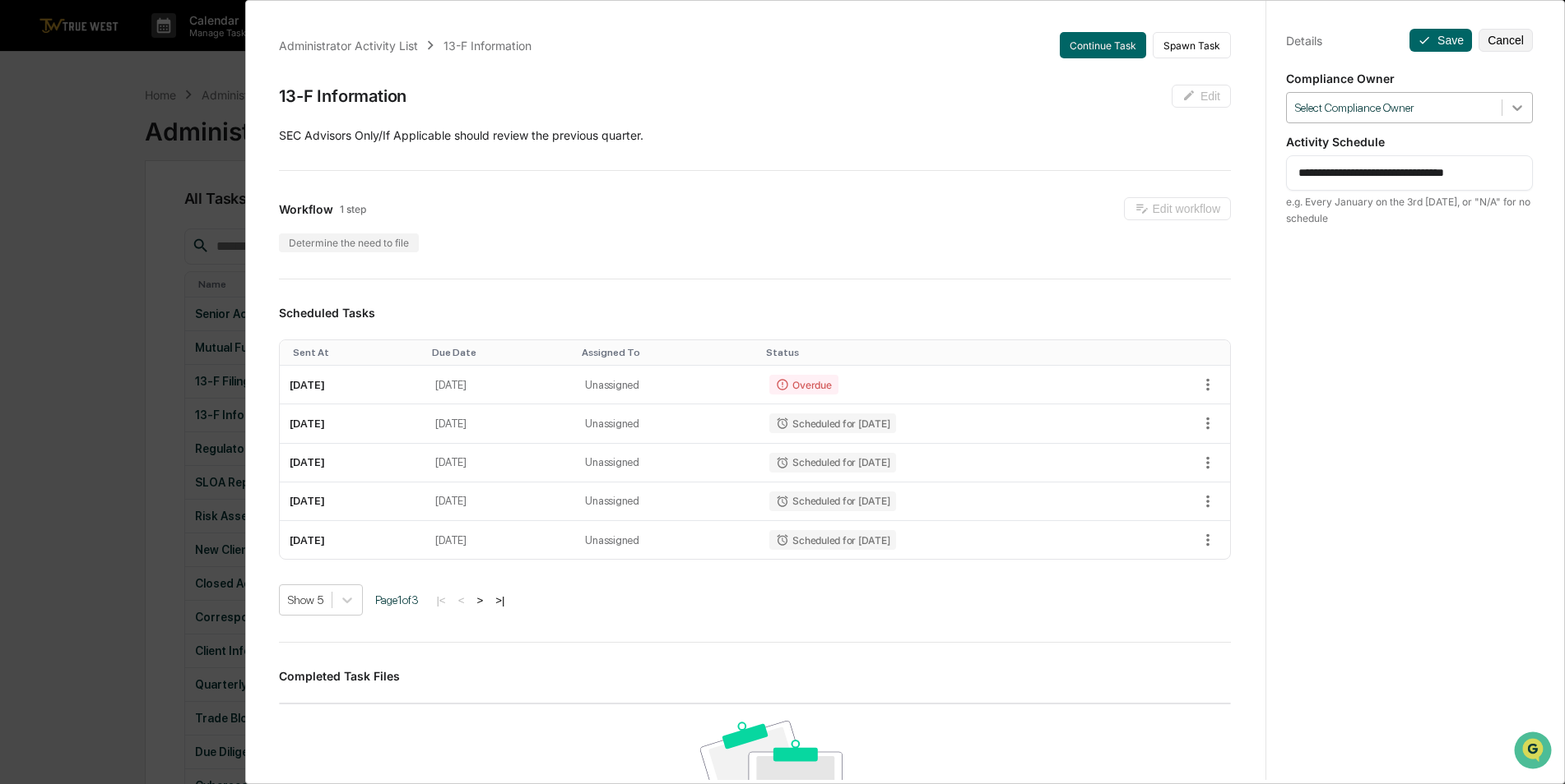
click at [1516, 109] on icon at bounding box center [1517, 107] width 17 height 17
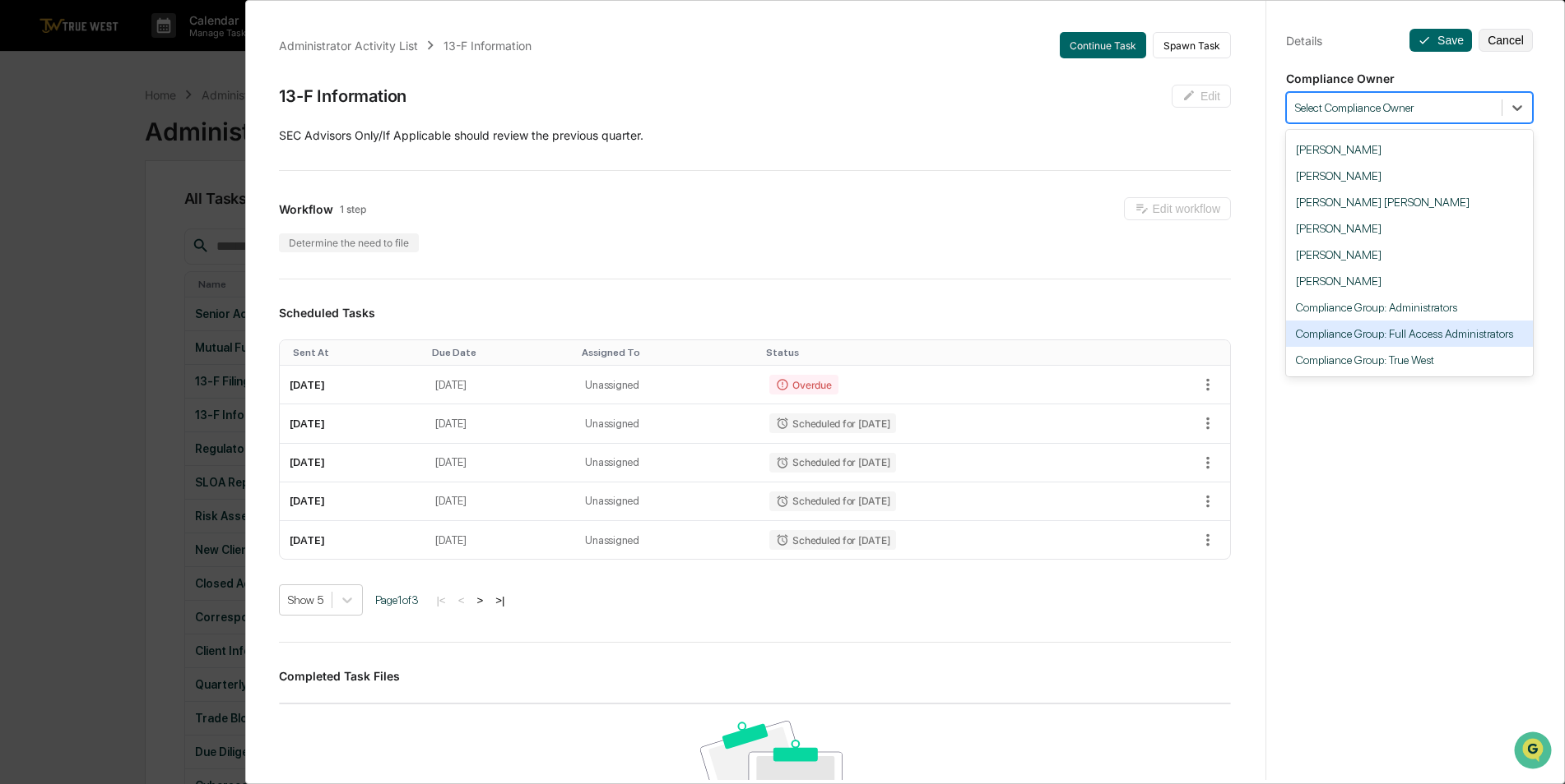
click at [1455, 341] on div "Compliance Group: Full Access Administrators" at bounding box center [1409, 333] width 247 height 27
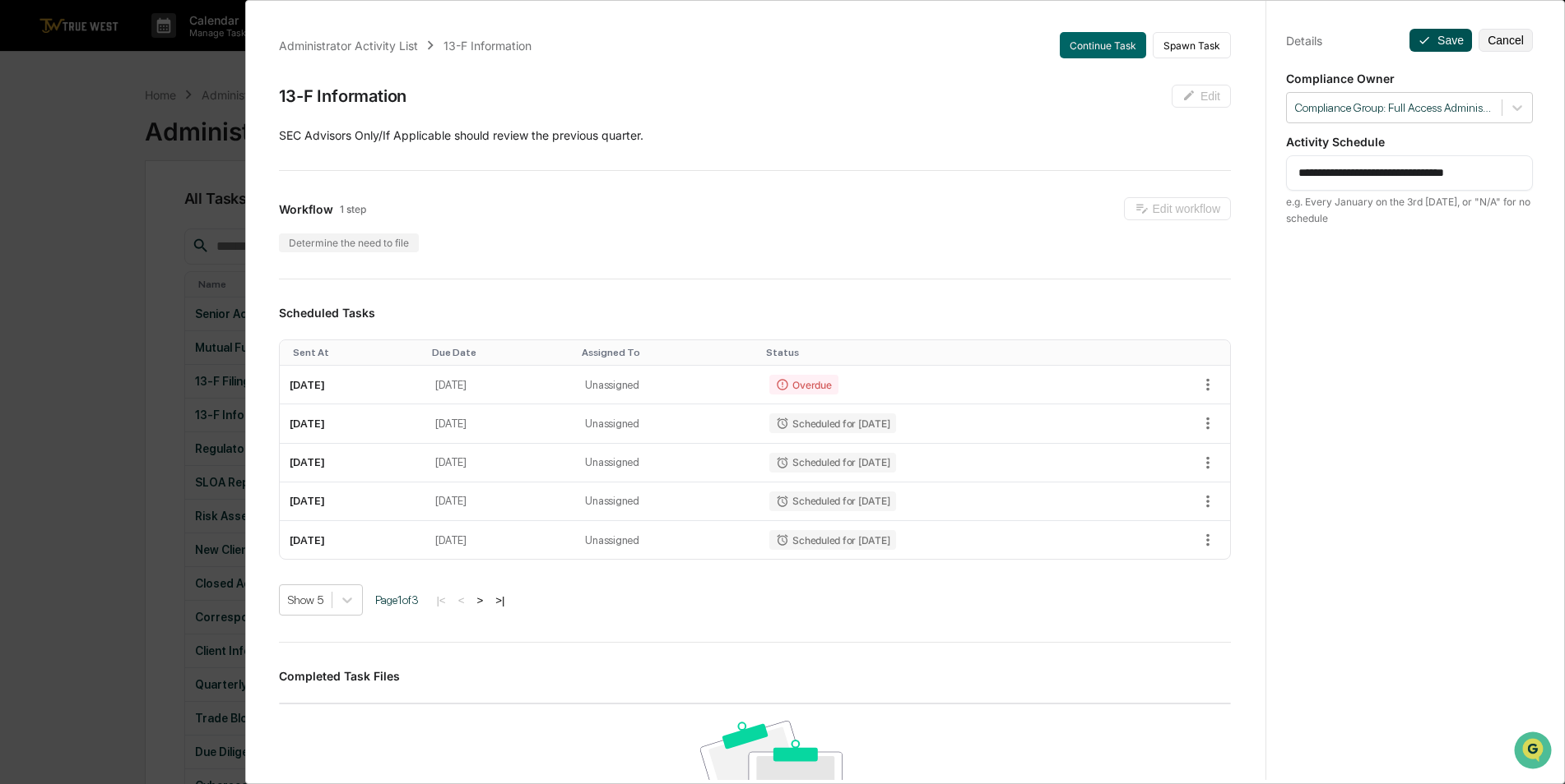
click at [1434, 39] on button "Save" at bounding box center [1441, 39] width 63 height 23
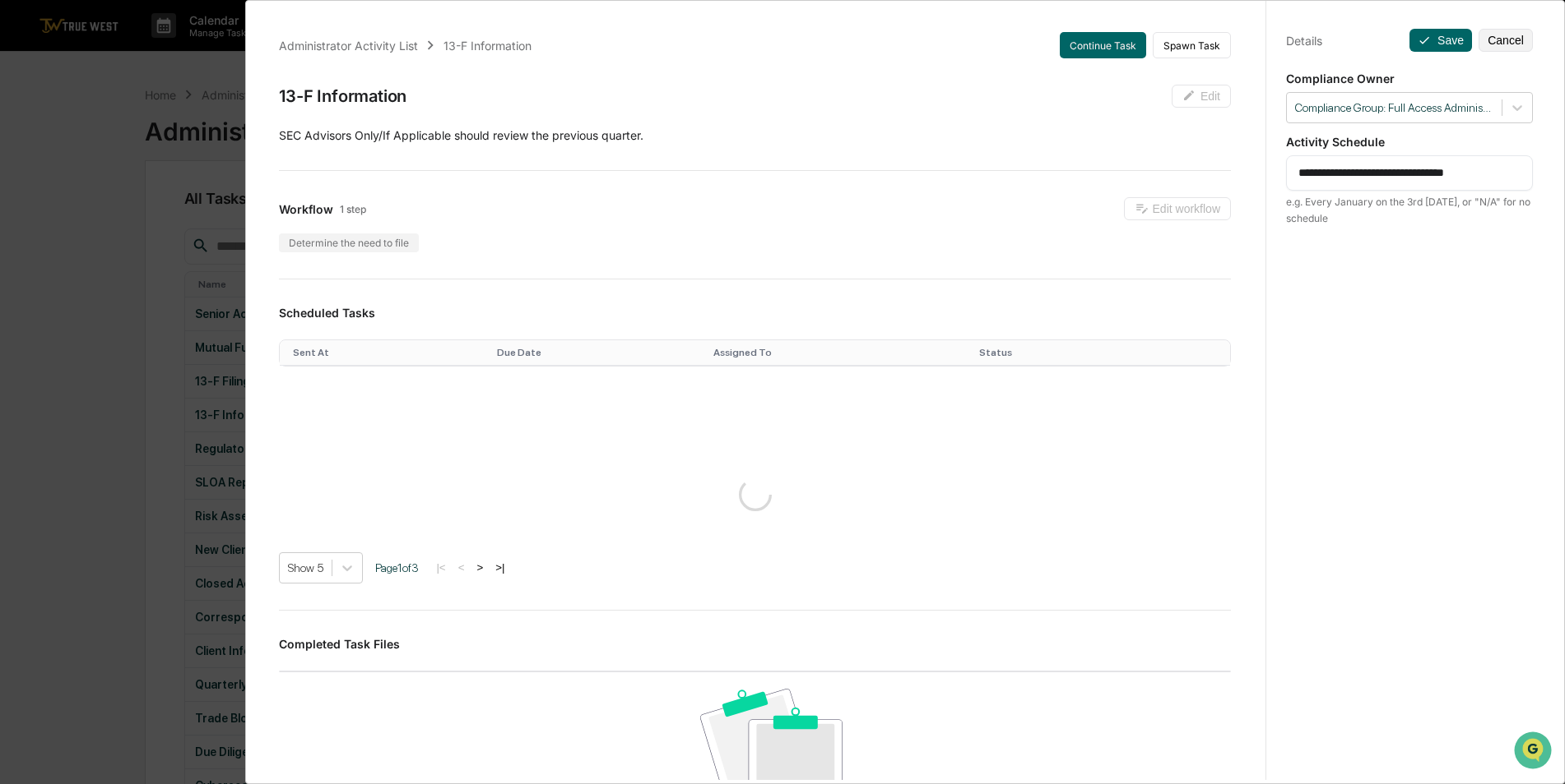
click at [103, 305] on div "**********" at bounding box center [782, 392] width 1565 height 784
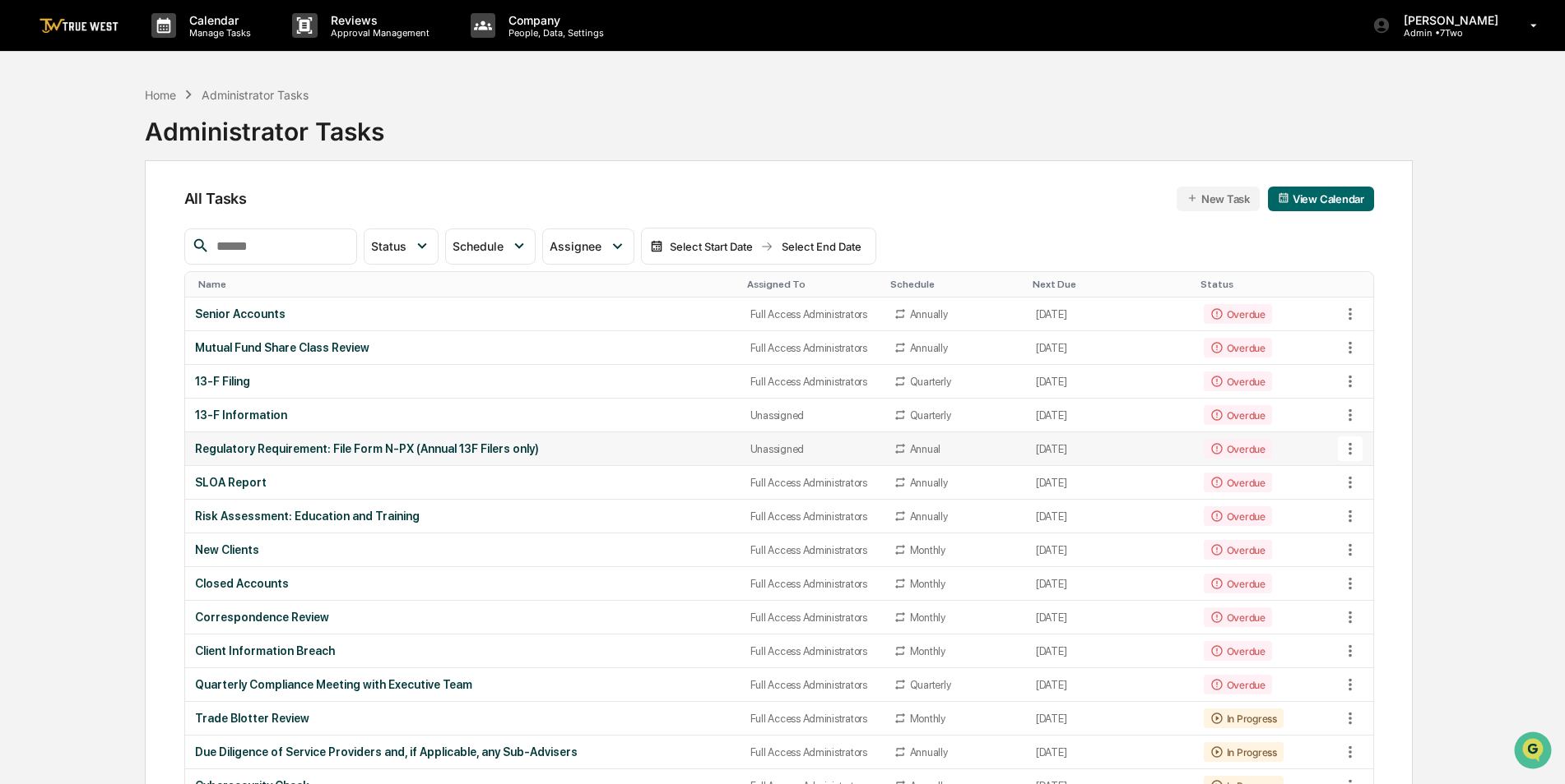
click at [429, 450] on div "Regulatory Requirement: File Form N-PX (Annual 13F Filers only)" at bounding box center [462, 448] width 536 height 13
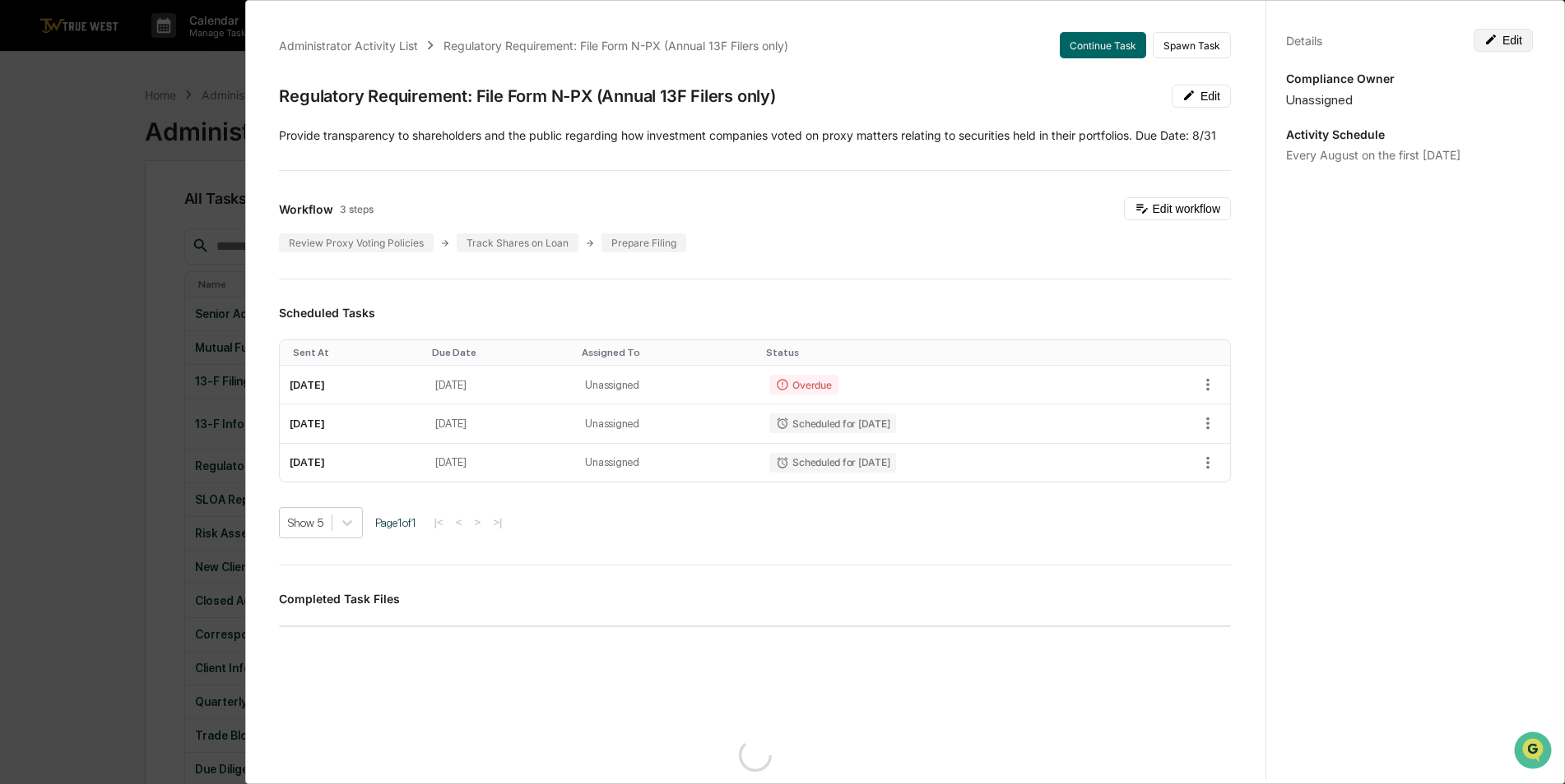
click at [1498, 47] on button "Edit" at bounding box center [1503, 39] width 59 height 23
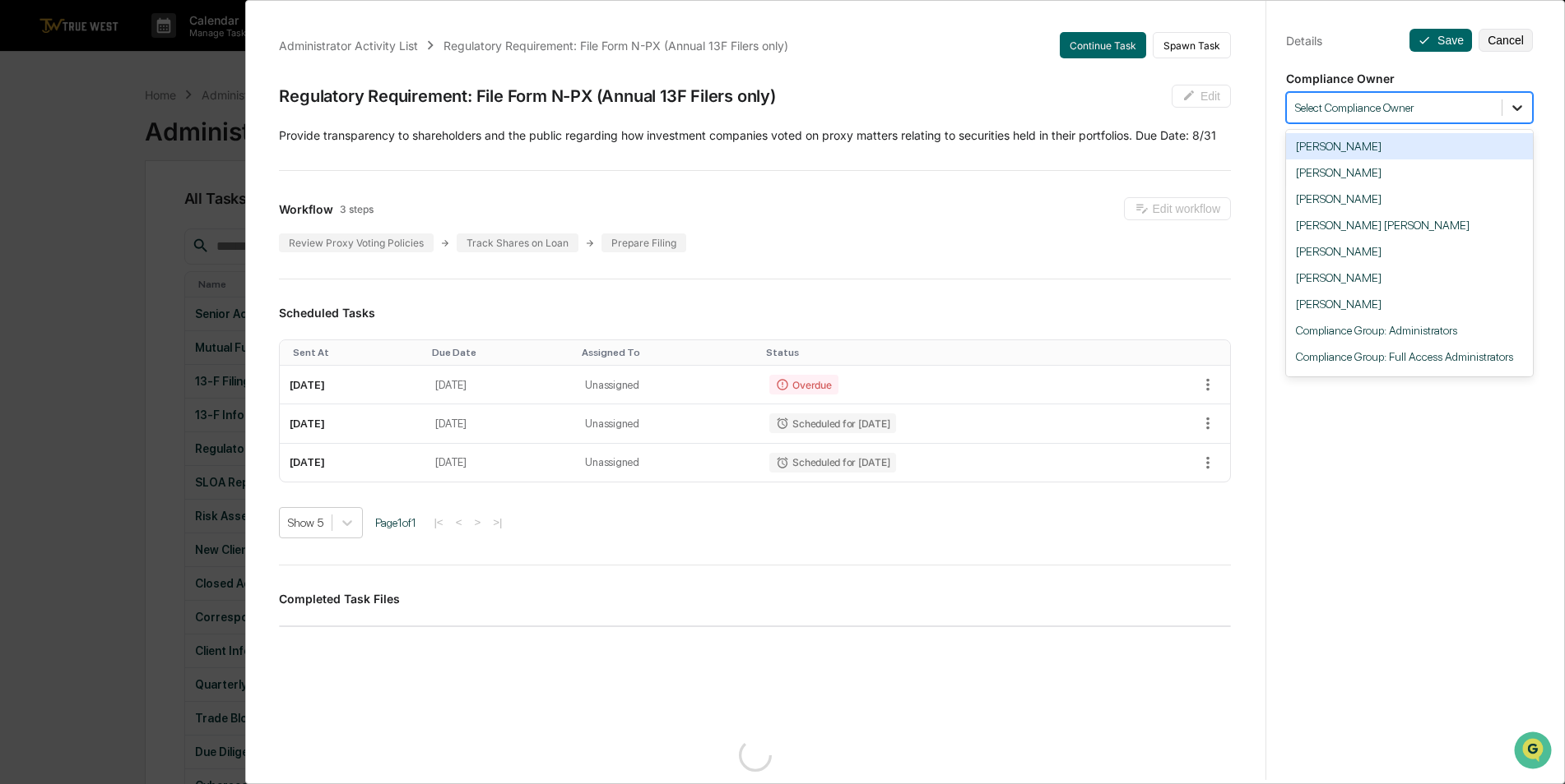
click at [1513, 108] on icon at bounding box center [1517, 107] width 17 height 17
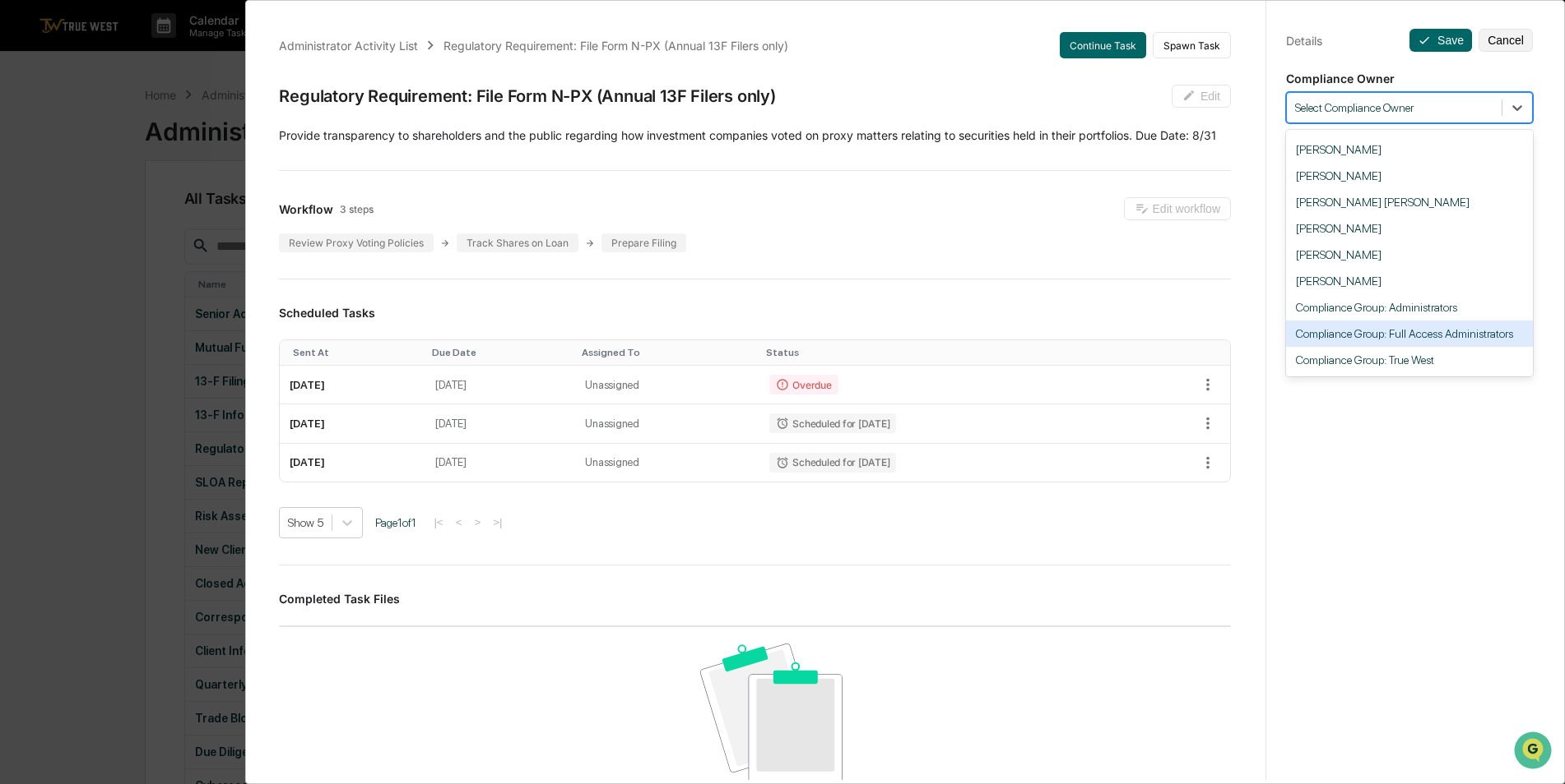
click at [1468, 333] on div "Compliance Group: Full Access Administrators" at bounding box center [1409, 333] width 247 height 27
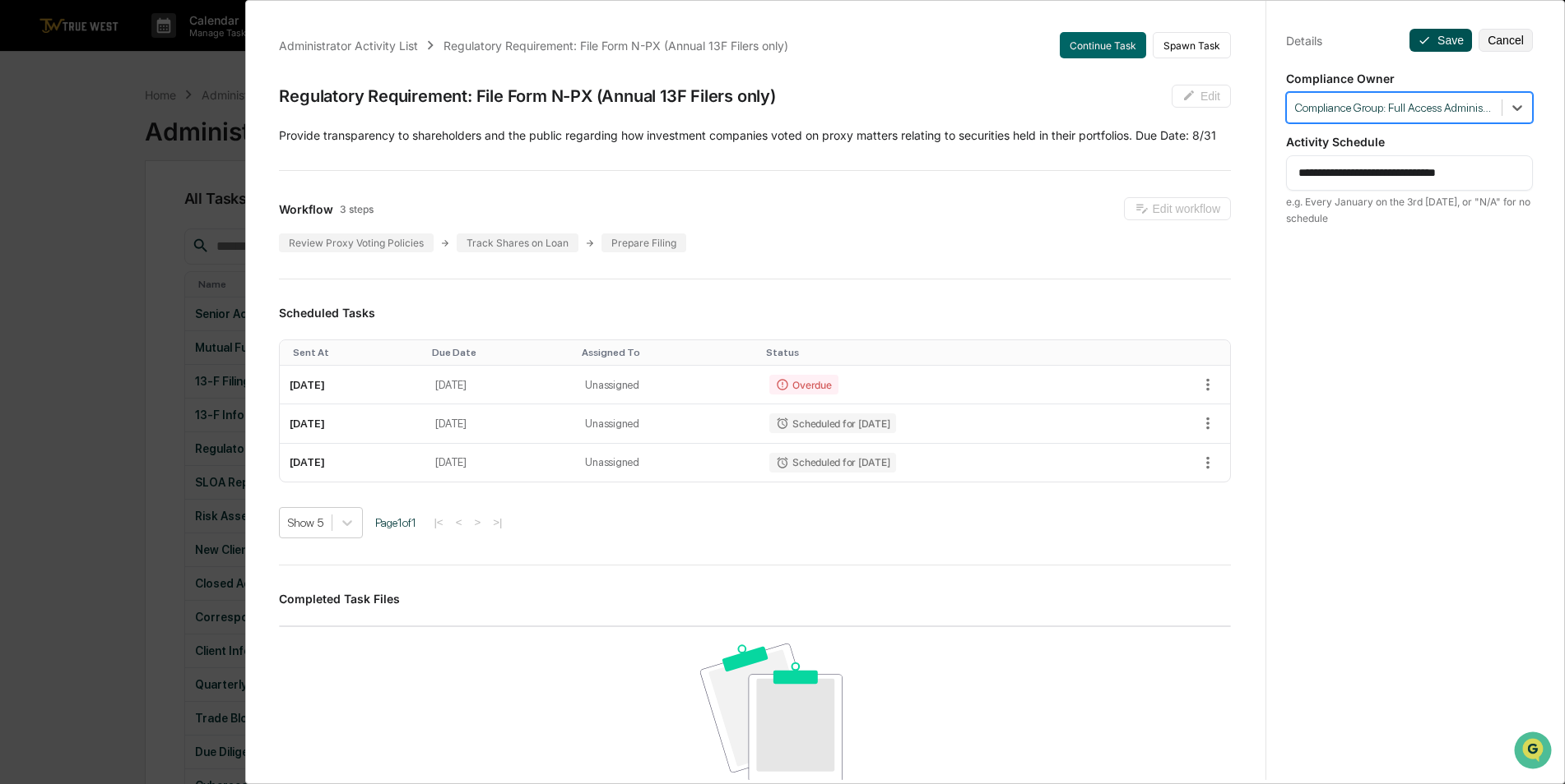
click at [1424, 28] on button "Save" at bounding box center [1441, 39] width 63 height 23
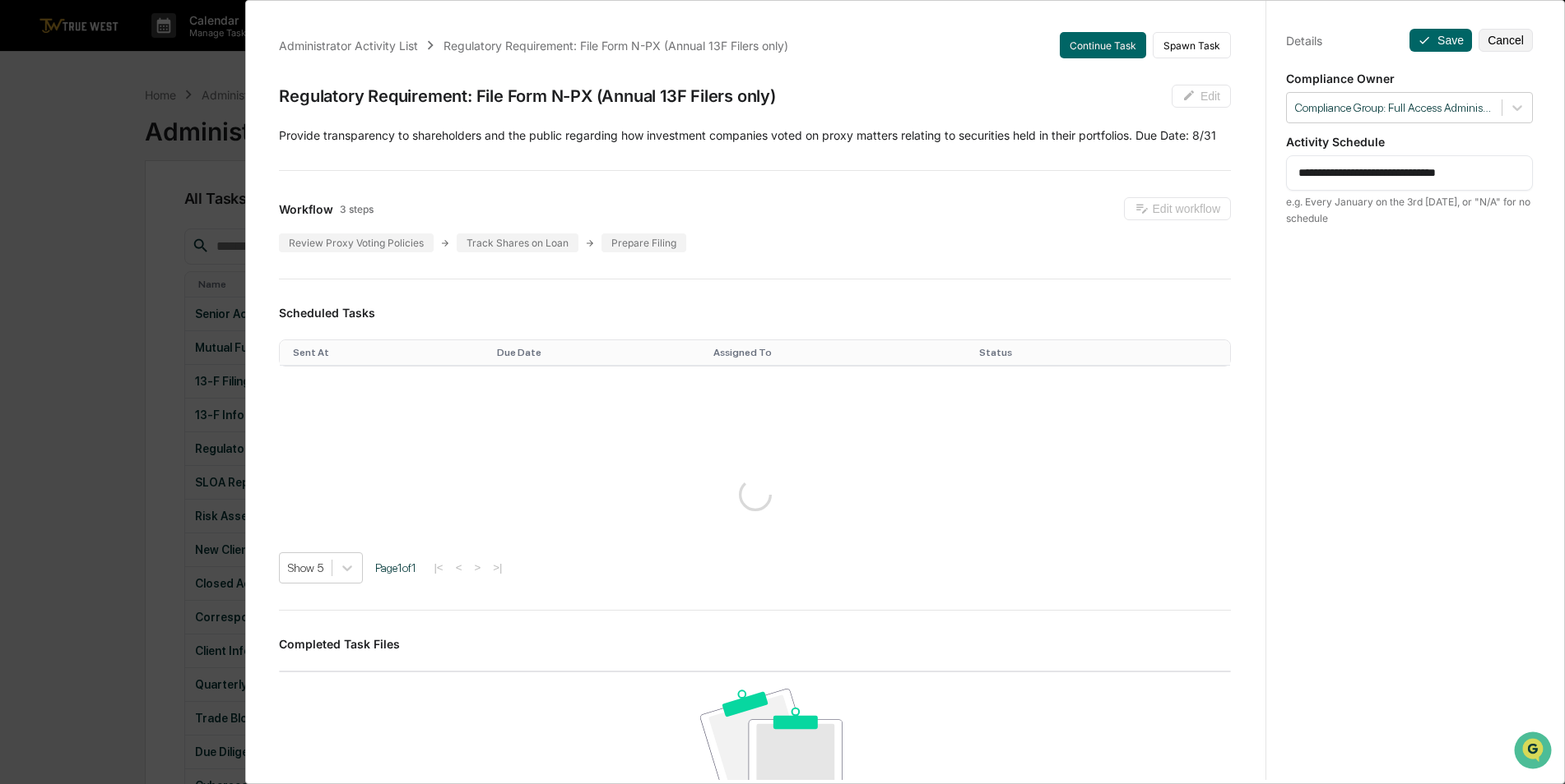
click at [125, 337] on div "**********" at bounding box center [782, 392] width 1565 height 784
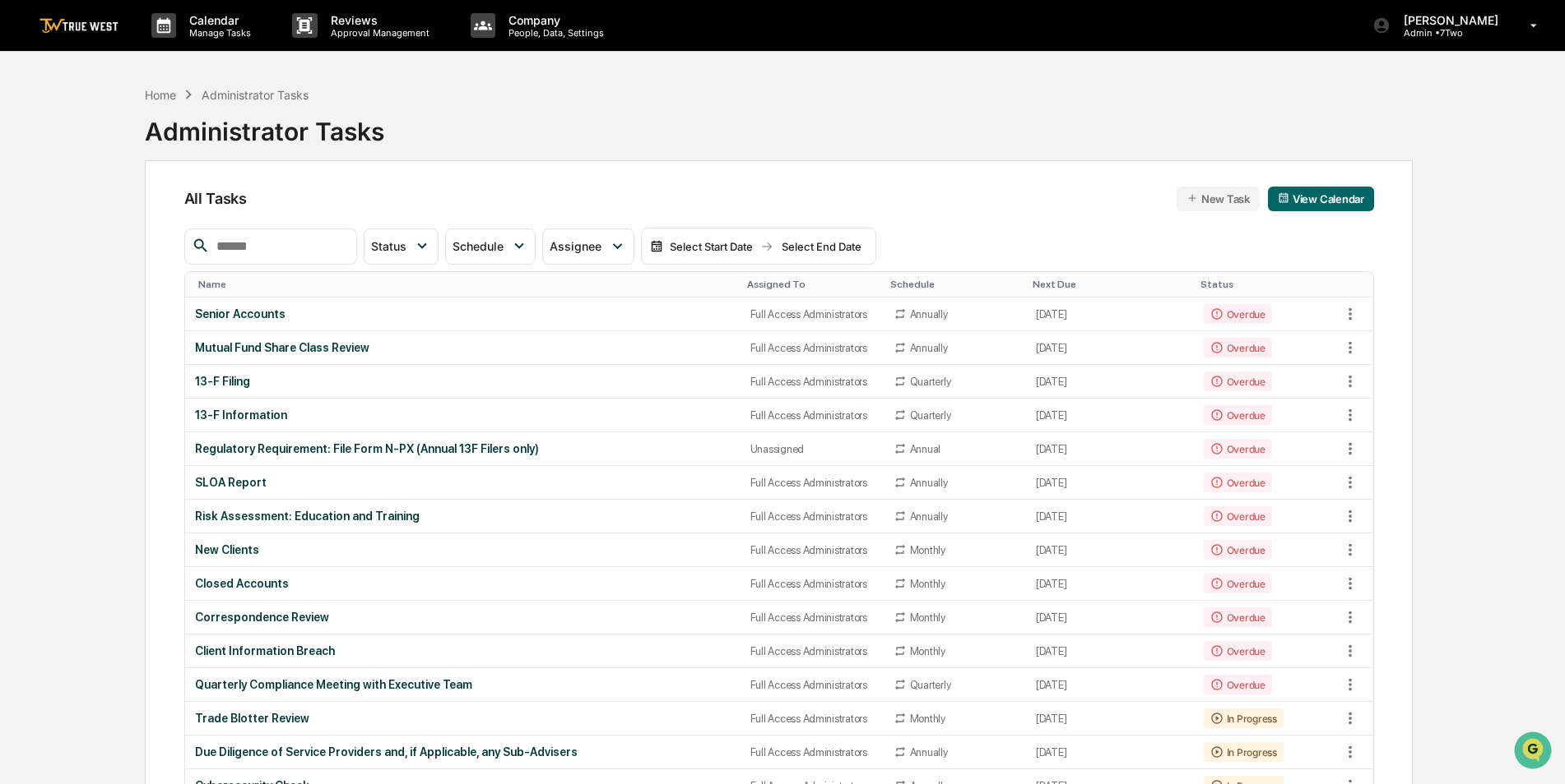
click at [750, 275] on th "Assigned To" at bounding box center [812, 285] width 144 height 26
click at [749, 284] on div "Assigned To" at bounding box center [812, 285] width 130 height 12
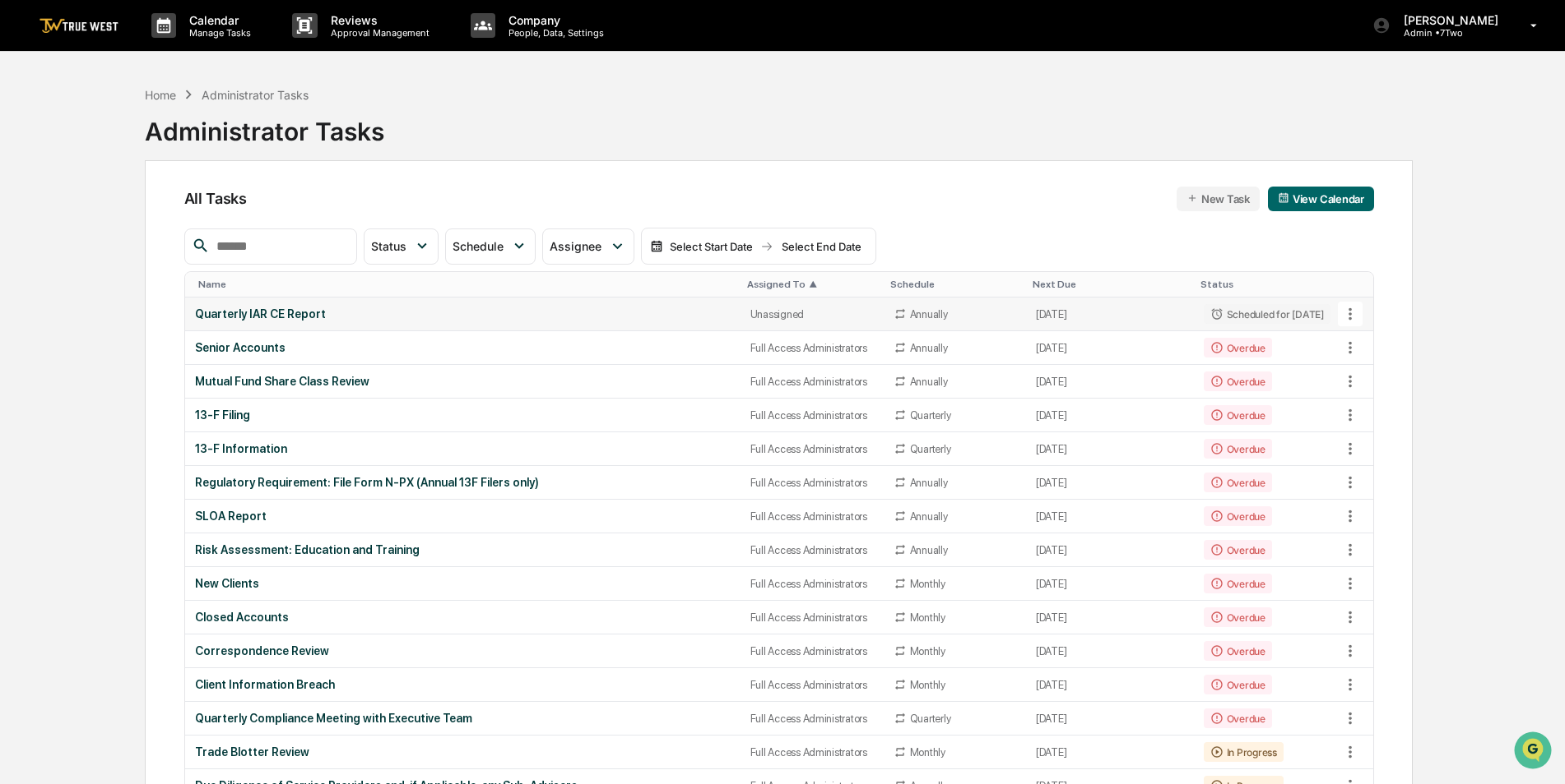
click at [503, 322] on td "Quarterly IAR CE Report" at bounding box center [462, 314] width 555 height 33
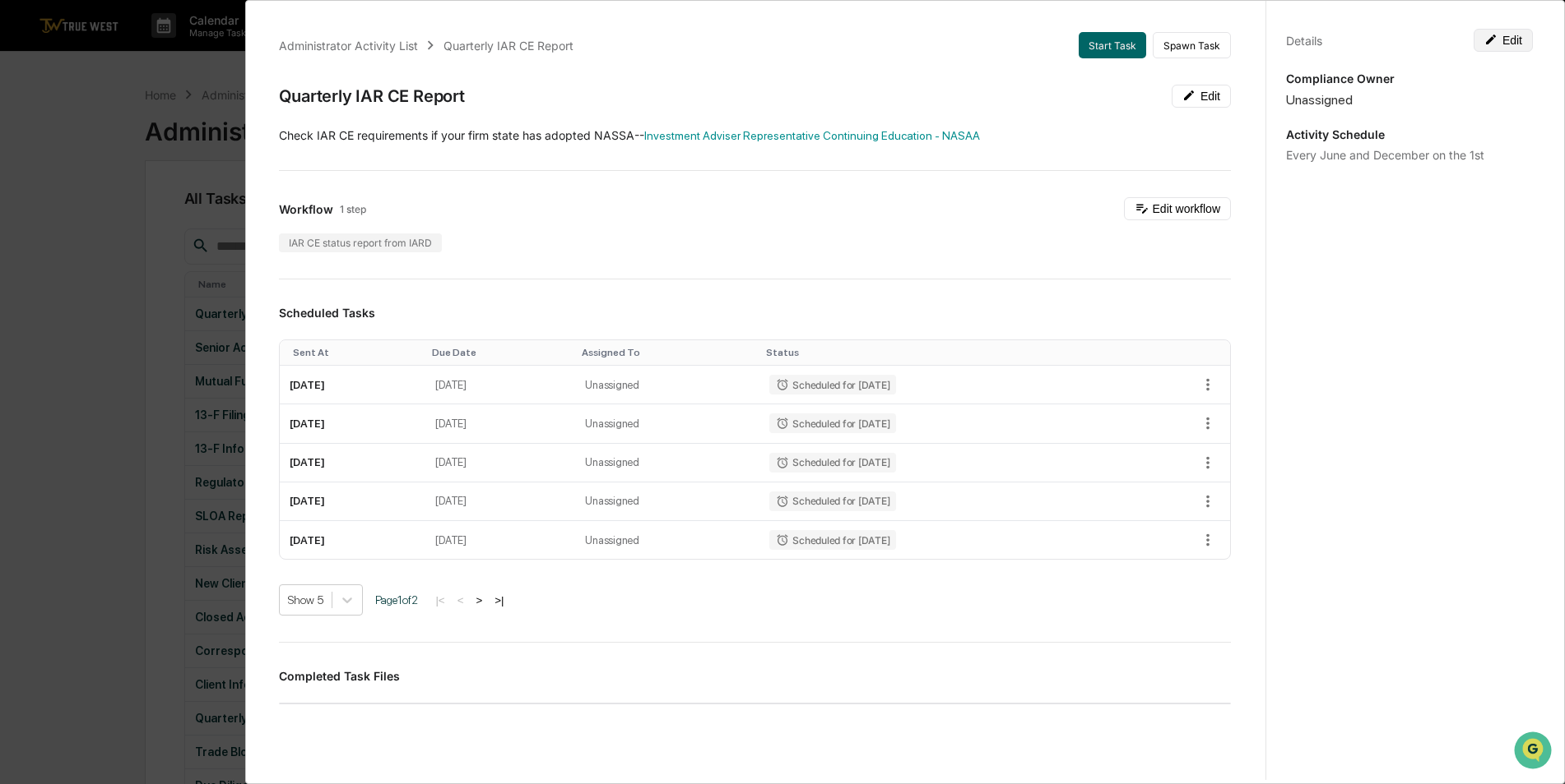
click at [1511, 39] on button "Edit" at bounding box center [1503, 39] width 59 height 23
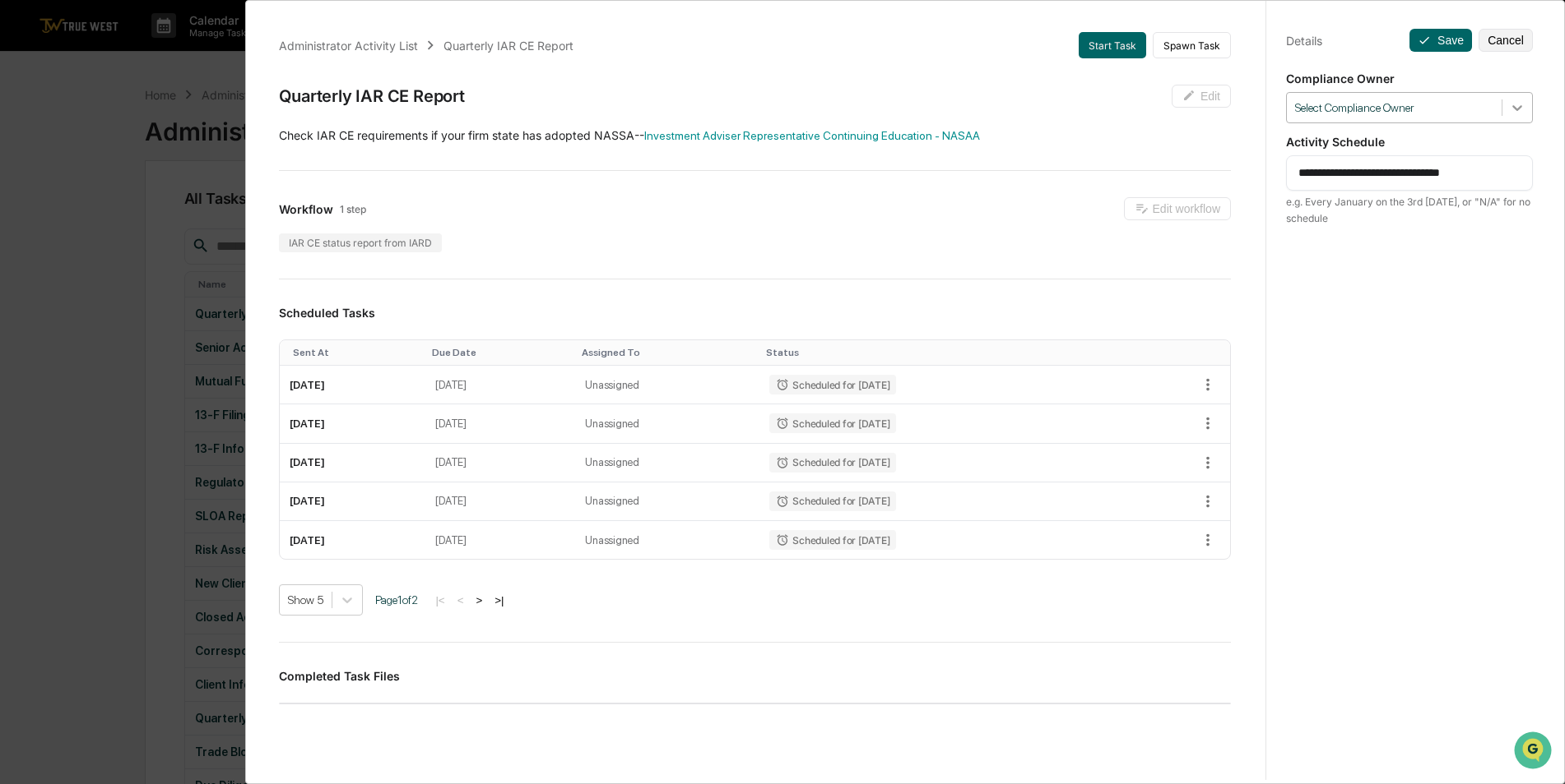
click at [1516, 108] on icon at bounding box center [1517, 107] width 17 height 17
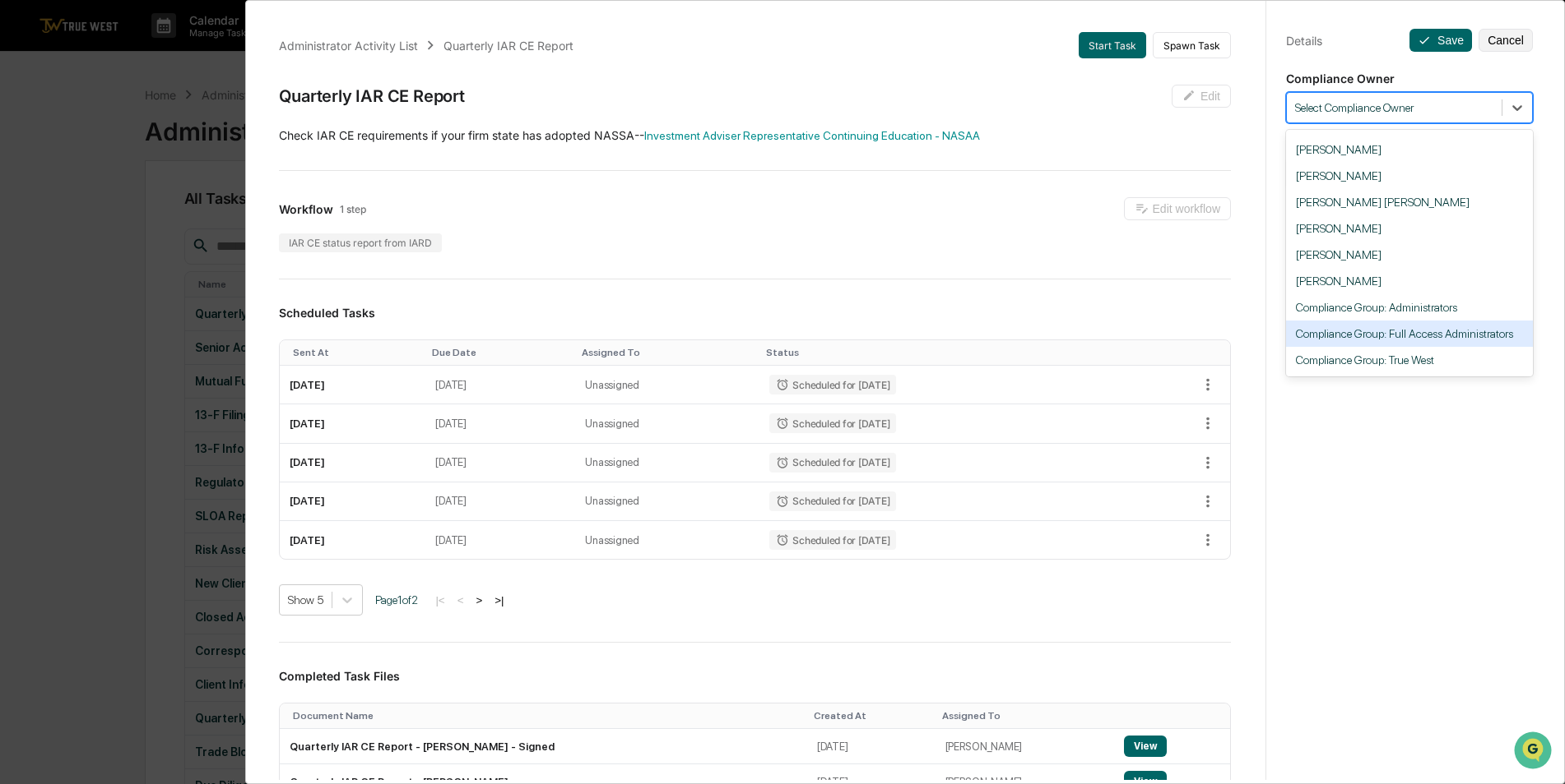
click at [1449, 334] on div "Compliance Group: Full Access Administrators" at bounding box center [1409, 333] width 247 height 27
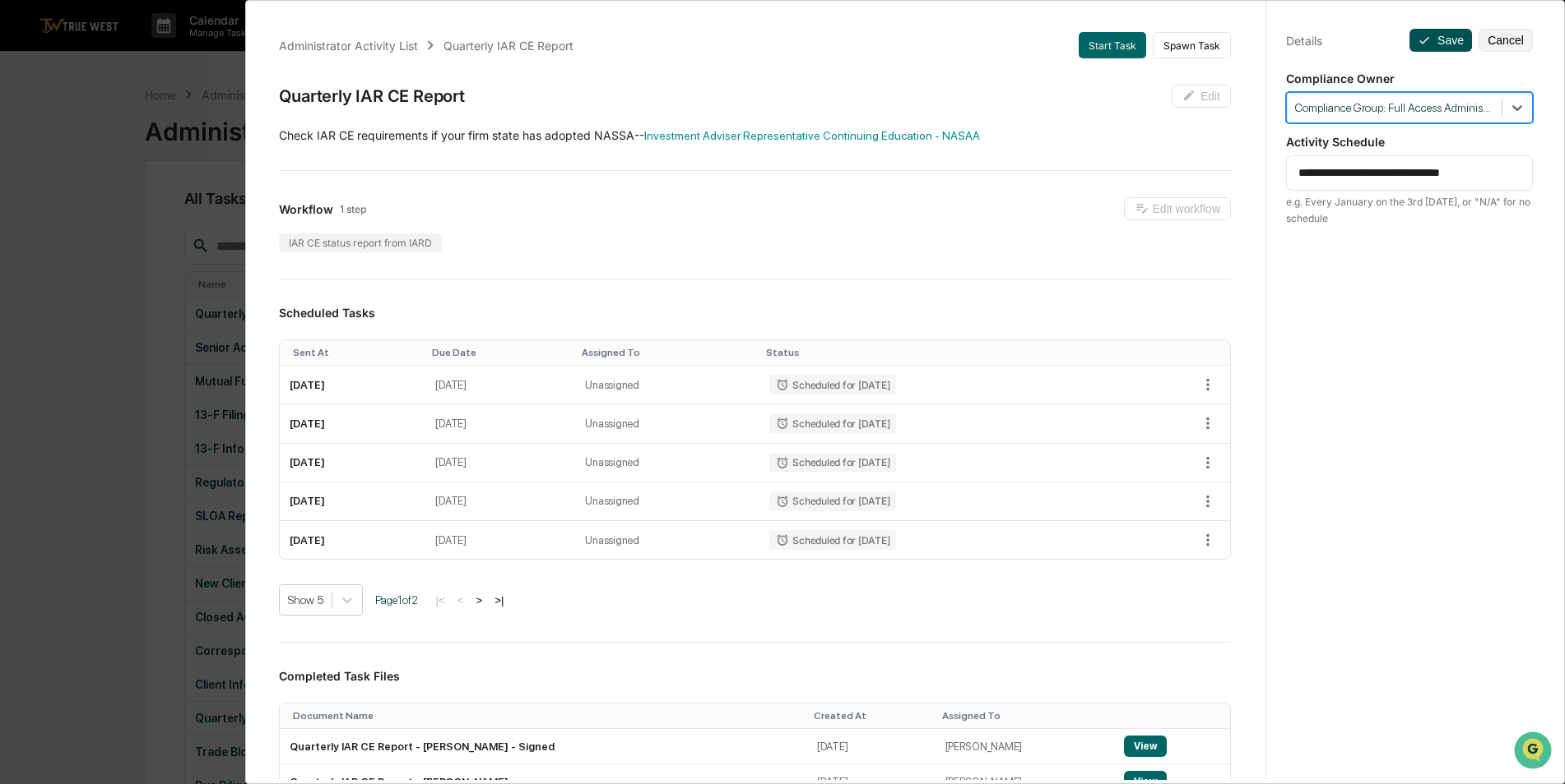
click at [1420, 44] on icon at bounding box center [1423, 39] width 13 height 13
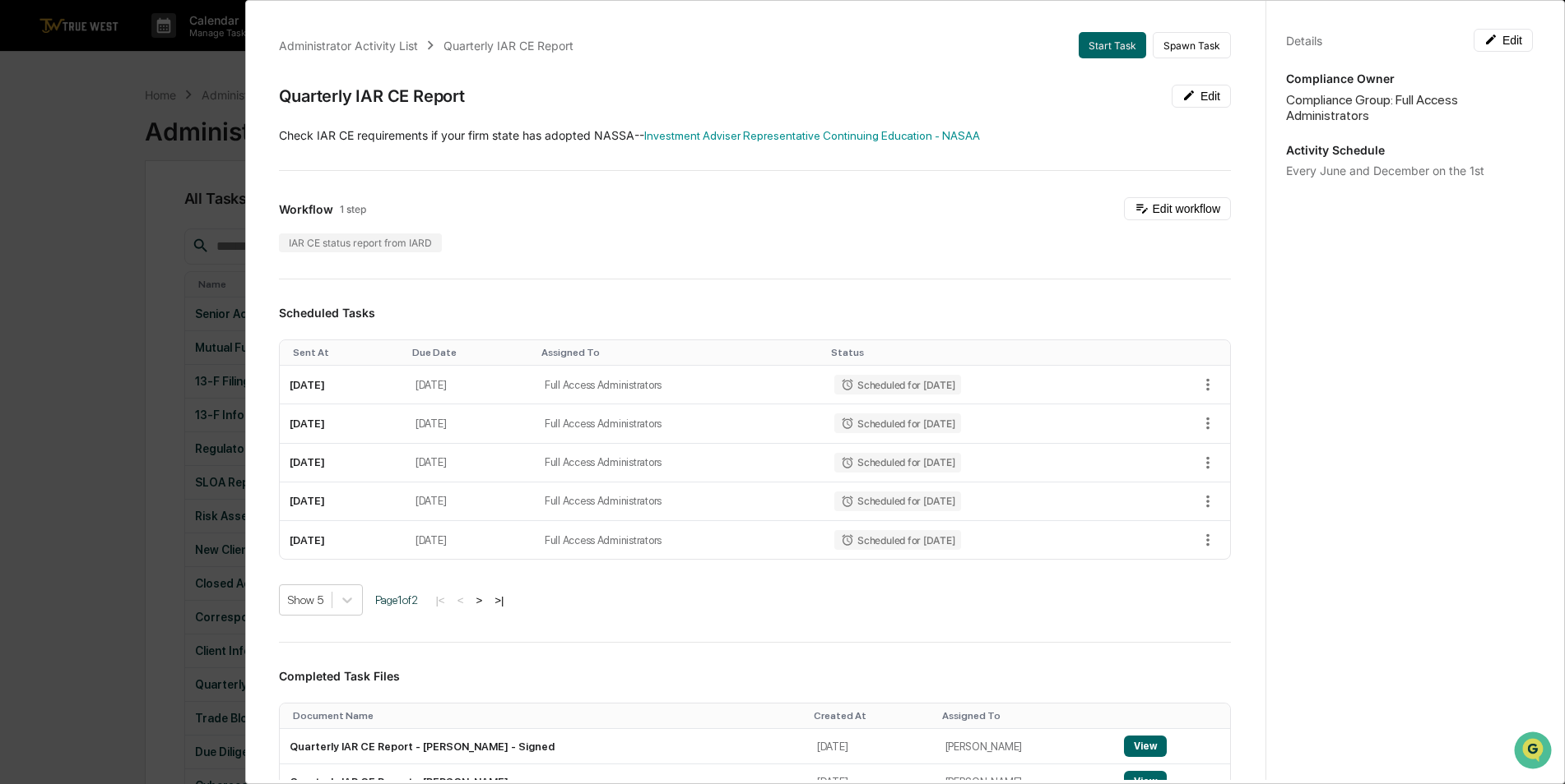
click at [94, 390] on div "Administrator Activity List Quarterly IAR CE Report Start Task Spawn Task Quart…" at bounding box center [782, 392] width 1565 height 784
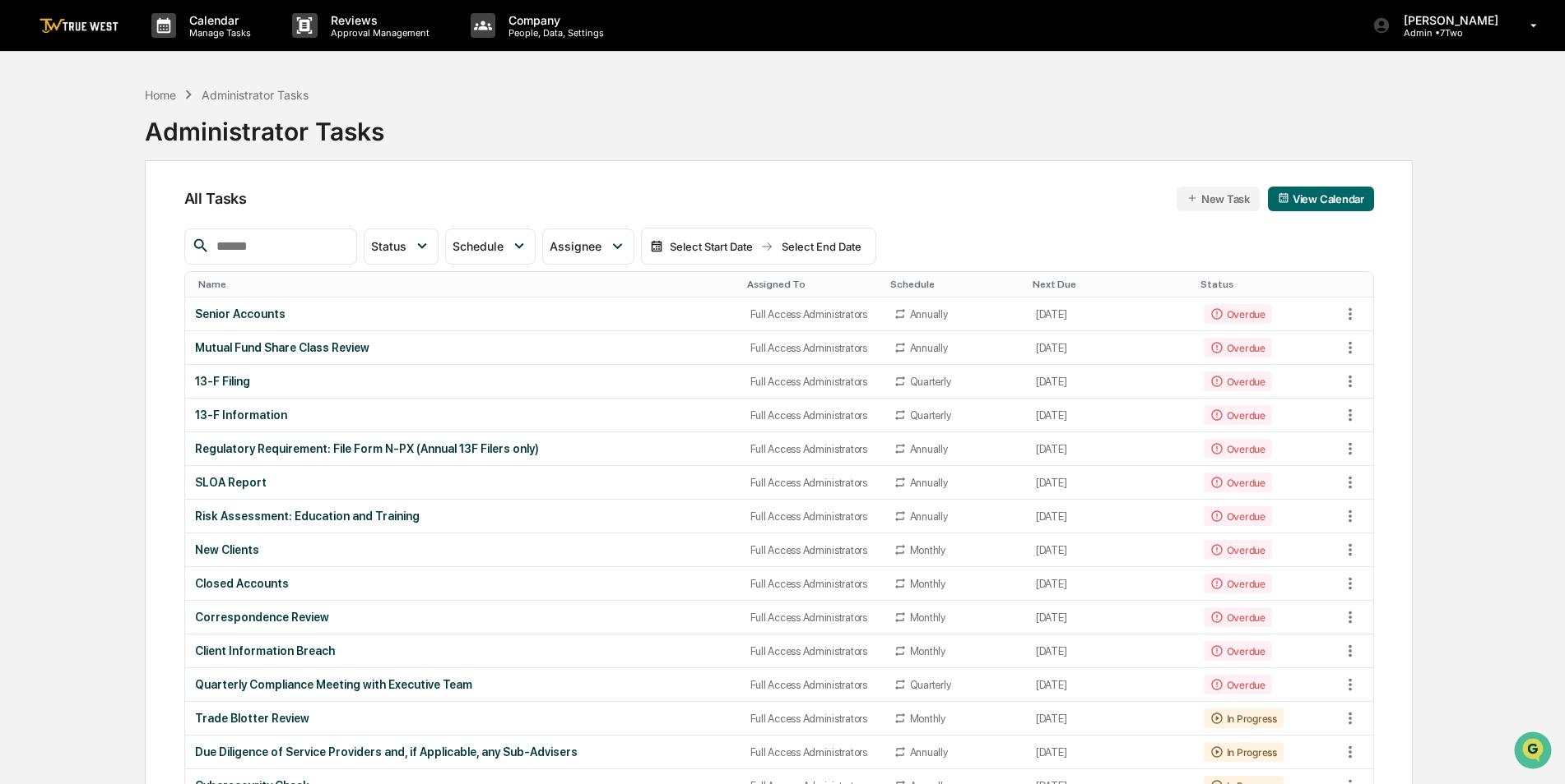
click at [285, 250] on input "text" at bounding box center [279, 247] width 140 height 22
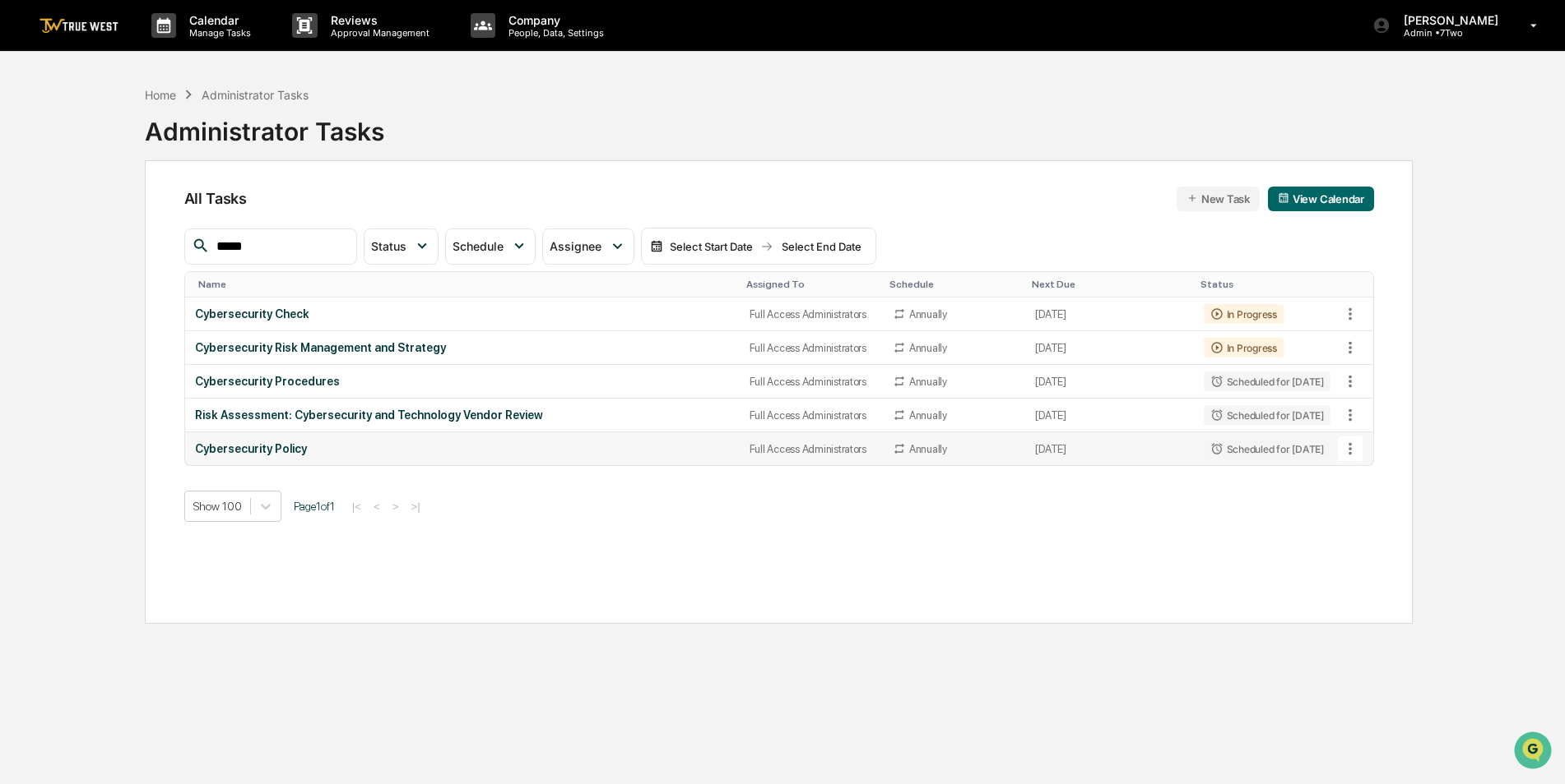
click at [1345, 451] on icon at bounding box center [1350, 449] width 18 height 18
click at [1357, 536] on li "Delete Task" at bounding box center [1412, 538] width 132 height 30
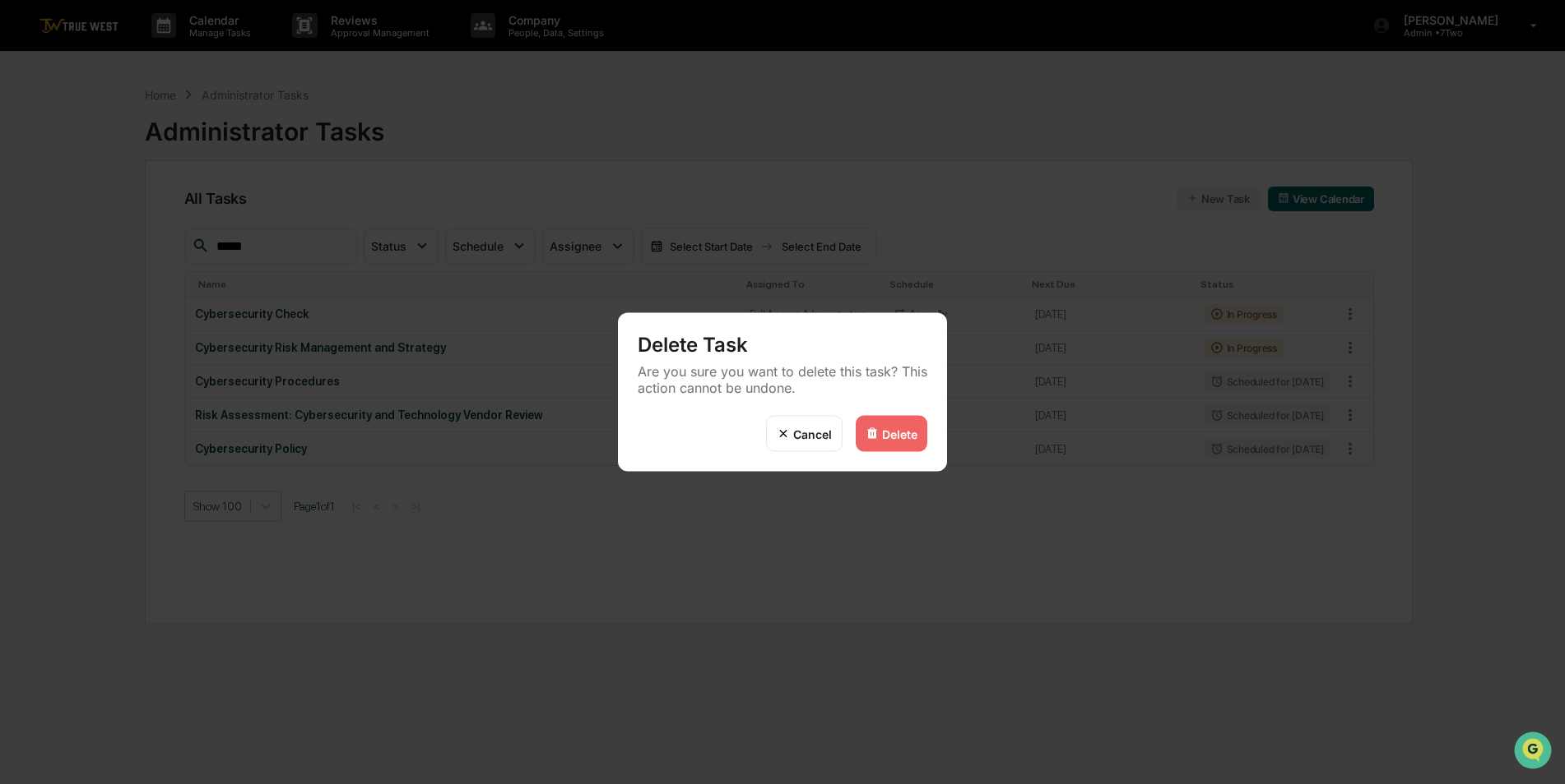
click at [885, 435] on div "Delete" at bounding box center [899, 433] width 35 height 14
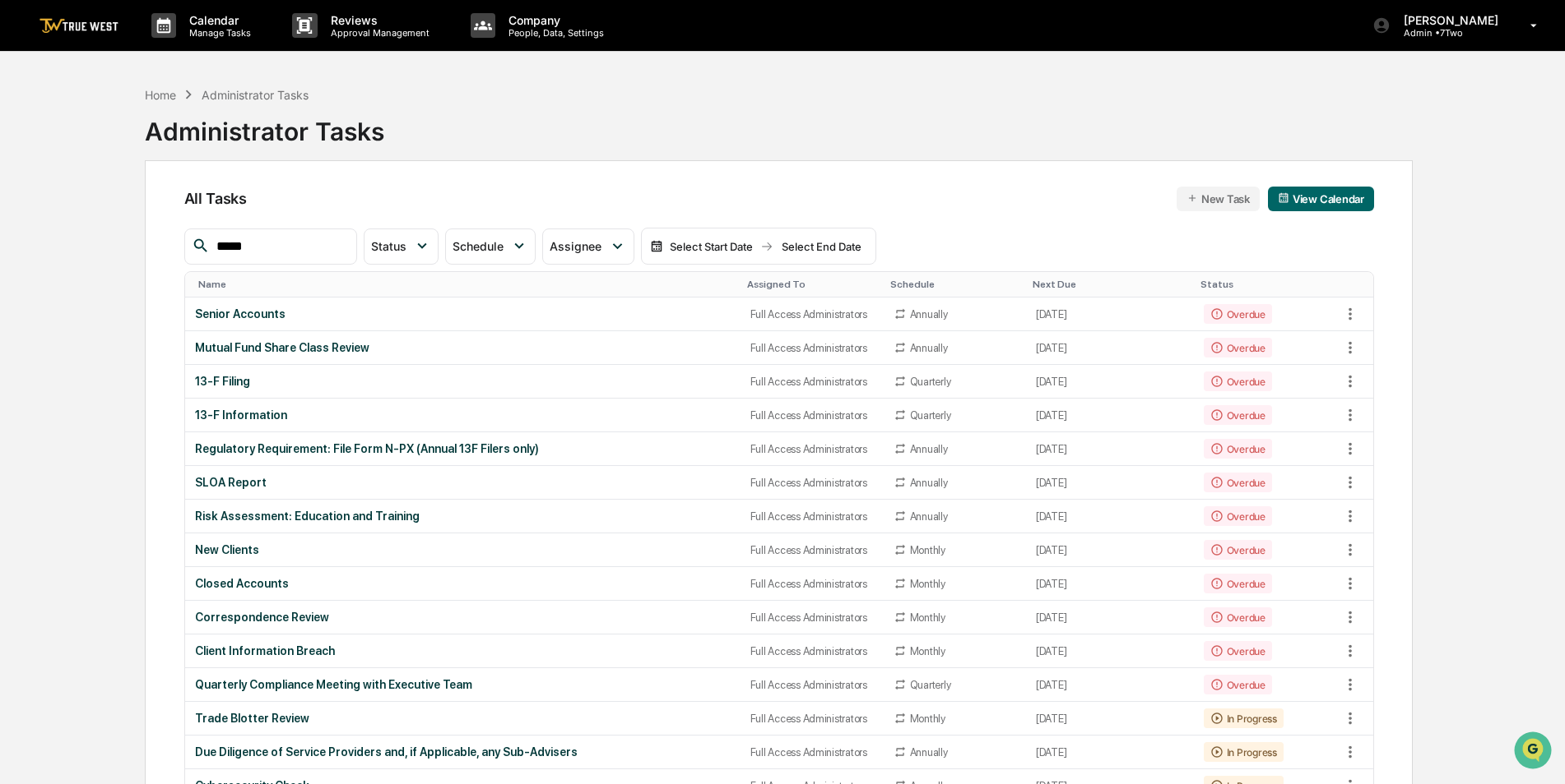
click at [335, 245] on input "*****" at bounding box center [279, 247] width 140 height 22
type input "*****"
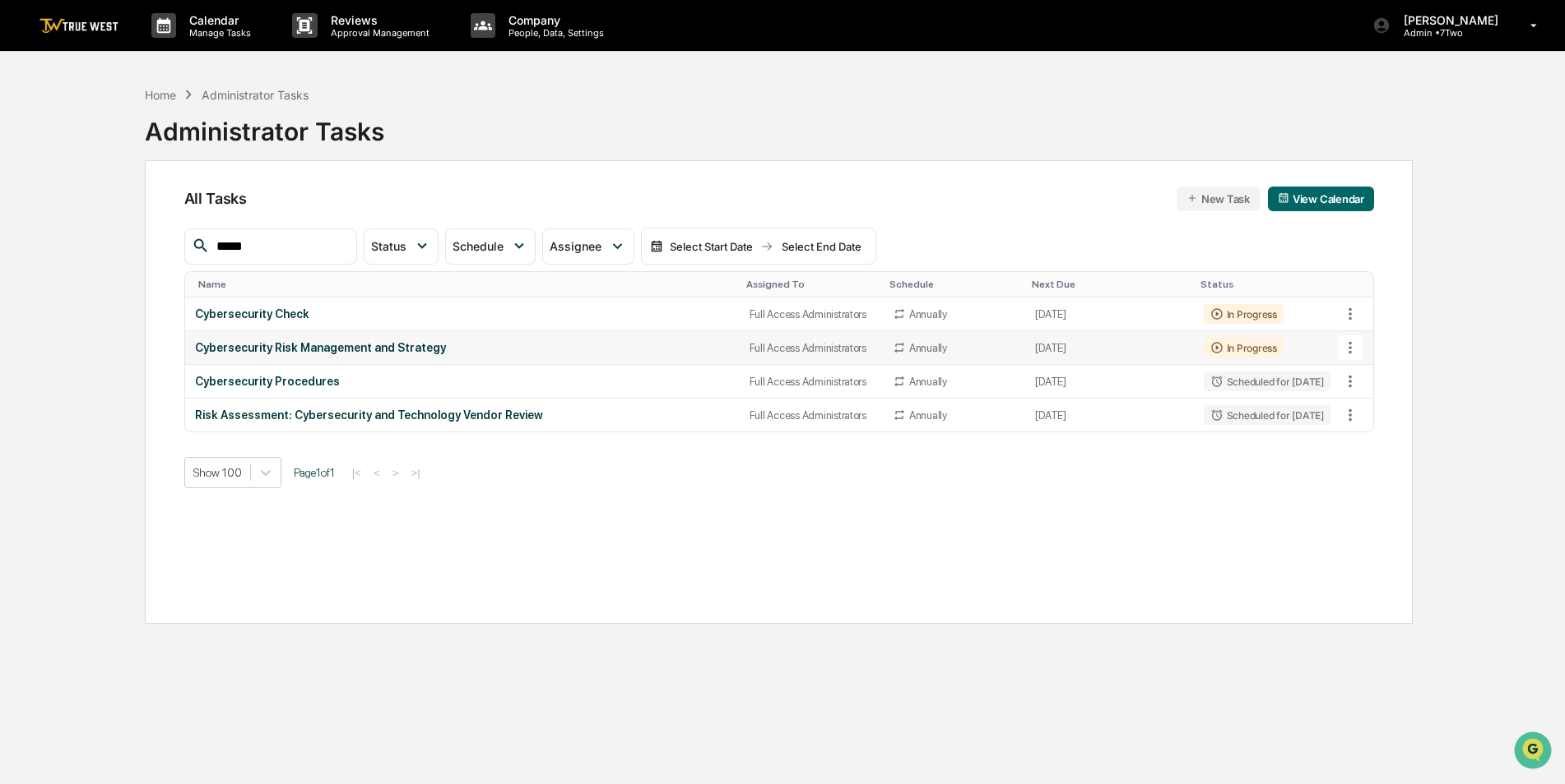
click at [1348, 345] on icon at bounding box center [1350, 348] width 18 height 18
click at [1370, 432] on img at bounding box center [1365, 437] width 13 height 13
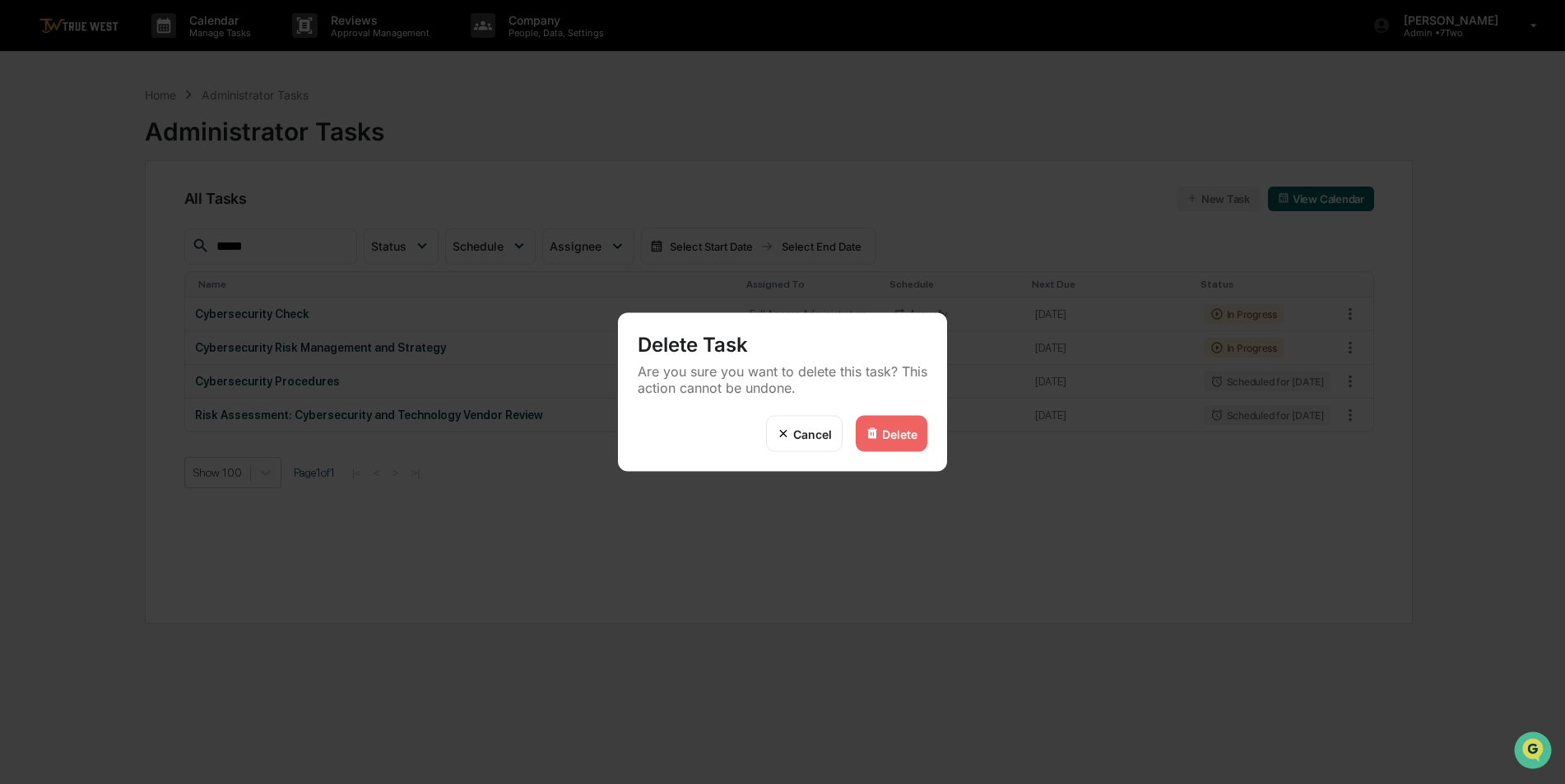
click at [896, 432] on div "Delete" at bounding box center [899, 433] width 35 height 14
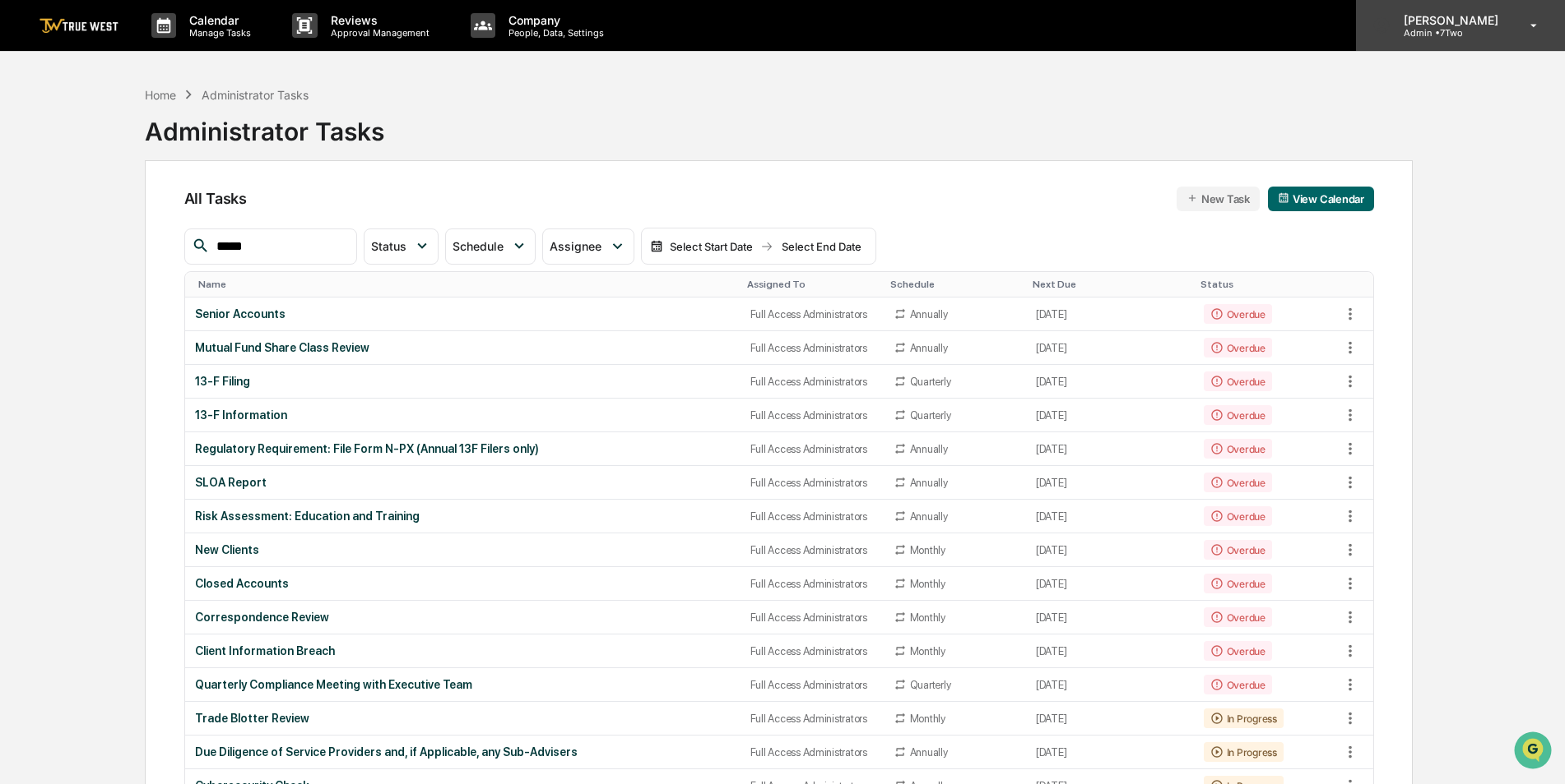
click at [1435, 28] on p "Admin • 7Two" at bounding box center [1448, 33] width 116 height 12
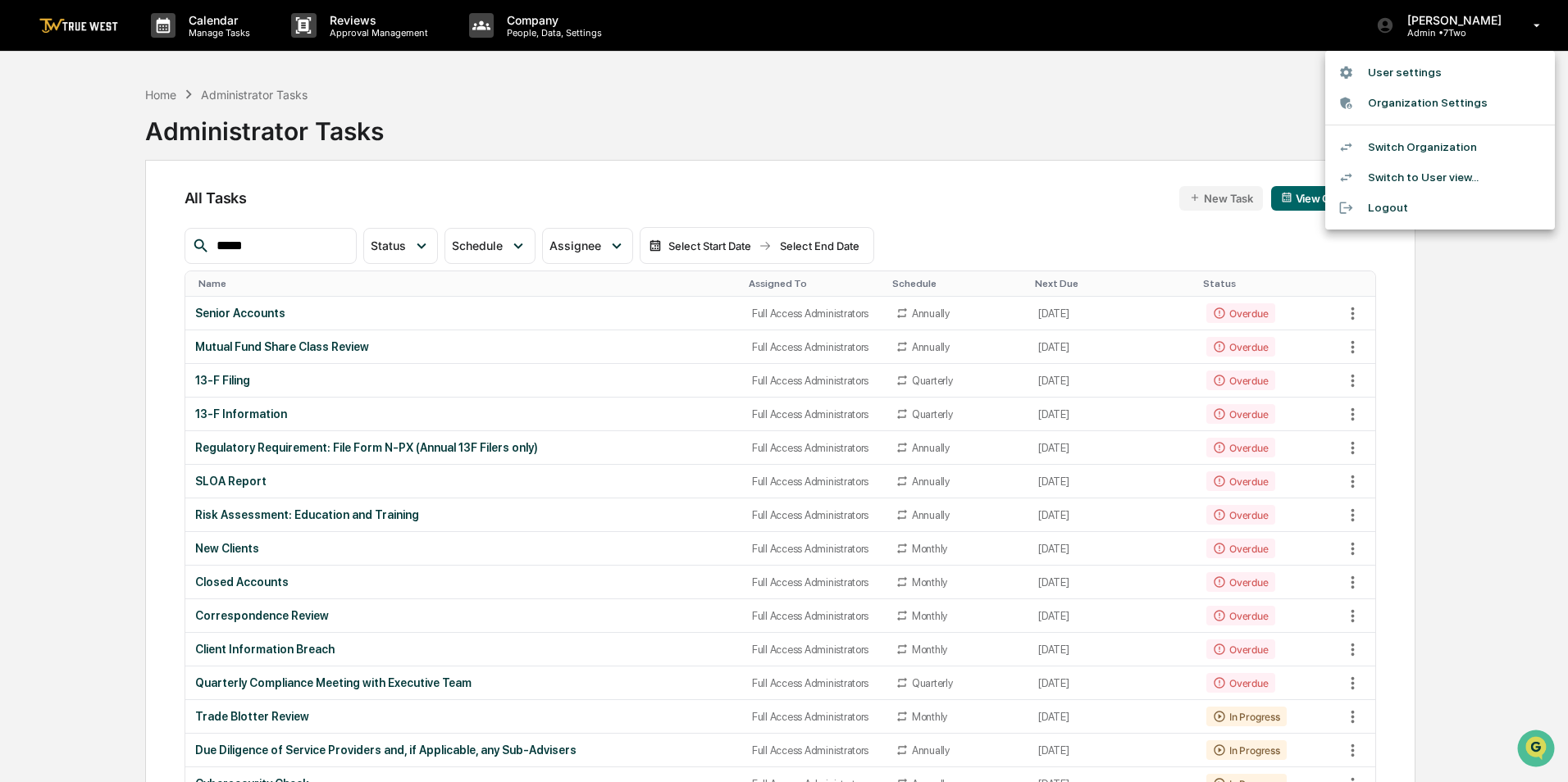
click at [1431, 147] on li "Switch Organization" at bounding box center [1440, 147] width 229 height 30
